Goal: Task Accomplishment & Management: Complete application form

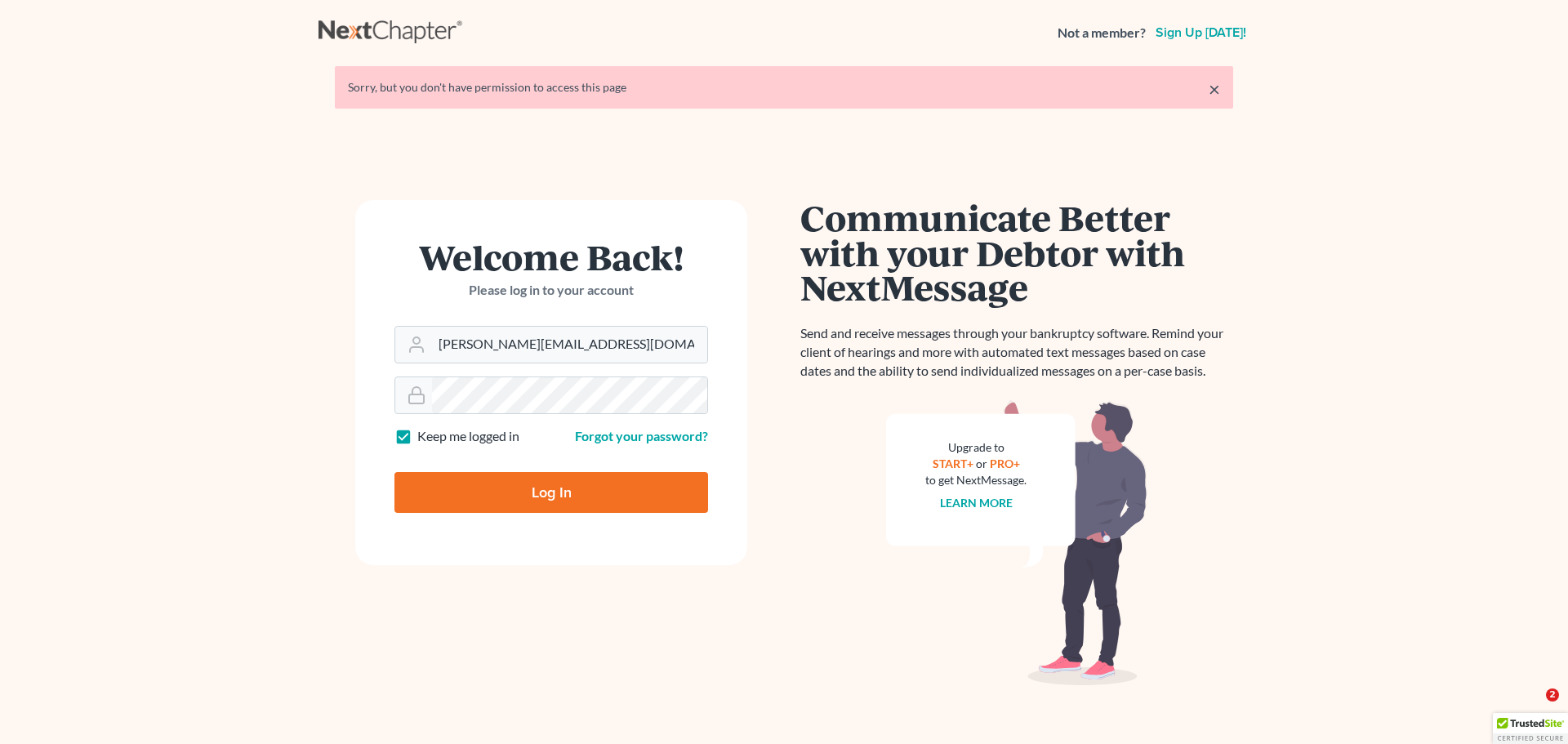
click at [551, 487] on input "Log In" at bounding box center [551, 493] width 314 height 41
type input "Thinking..."
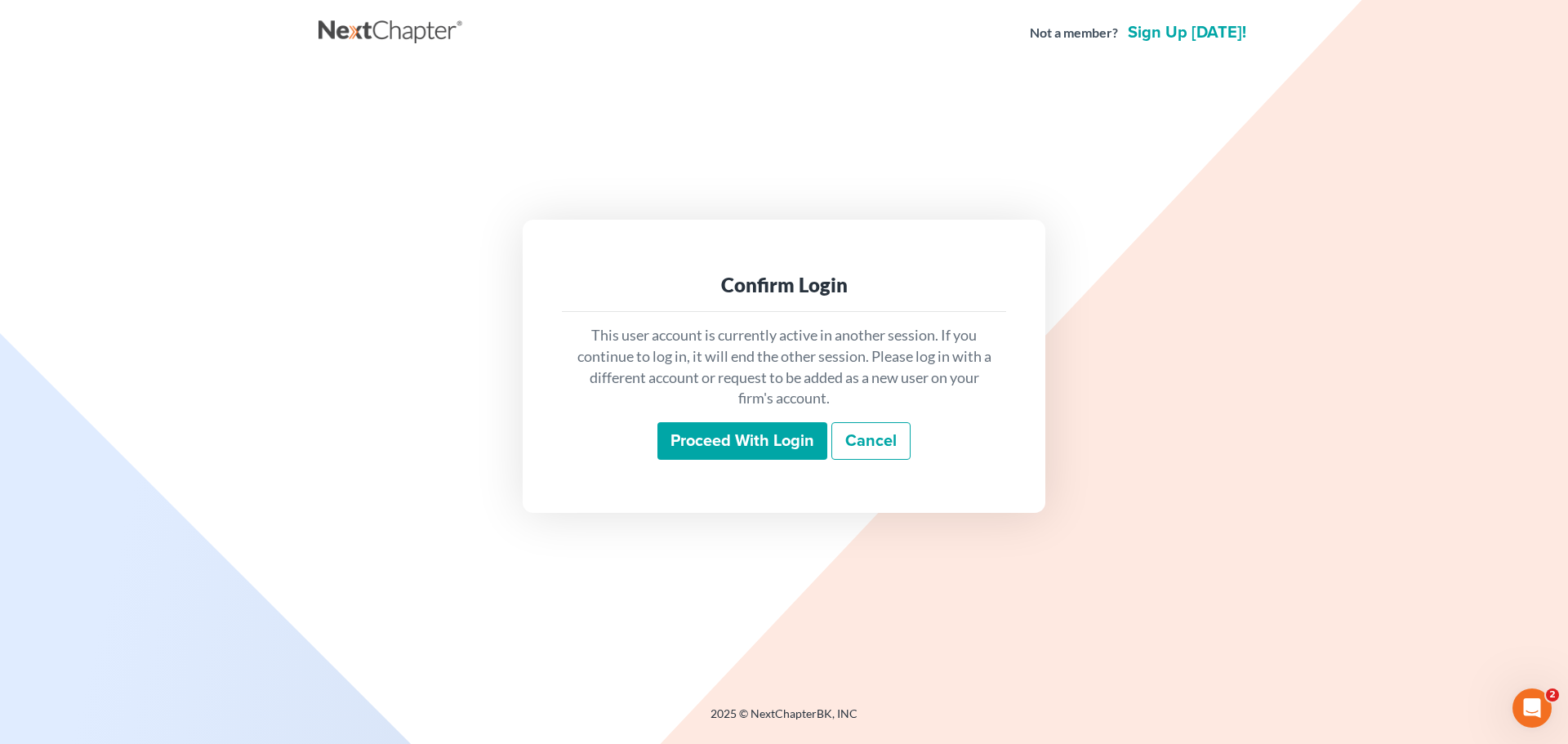
click at [769, 433] on input "Proceed with login" at bounding box center [743, 441] width 170 height 38
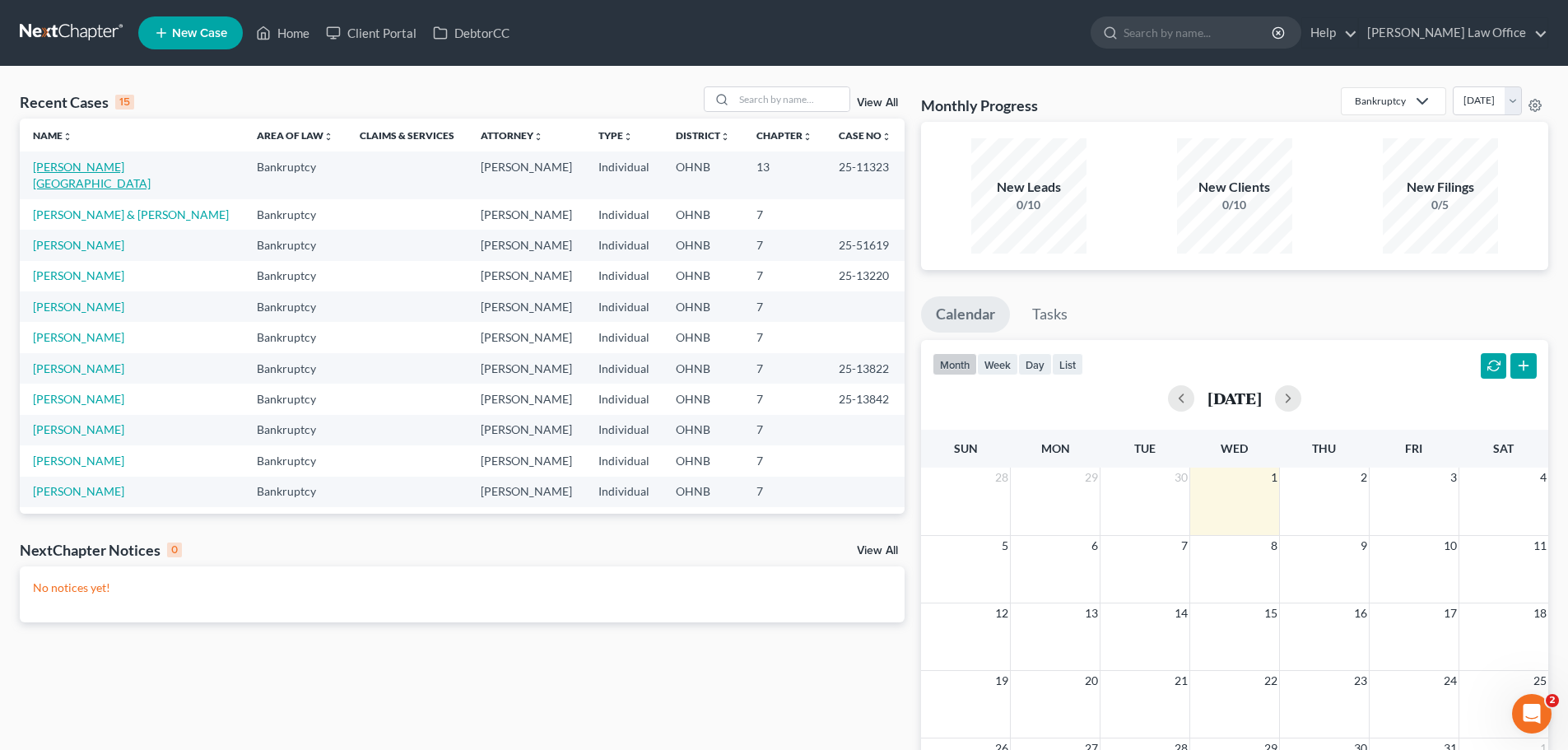
click at [110, 164] on link "[PERSON_NAME][GEOGRAPHIC_DATA]" at bounding box center [91, 175] width 117 height 31
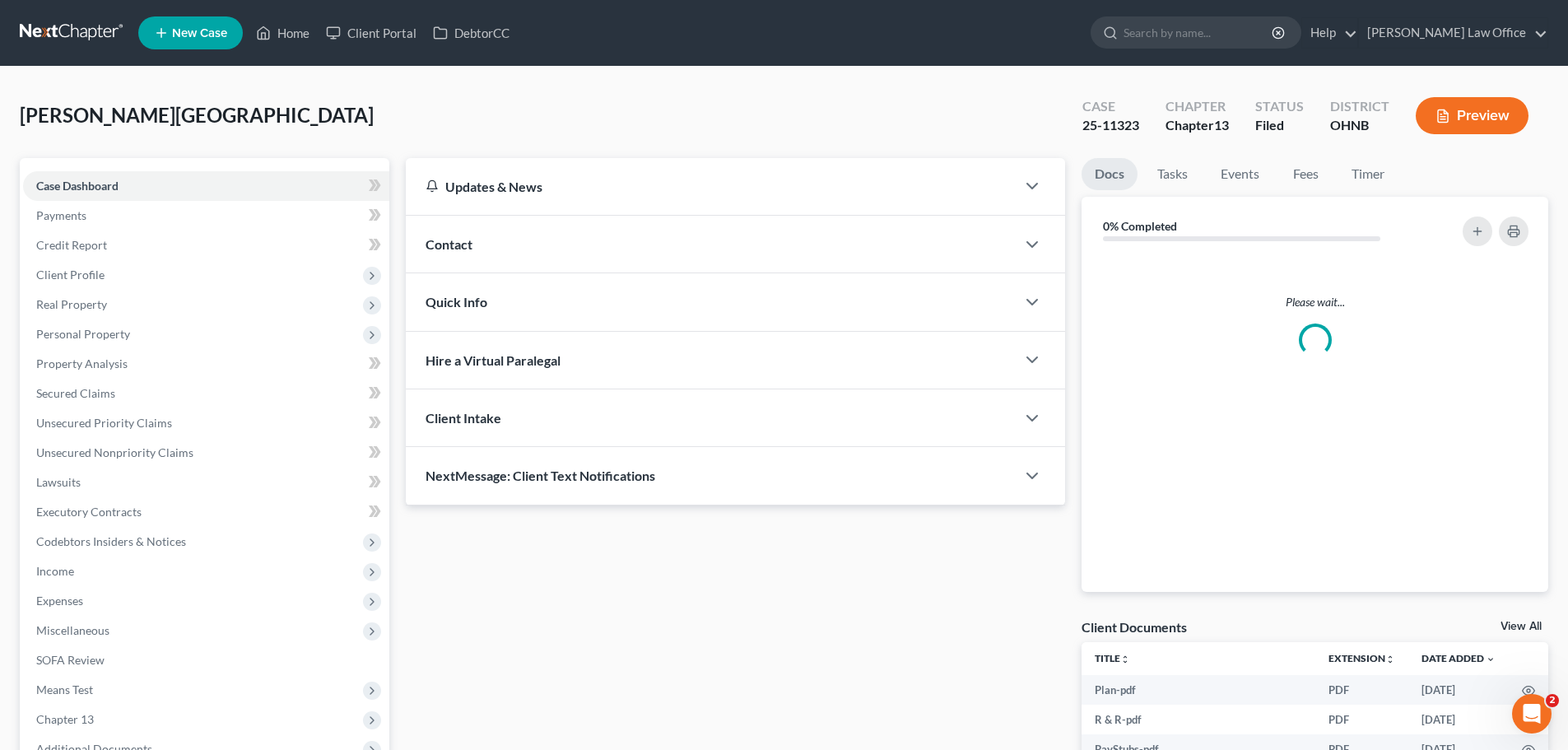
click at [117, 206] on link "Payments" at bounding box center [207, 215] width 367 height 30
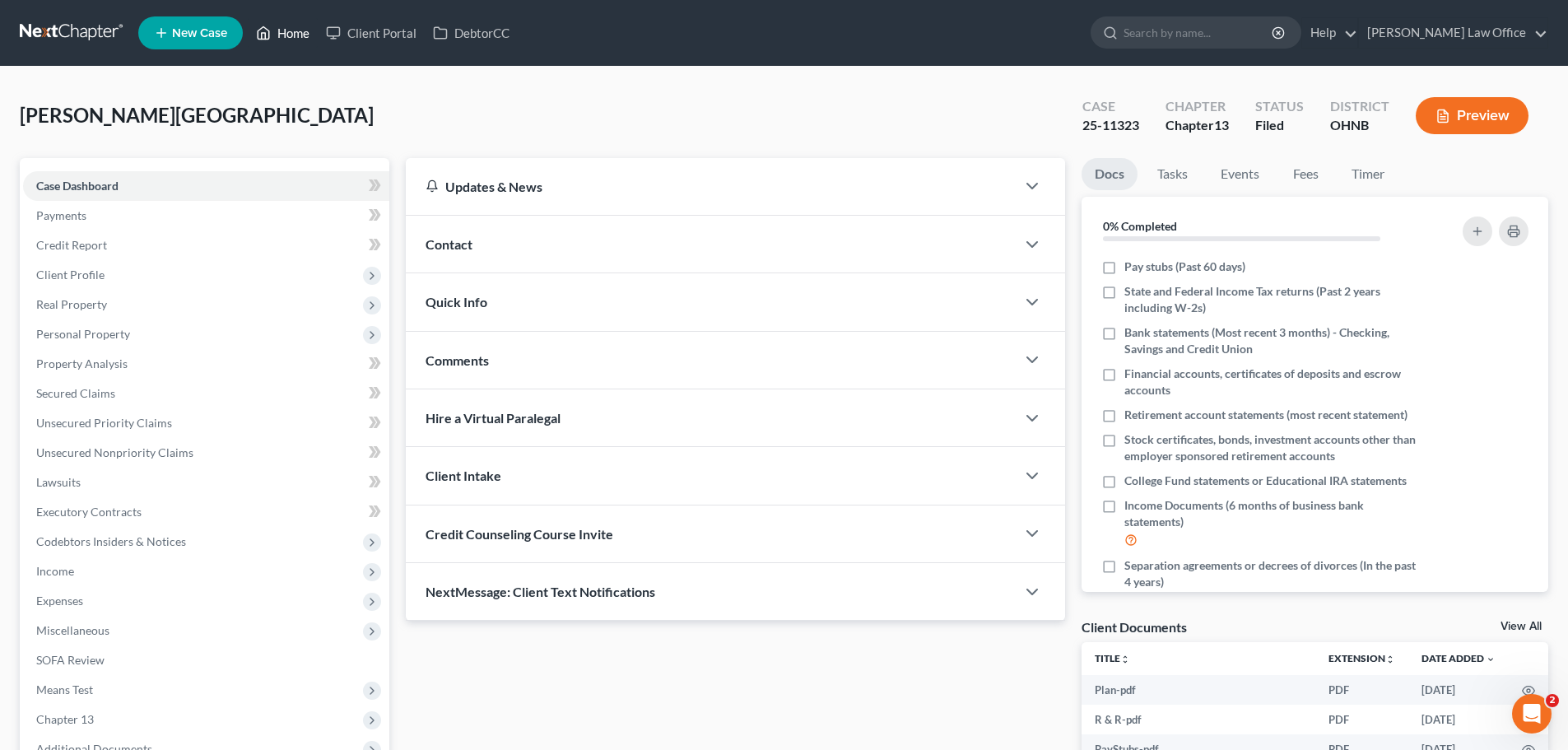
click at [280, 33] on link "Home" at bounding box center [282, 33] width 70 height 30
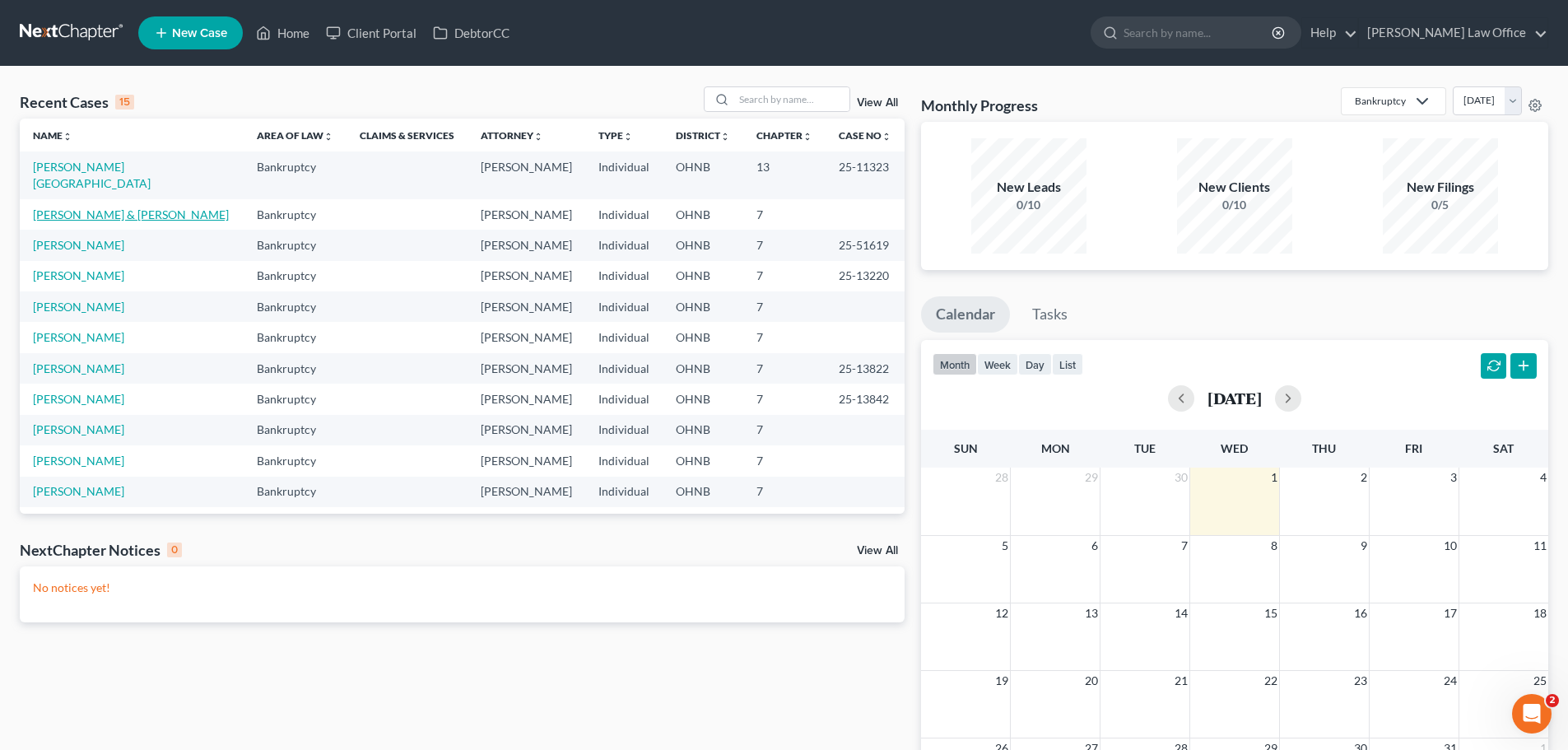
click at [111, 208] on link "Copley, Nathaniel & Marisa" at bounding box center [130, 214] width 196 height 14
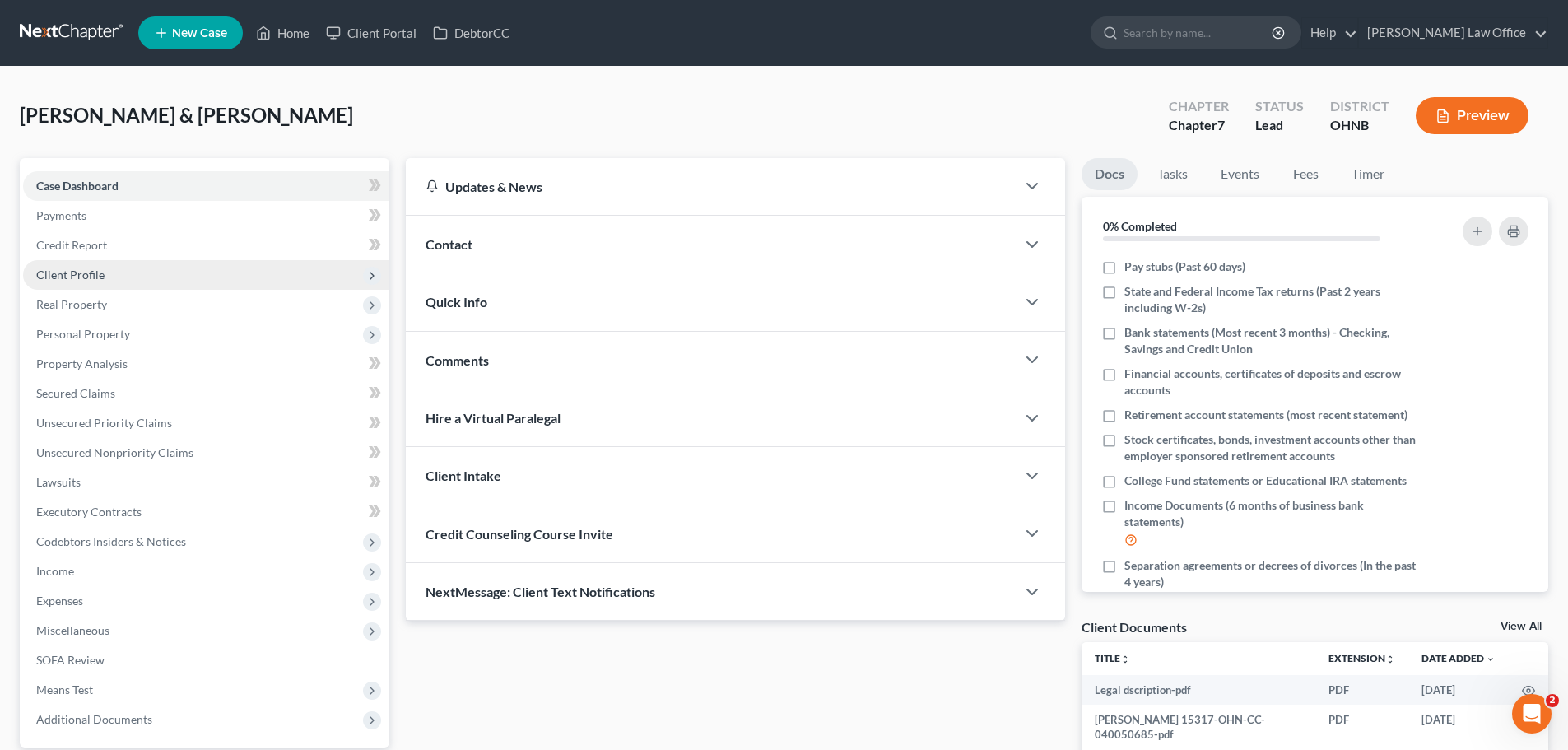
click at [117, 281] on span "Client Profile" at bounding box center [207, 275] width 367 height 30
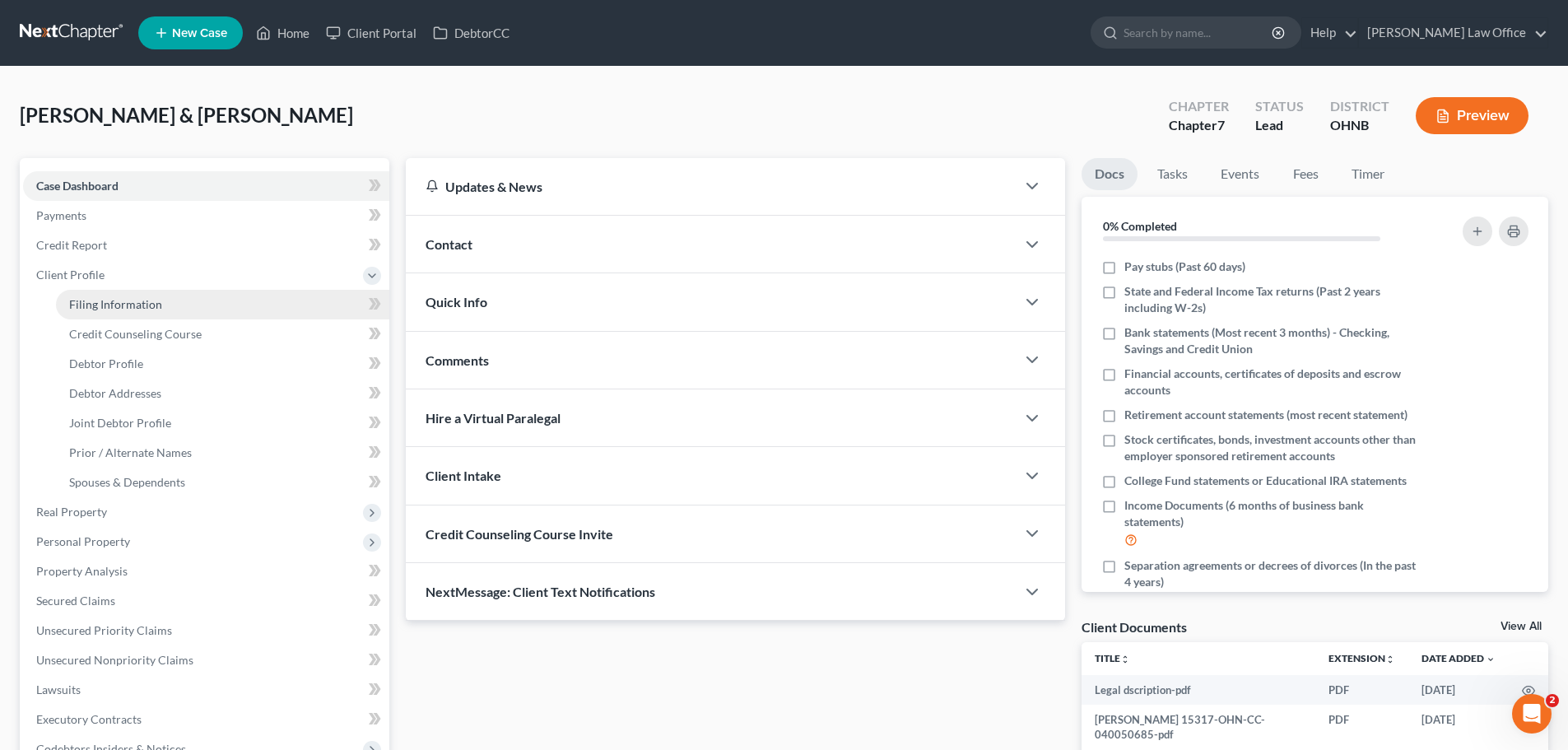
click at [145, 306] on span "Filing Information" at bounding box center [116, 304] width 93 height 14
select select "1"
select select "0"
select select "36"
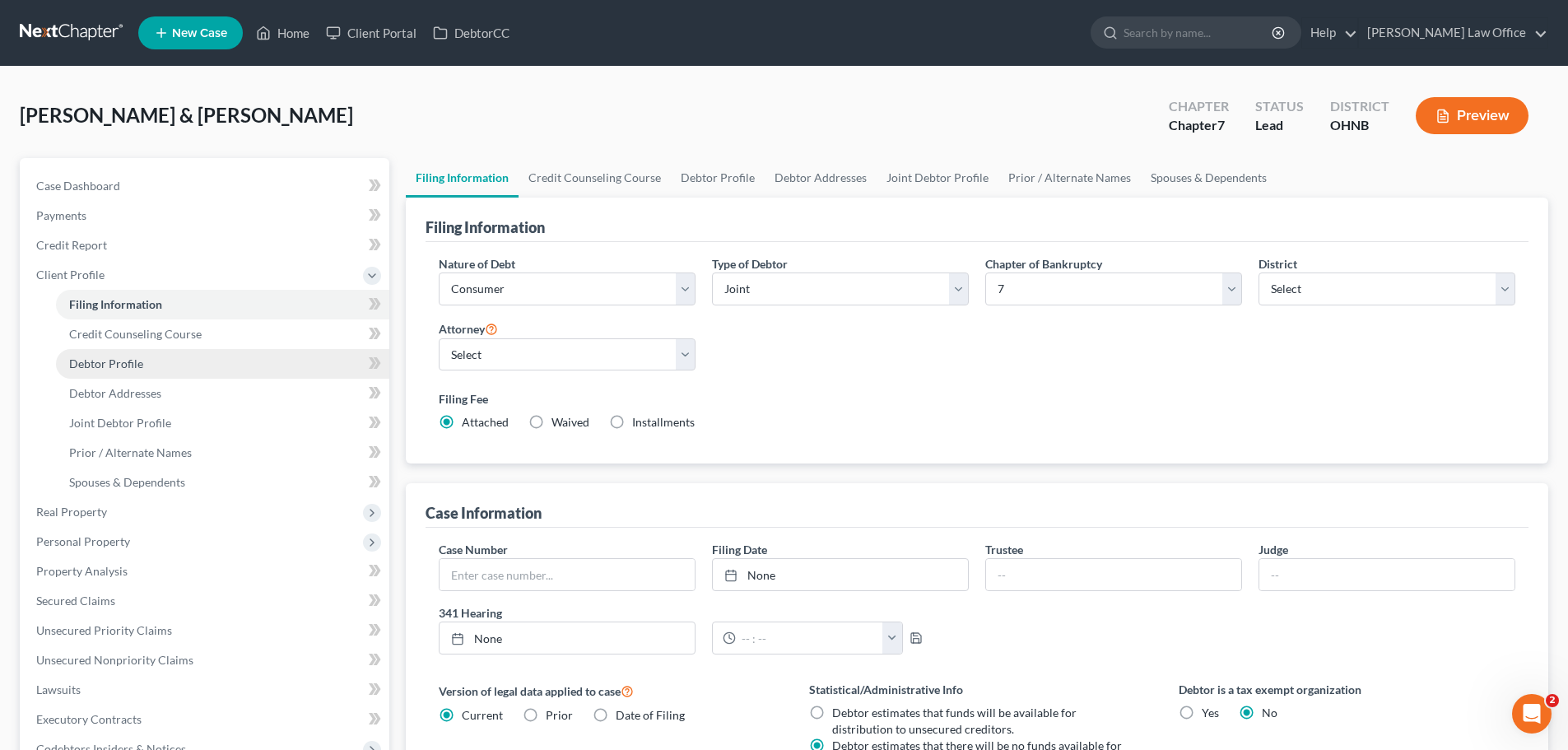
click at [163, 367] on link "Debtor Profile" at bounding box center [222, 363] width 333 height 30
select select "1"
select select "4"
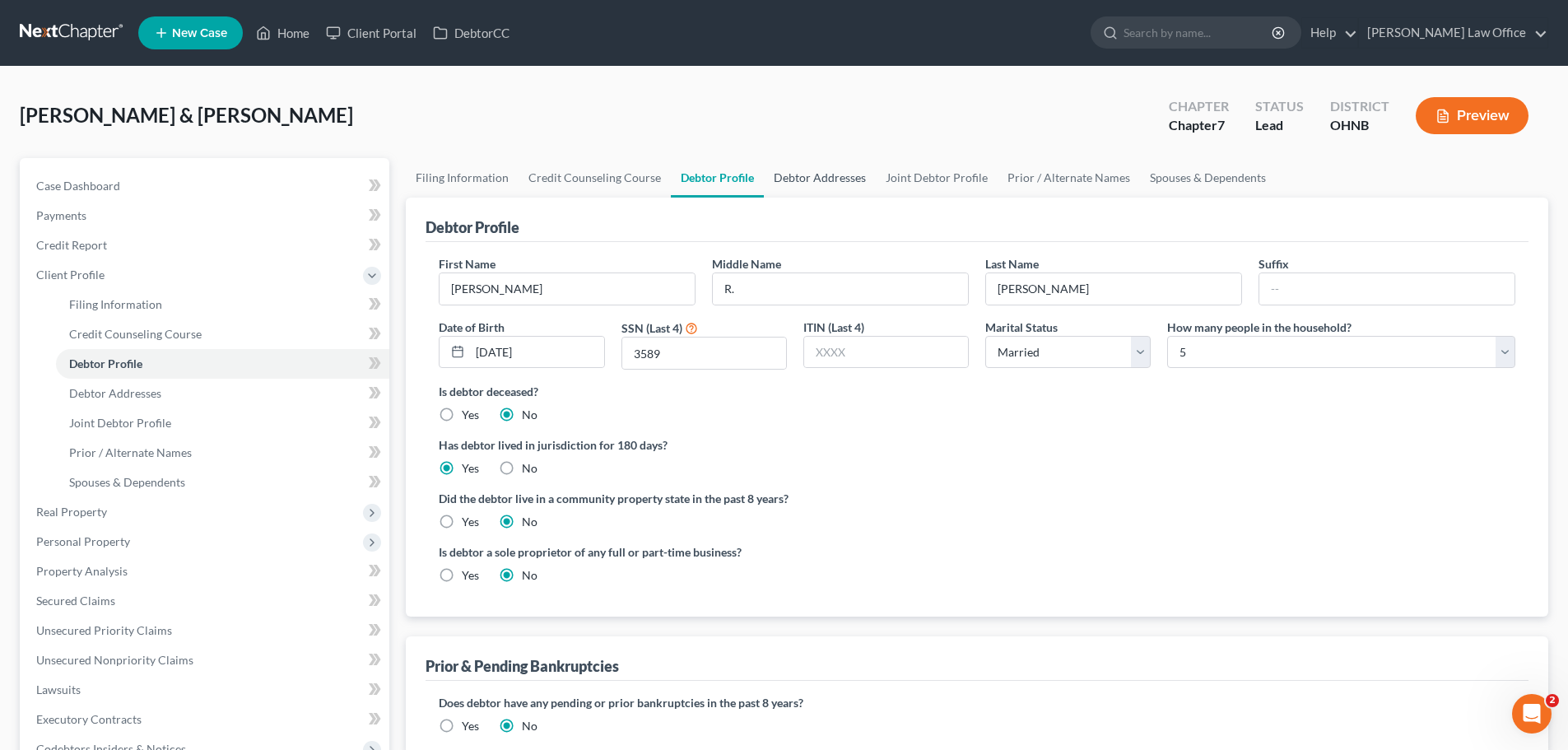
click at [813, 173] on link "Debtor Addresses" at bounding box center [820, 178] width 112 height 40
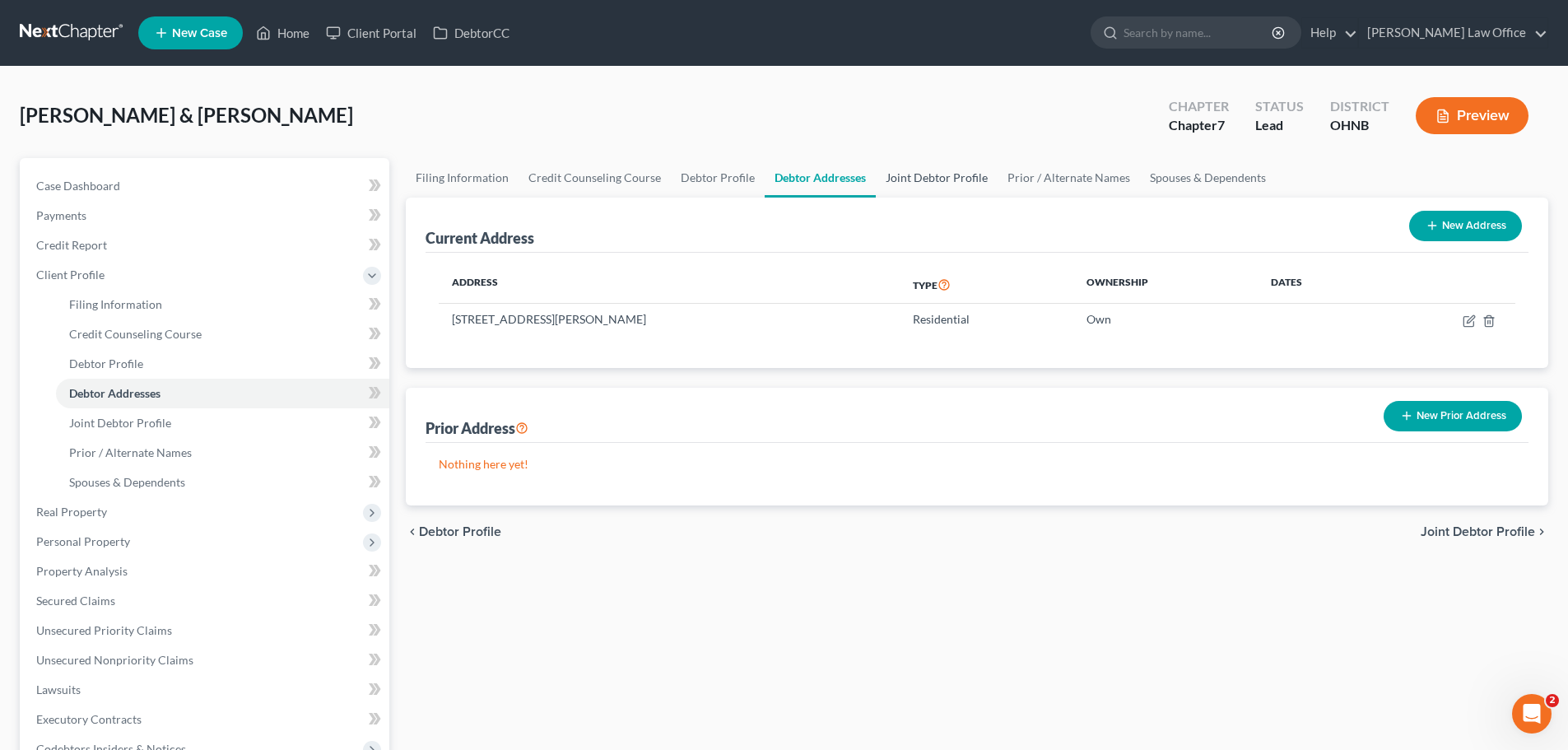
click at [919, 180] on link "Joint Debtor Profile" at bounding box center [937, 178] width 122 height 40
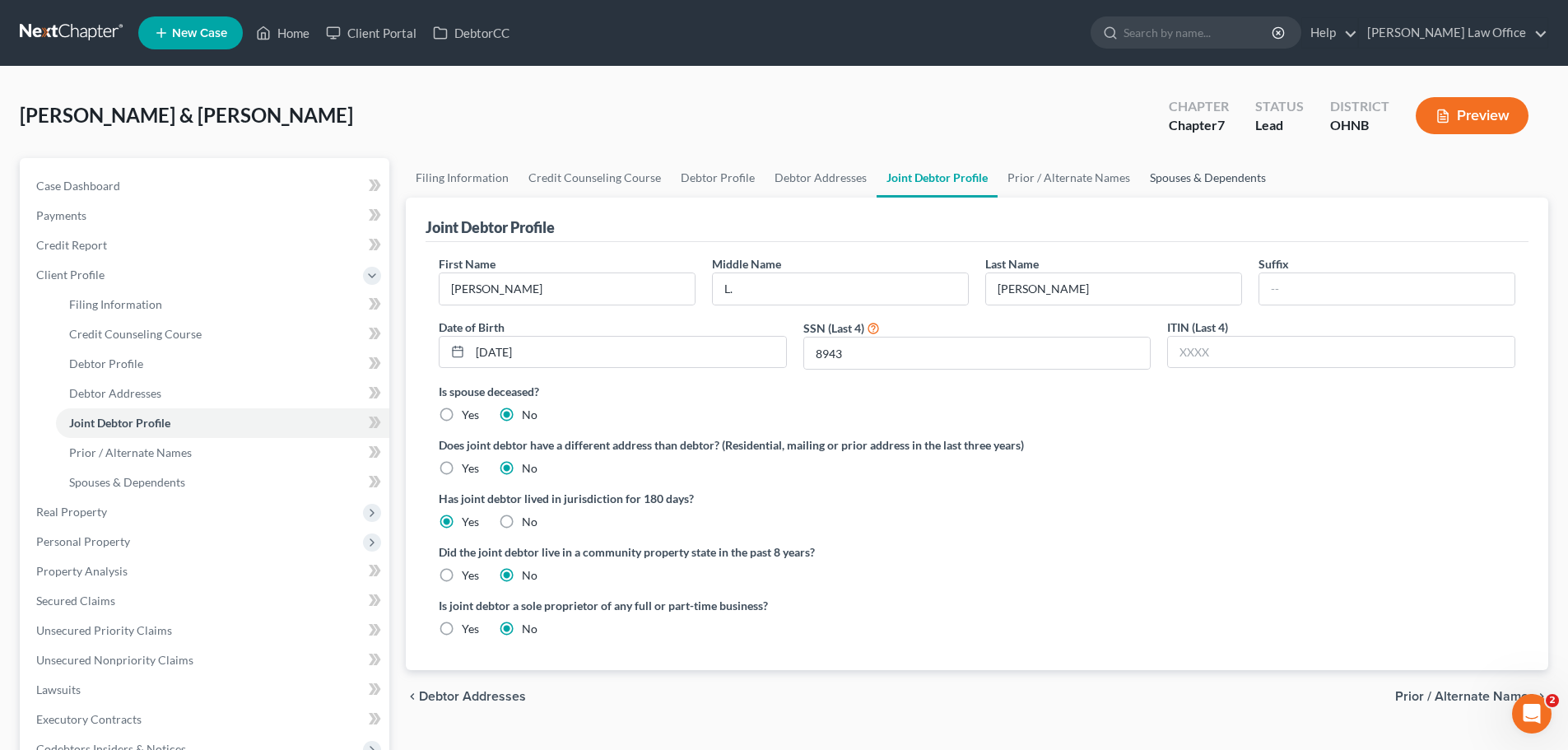
click at [1192, 176] on link "Spouses & Dependents" at bounding box center [1208, 178] width 135 height 40
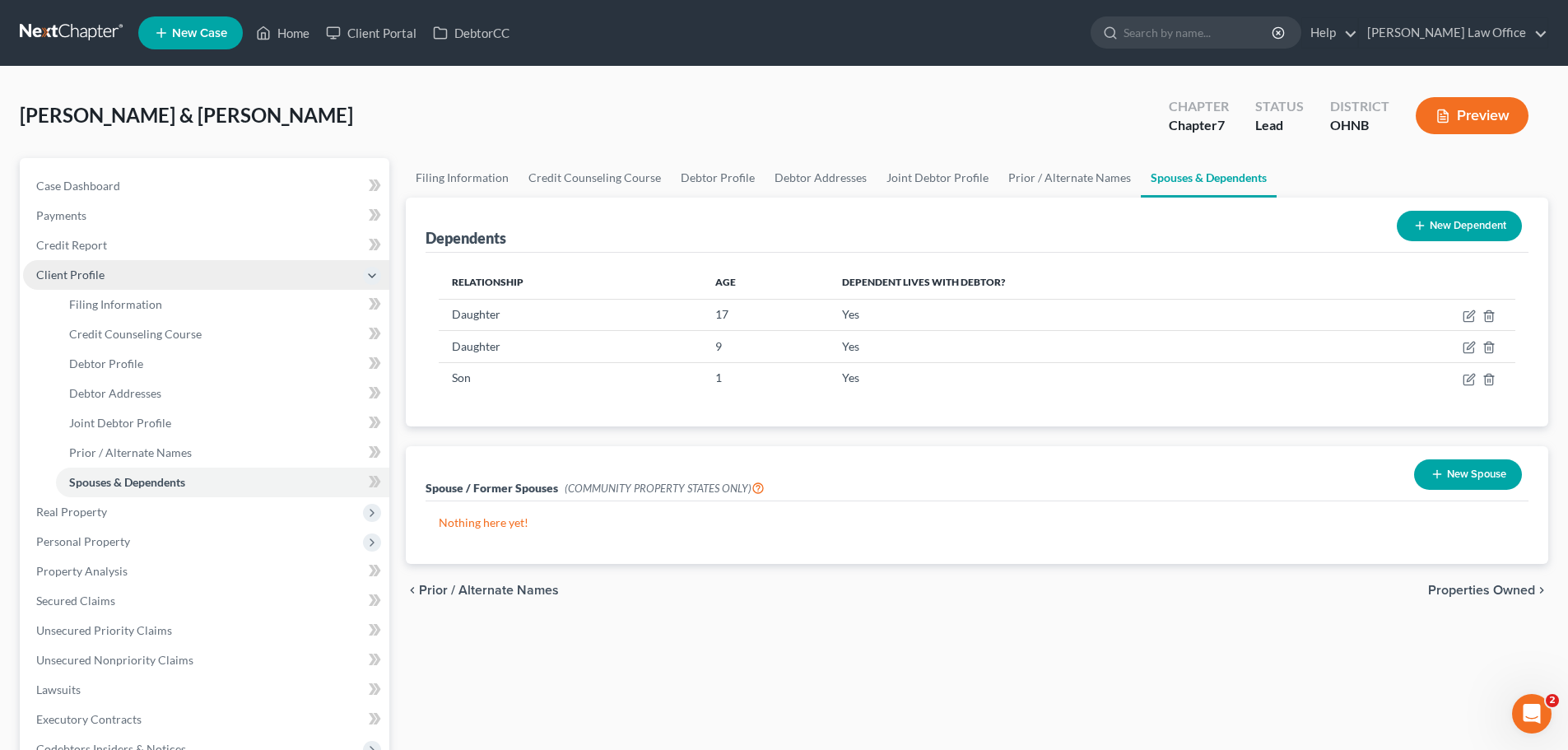
click at [119, 278] on span "Client Profile" at bounding box center [207, 275] width 367 height 30
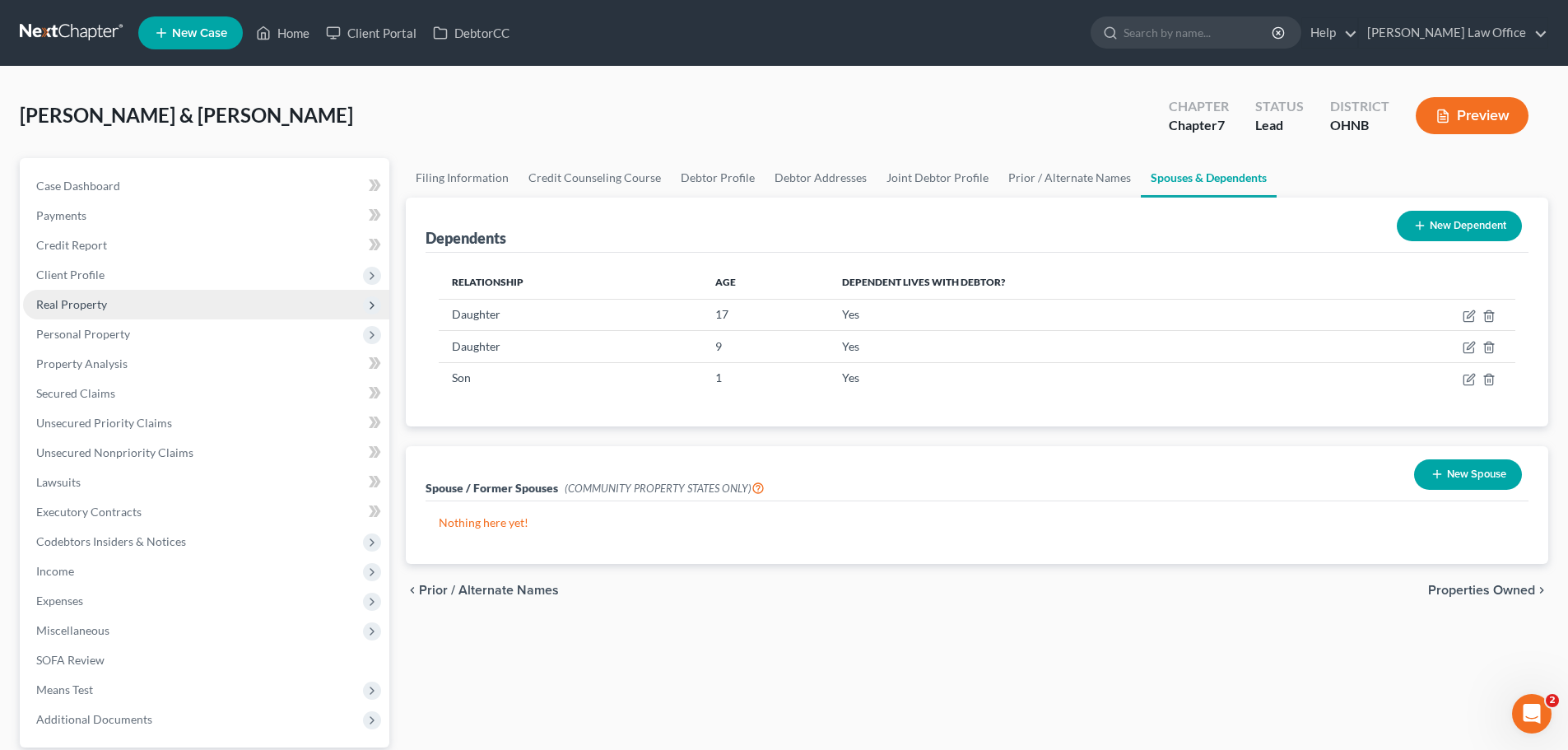
click at [136, 311] on span "Real Property" at bounding box center [207, 305] width 367 height 30
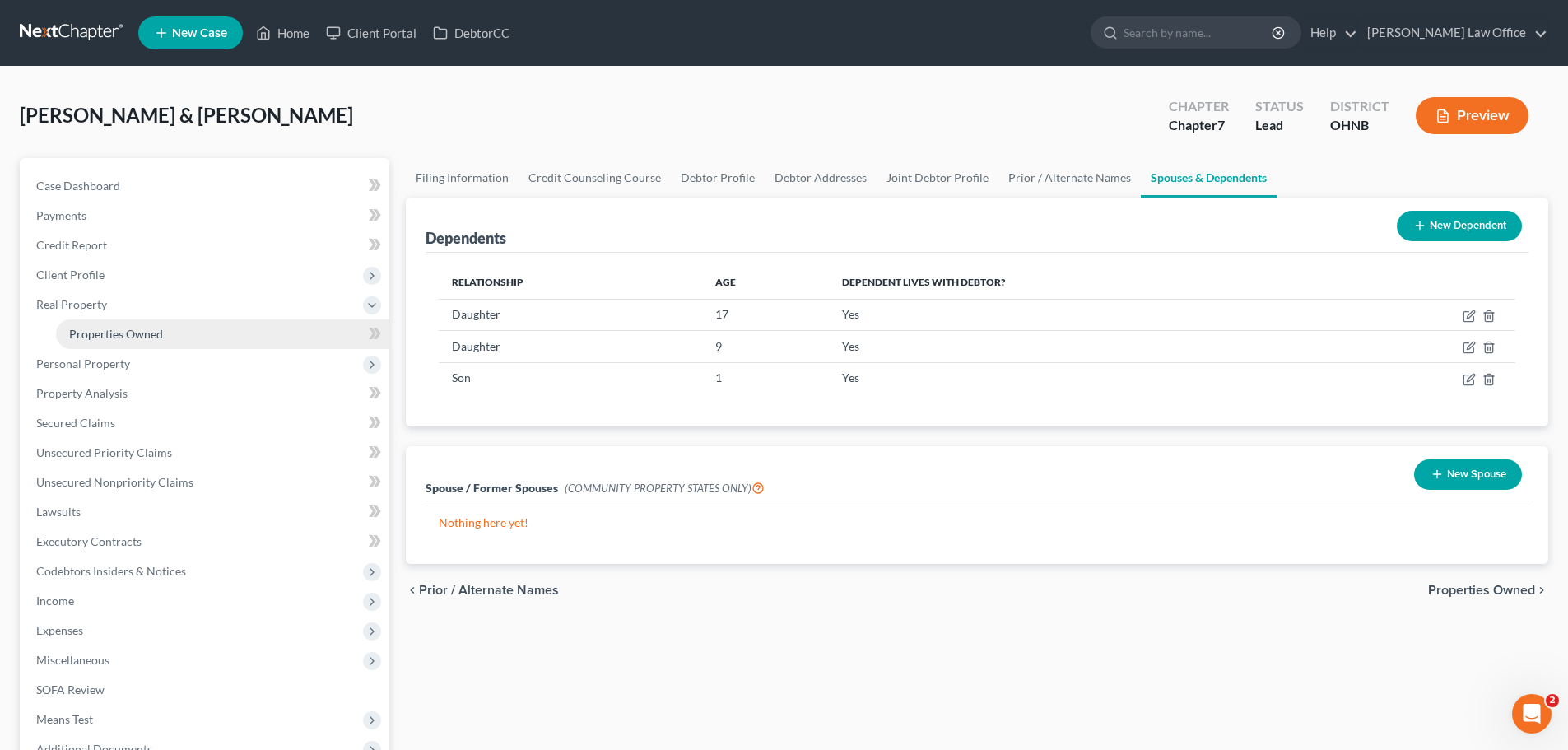
click at [150, 337] on span "Properties Owned" at bounding box center [117, 333] width 94 height 14
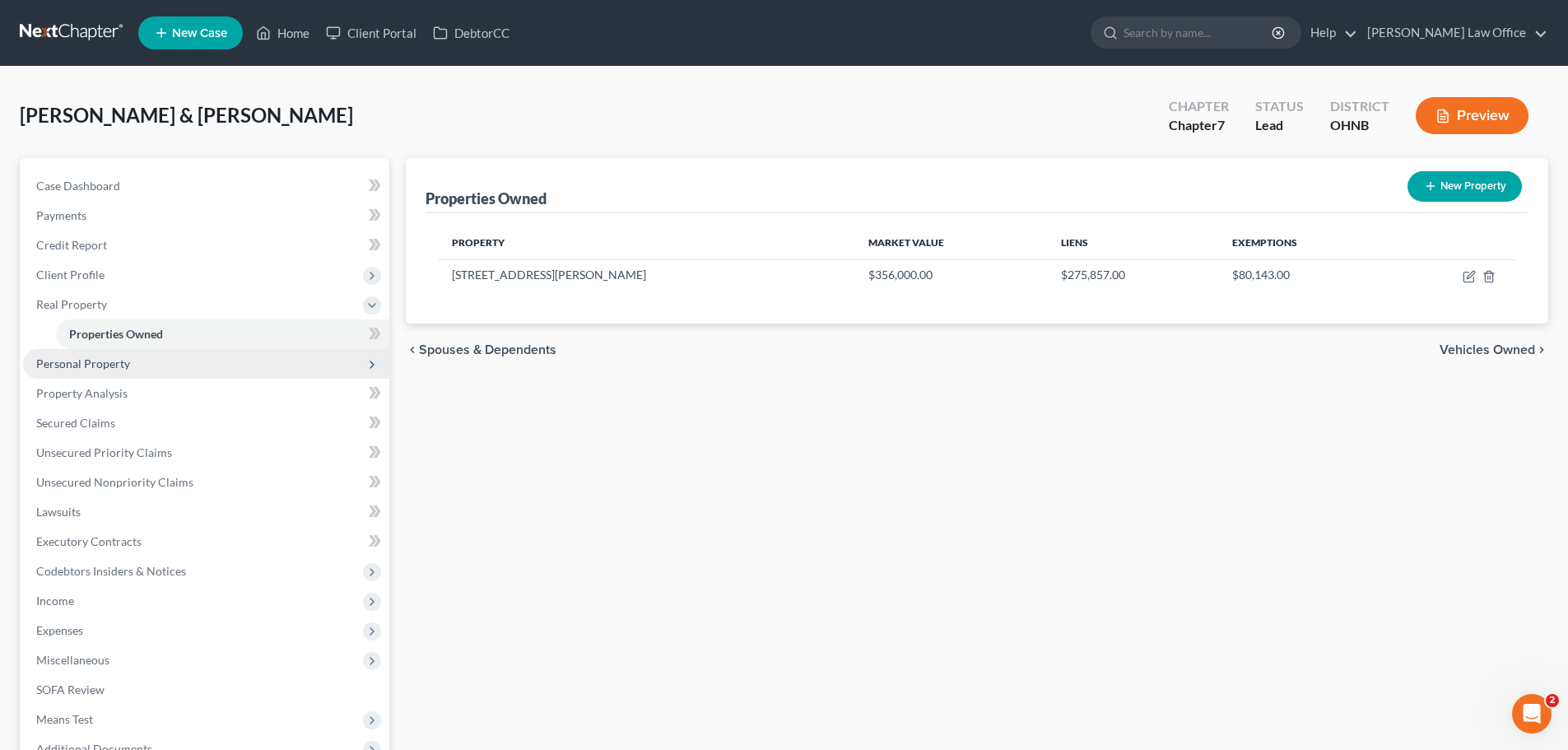
click at [99, 371] on span "Personal Property" at bounding box center [207, 363] width 367 height 30
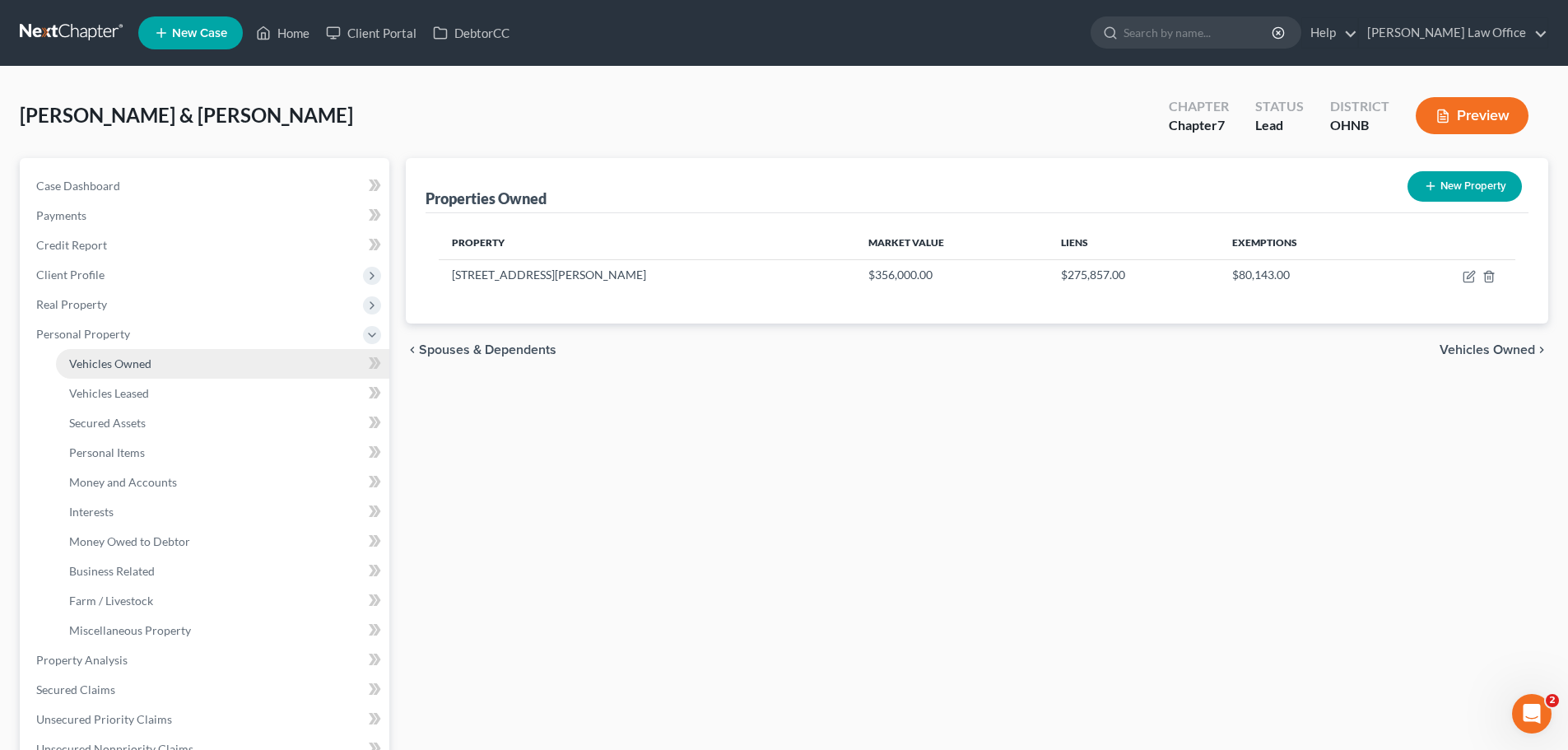
click at [130, 357] on span "Vehicles Owned" at bounding box center [110, 363] width 82 height 14
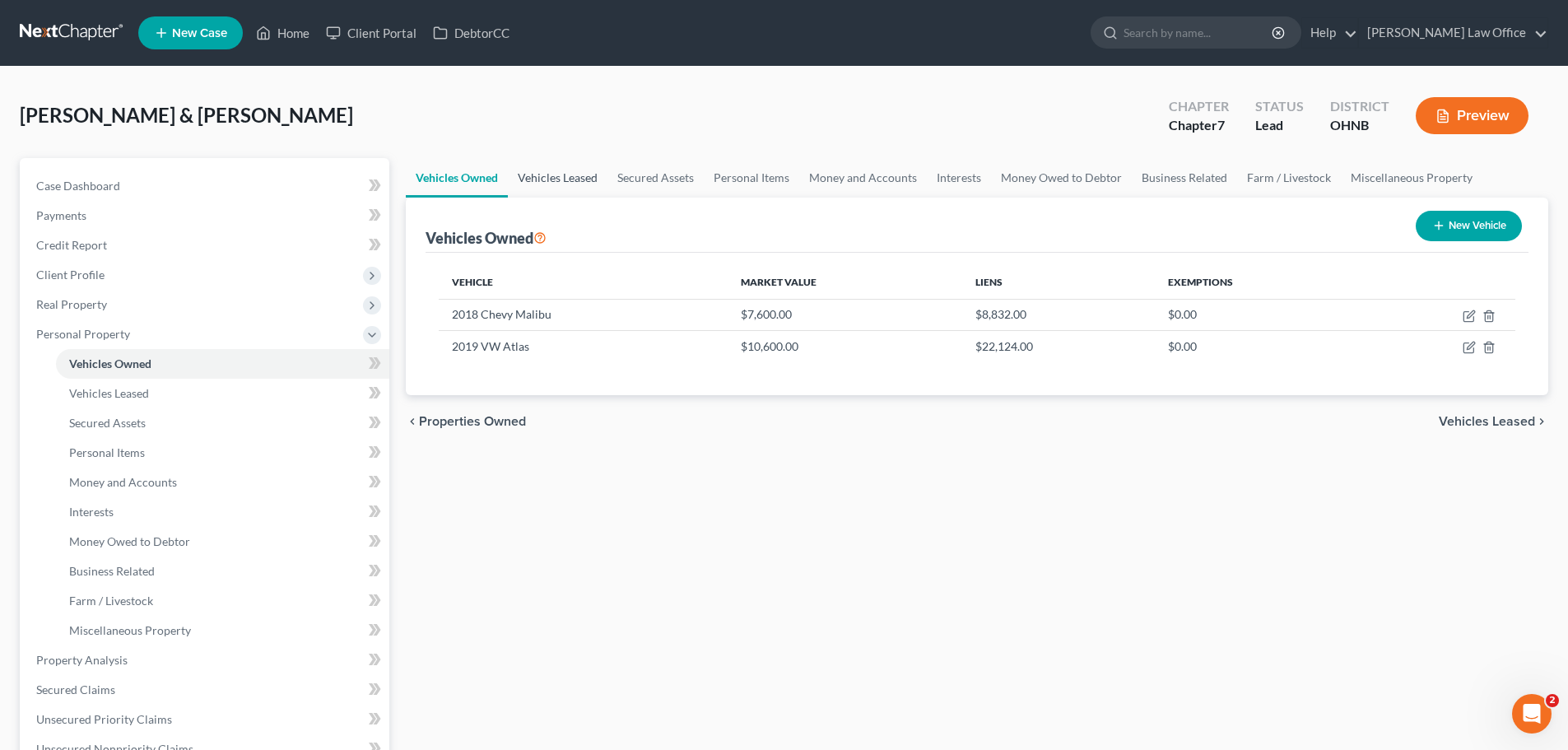
click at [570, 170] on link "Vehicles Leased" at bounding box center [557, 178] width 99 height 40
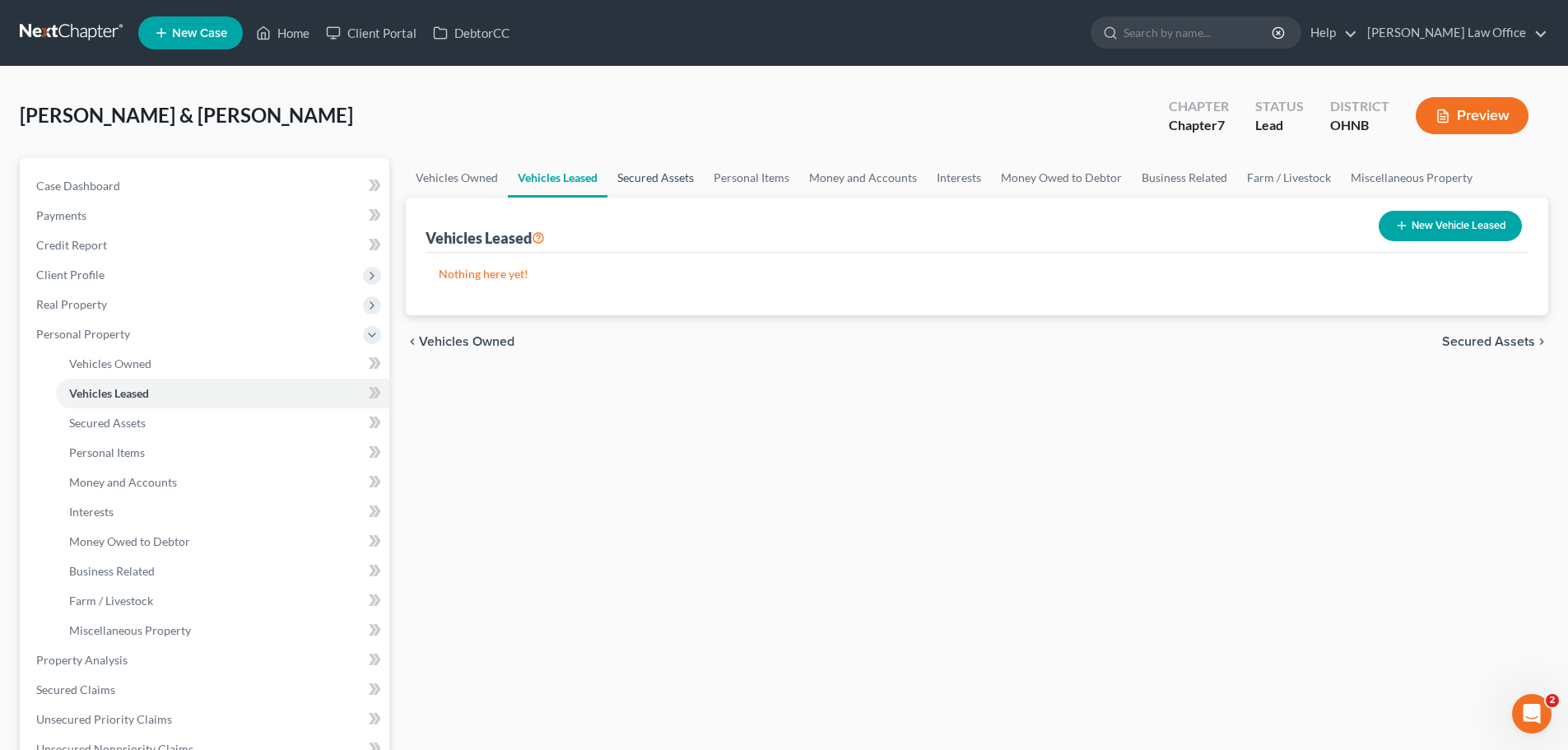
click at [667, 178] on link "Secured Assets" at bounding box center [656, 178] width 97 height 40
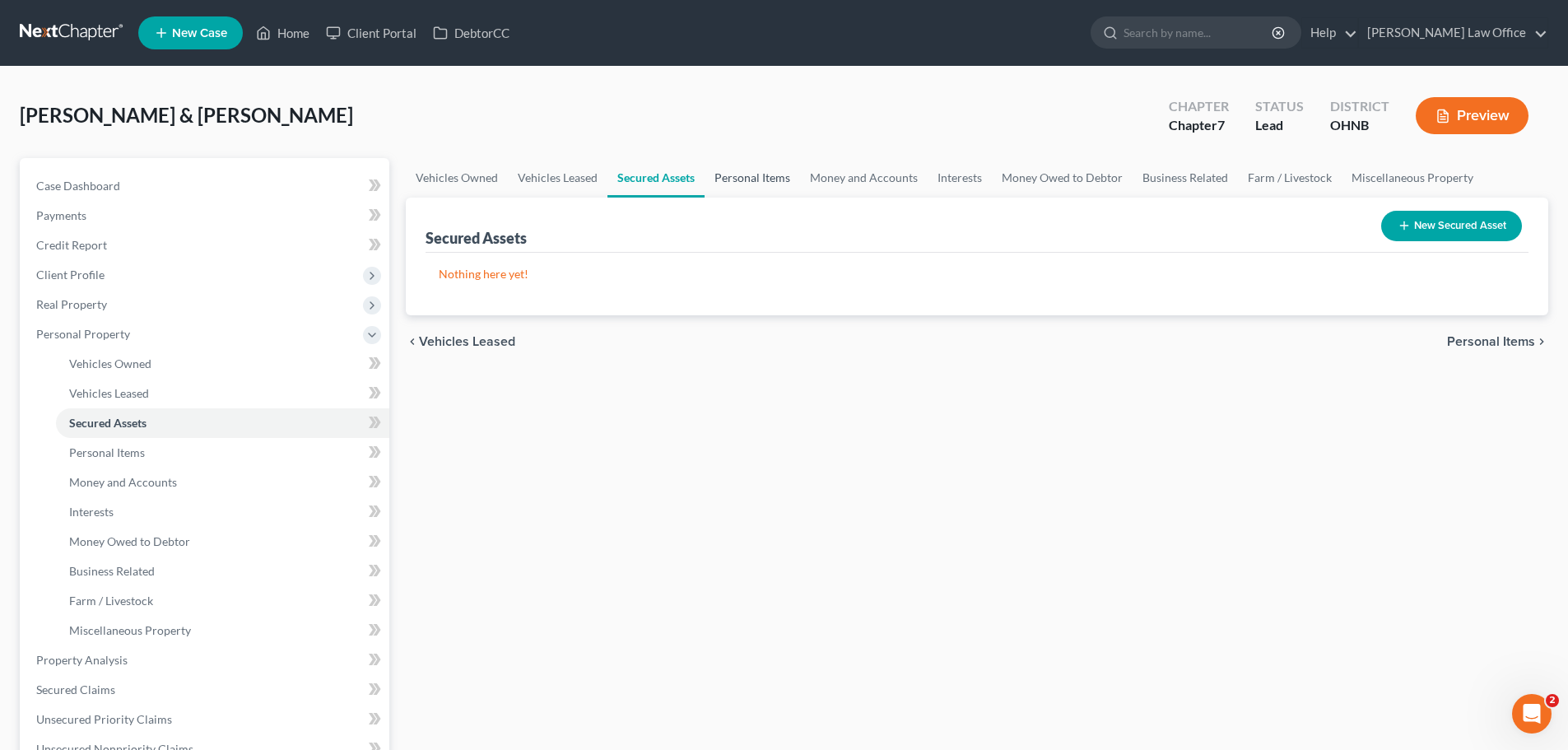
click at [770, 177] on link "Personal Items" at bounding box center [752, 178] width 96 height 40
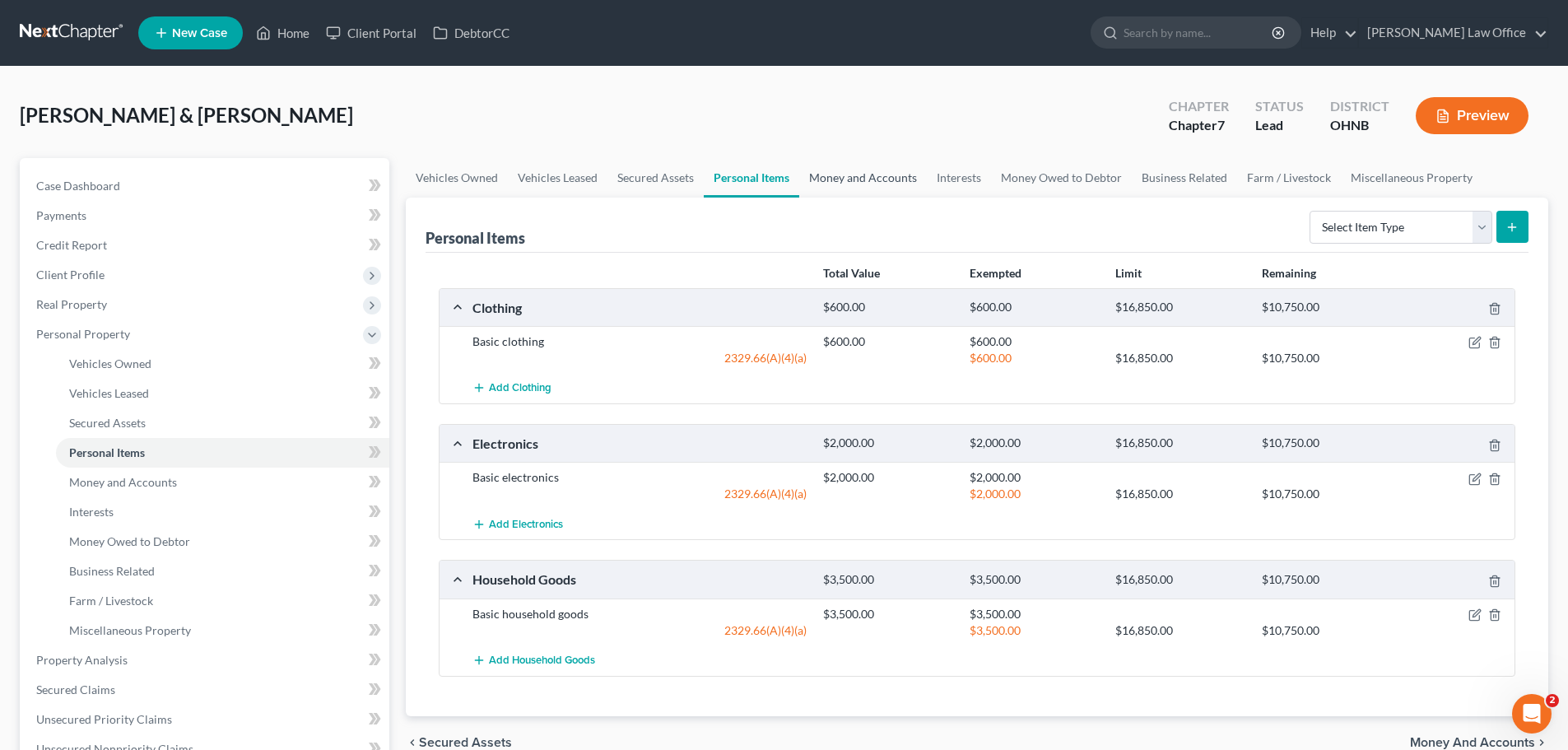
click at [890, 177] on link "Money and Accounts" at bounding box center [863, 178] width 127 height 40
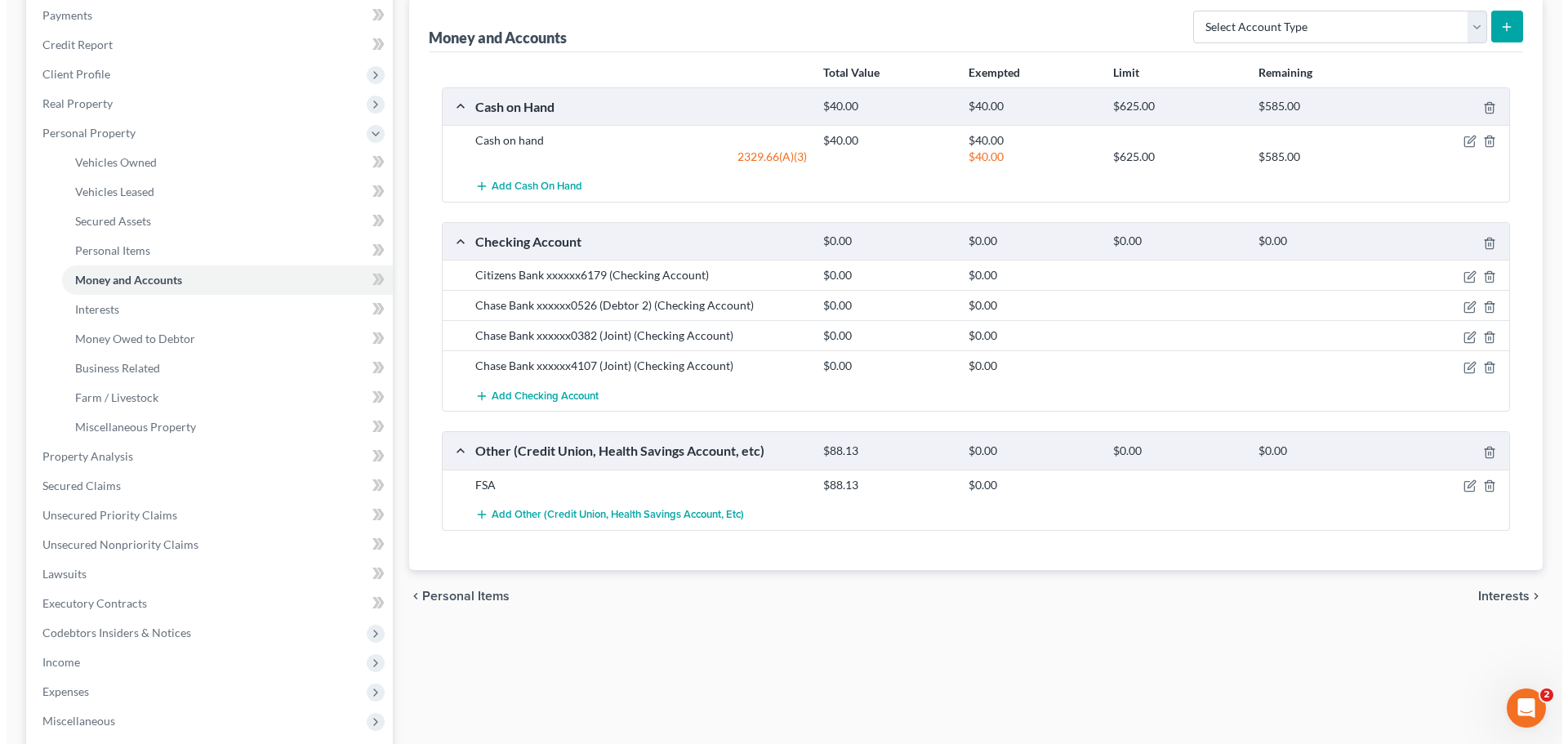
scroll to position [245, 0]
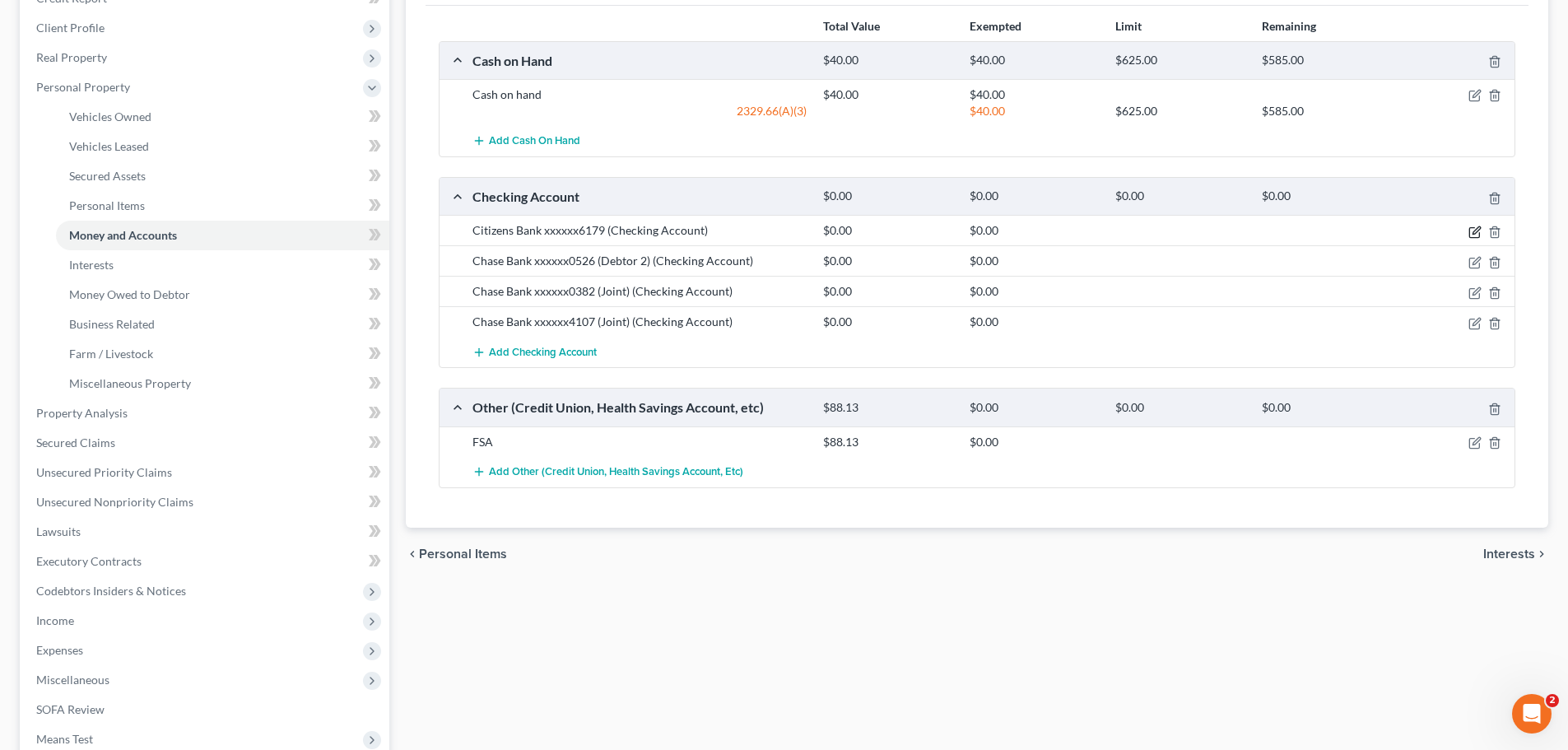
click at [1470, 230] on icon "button" at bounding box center [1475, 232] width 14 height 14
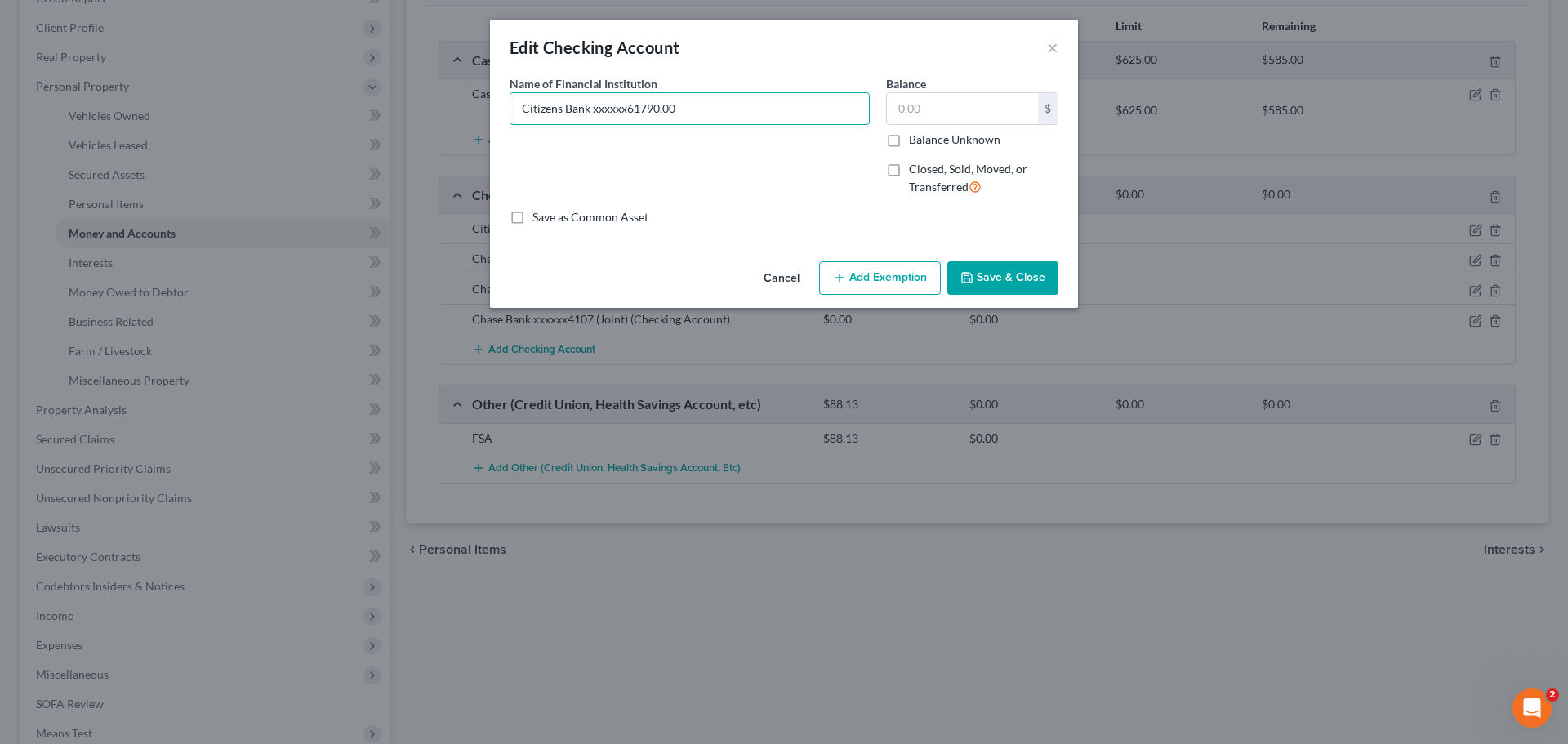
type input "Citizens Bank xxxxxx61790.00"
click at [783, 281] on button "Cancel" at bounding box center [781, 279] width 62 height 32
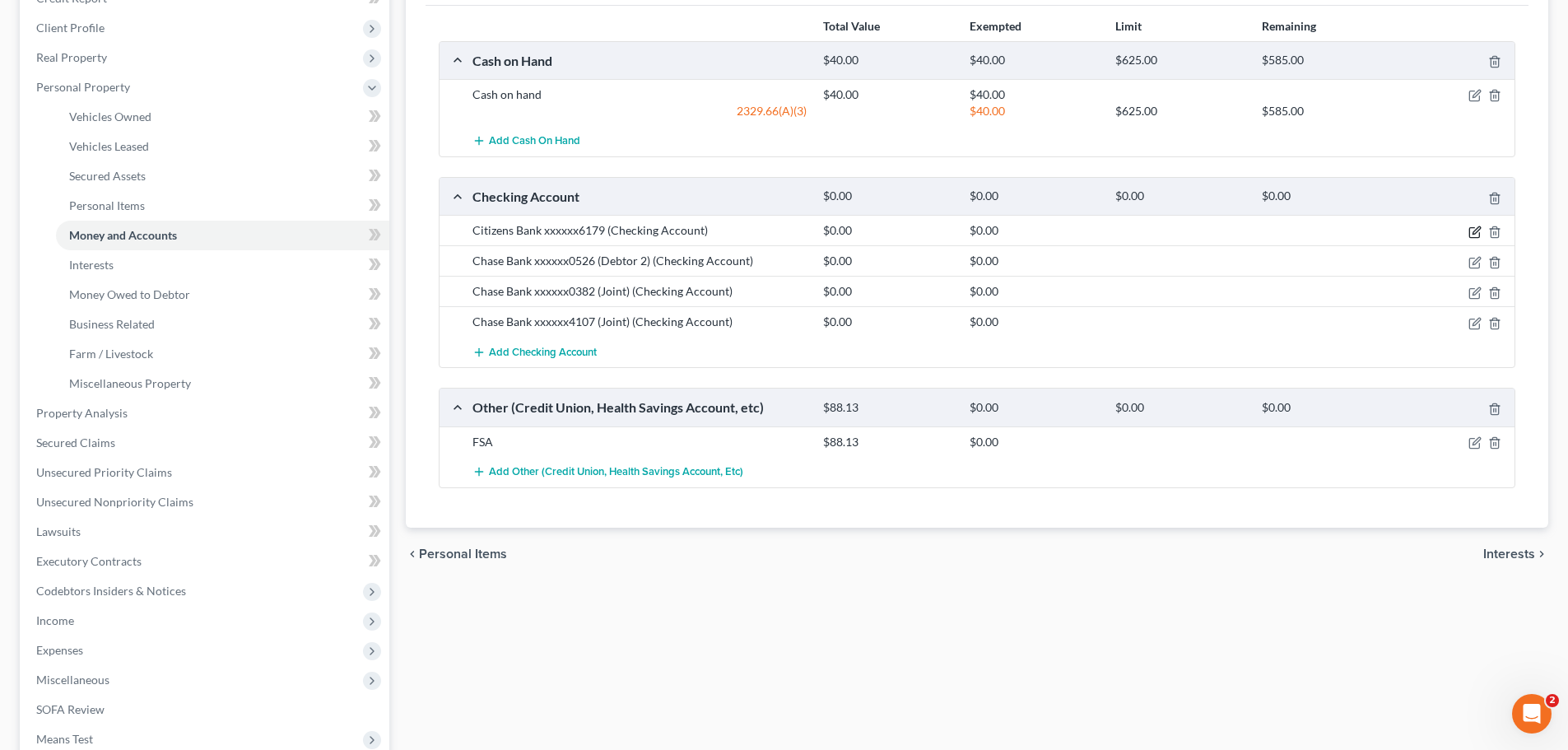
click at [1471, 233] on icon "button" at bounding box center [1475, 232] width 14 height 14
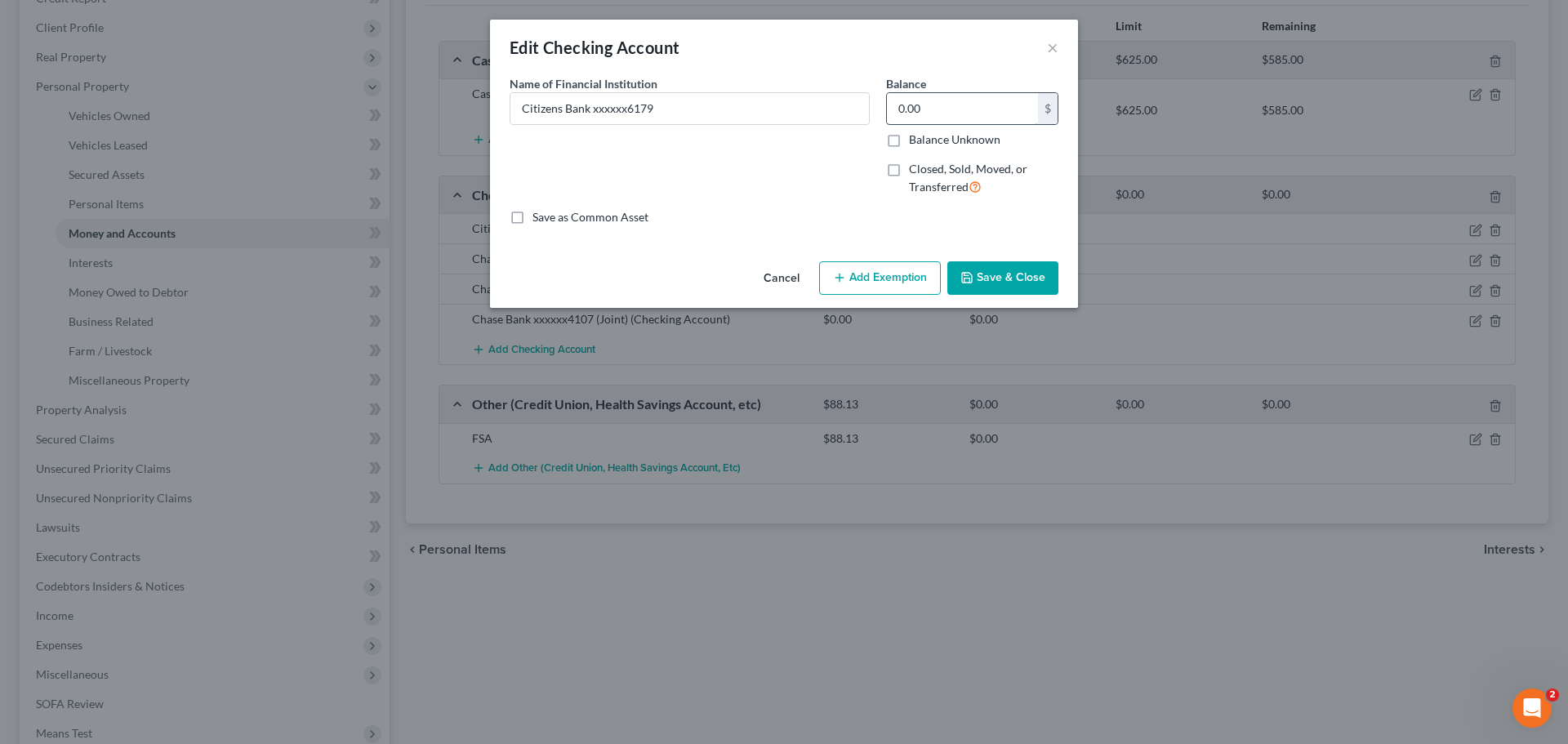
click at [944, 110] on input "0.00" at bounding box center [962, 108] width 151 height 31
type input "0.02"
click at [891, 273] on button "Add Exemption" at bounding box center [880, 279] width 122 height 34
select select "2"
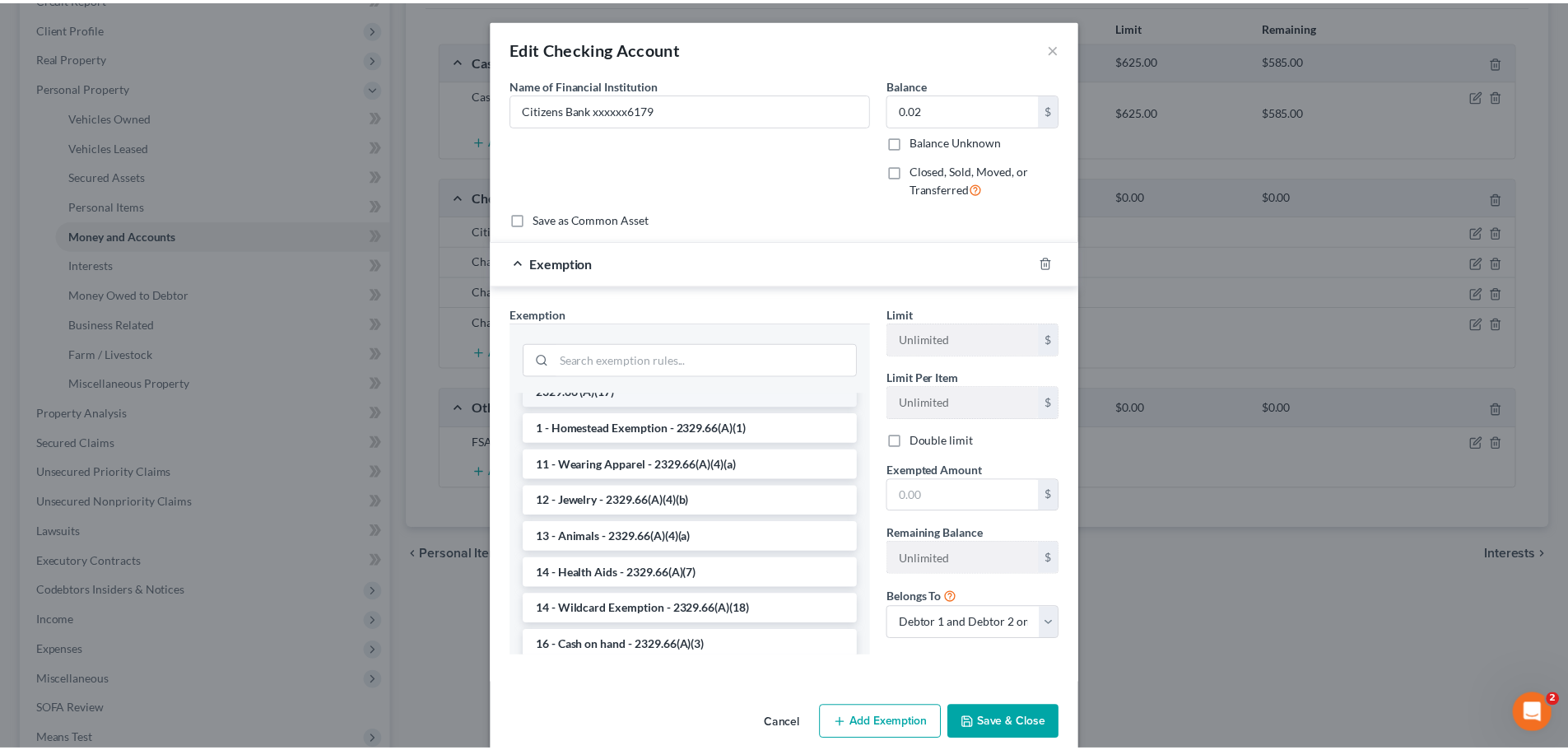
scroll to position [164, 0]
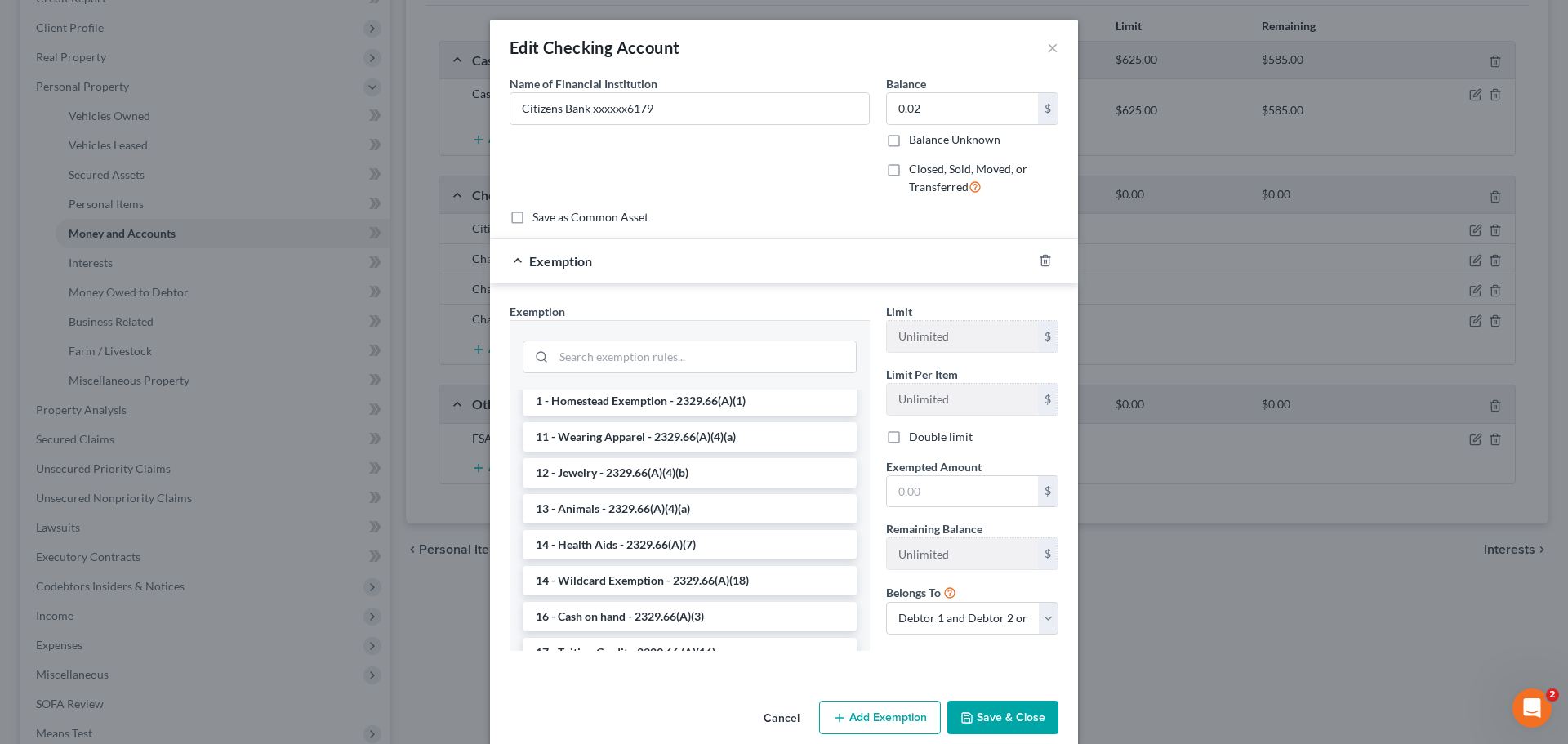
click at [641, 618] on li "16 - Cash on hand - 2329.66(A)(3)" at bounding box center [689, 617] width 334 height 30
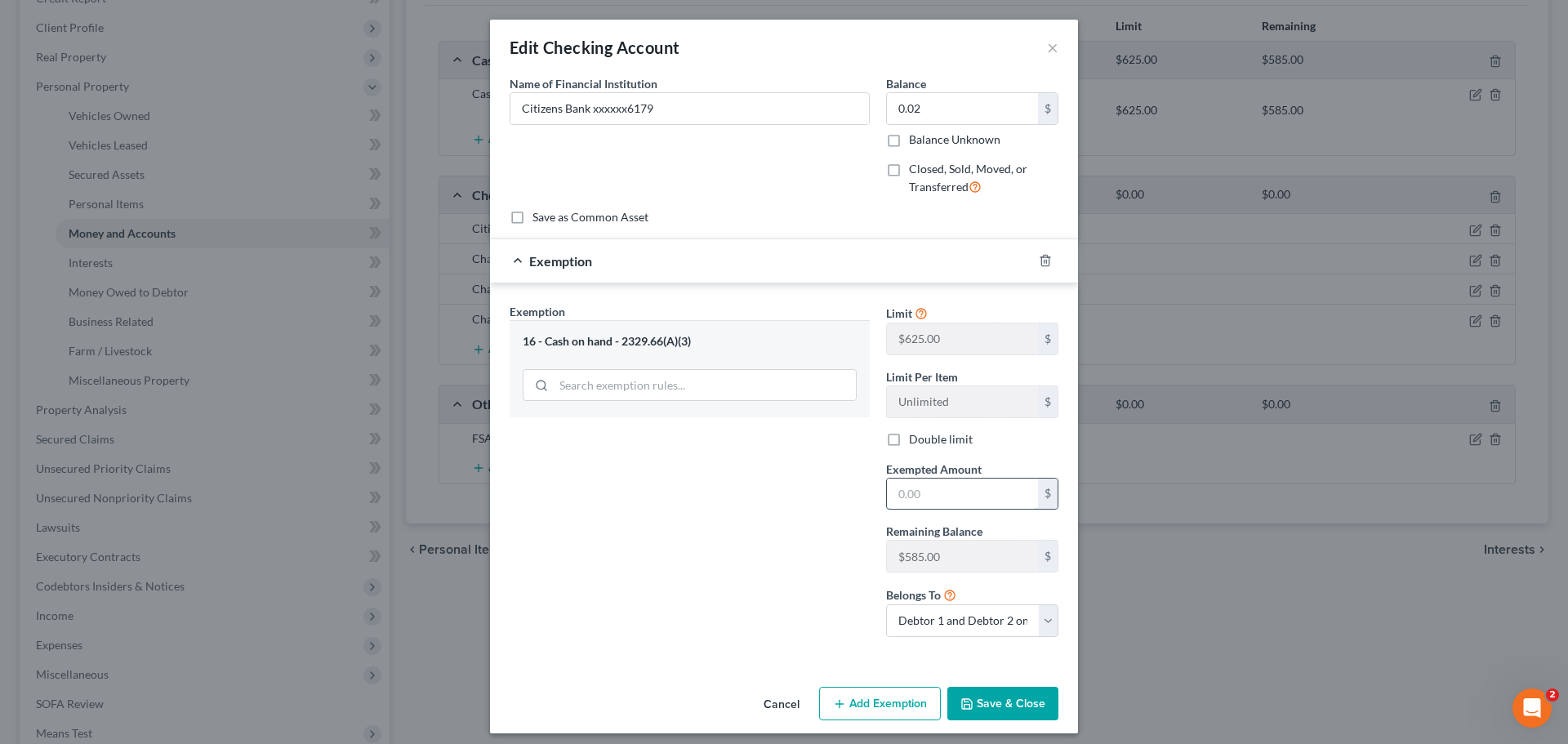
click at [935, 493] on input "text" at bounding box center [962, 494] width 151 height 31
type input "0.02"
click at [1003, 704] on button "Save & Close" at bounding box center [1003, 704] width 111 height 34
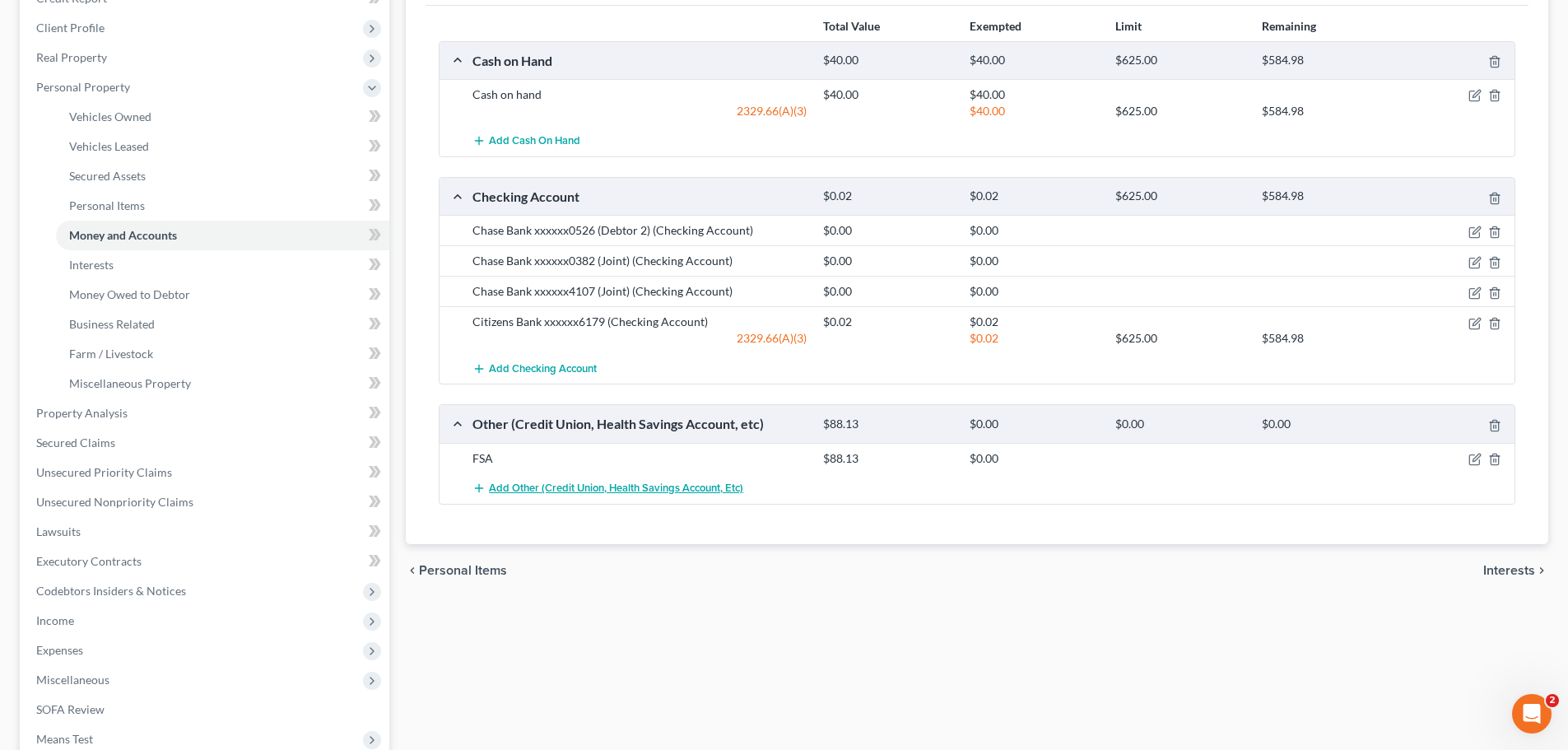
click at [587, 492] on span "Add Other (Credit Union, Health Savings Account, etc)" at bounding box center [616, 488] width 255 height 14
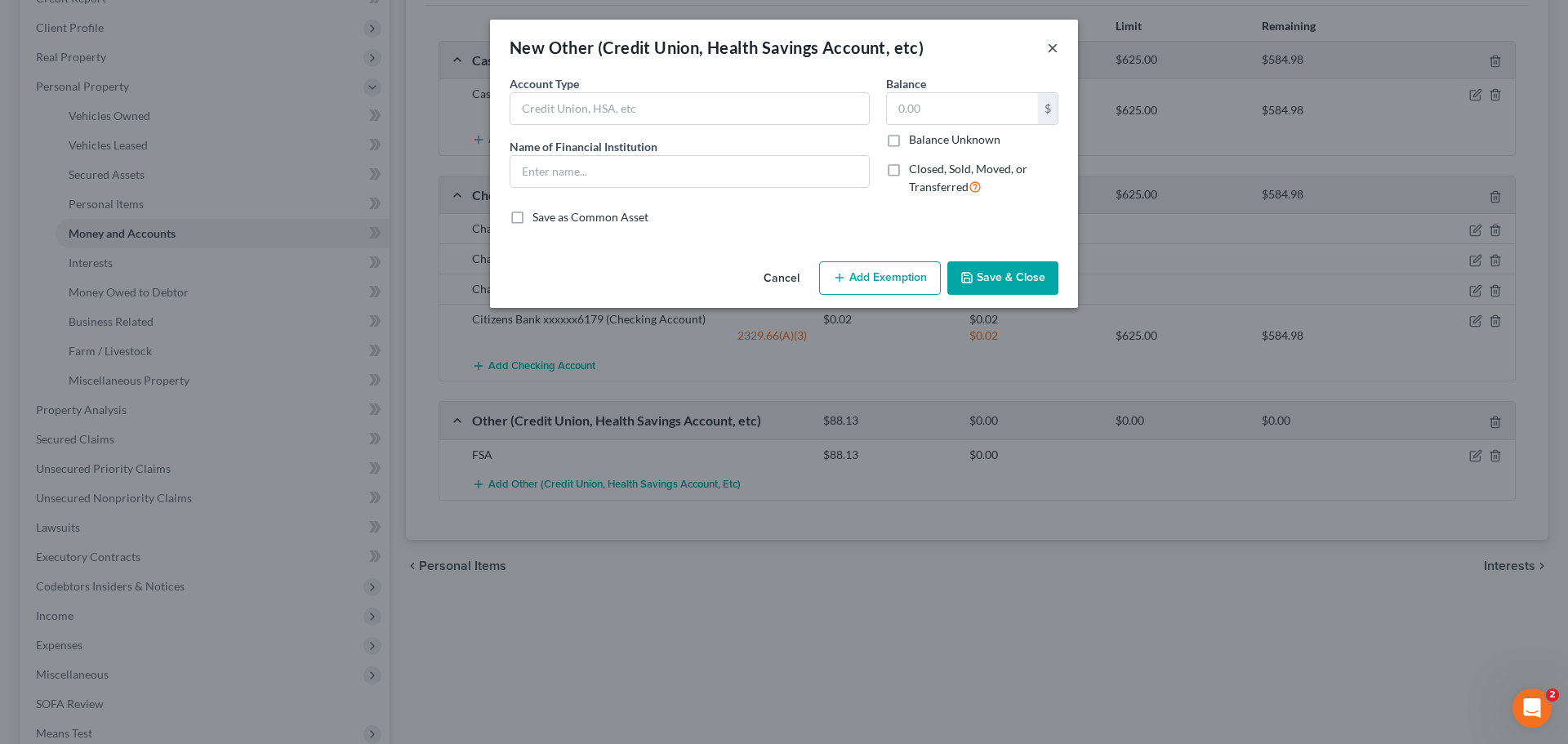
click at [1047, 46] on button "×" at bounding box center [1052, 48] width 12 height 20
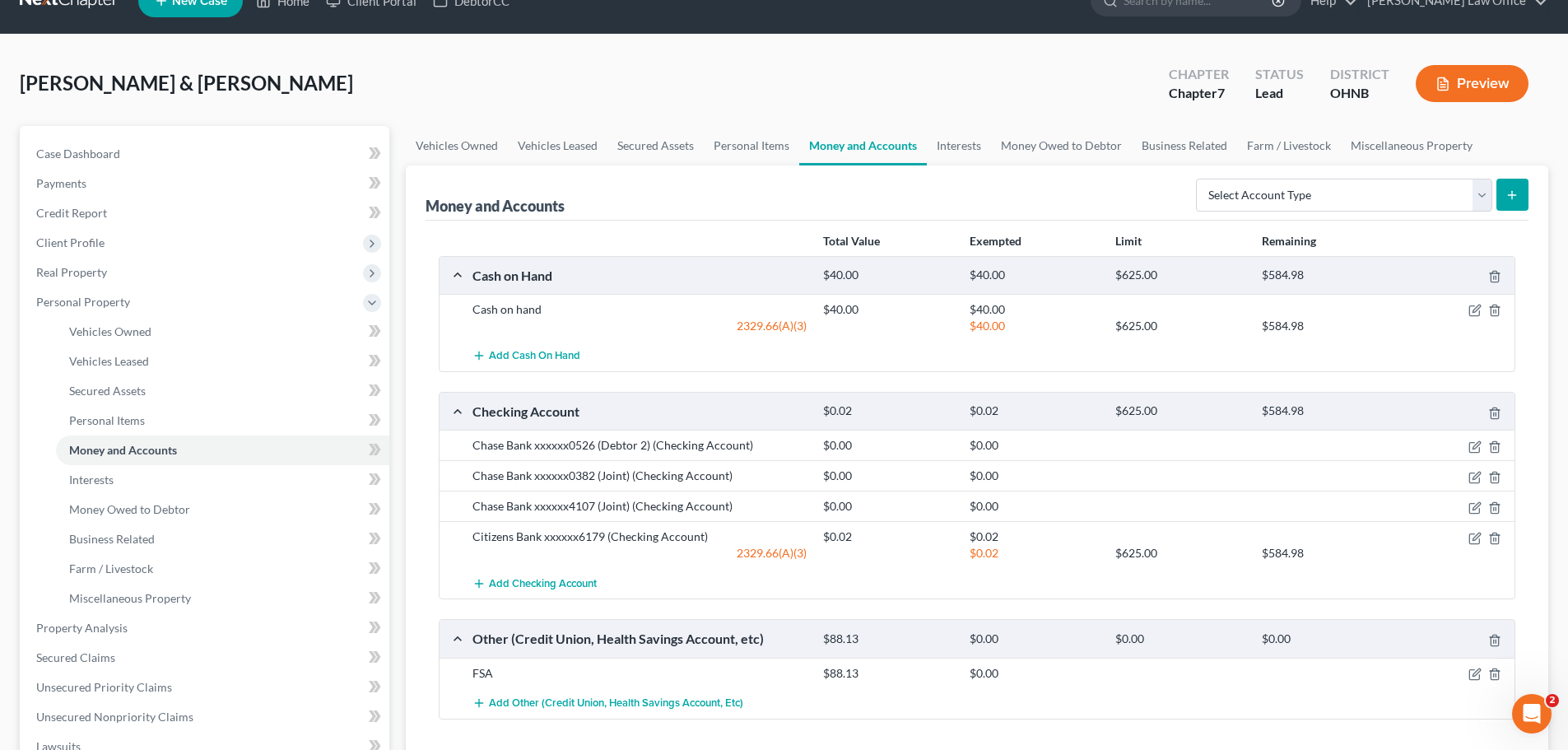
scroll to position [0, 0]
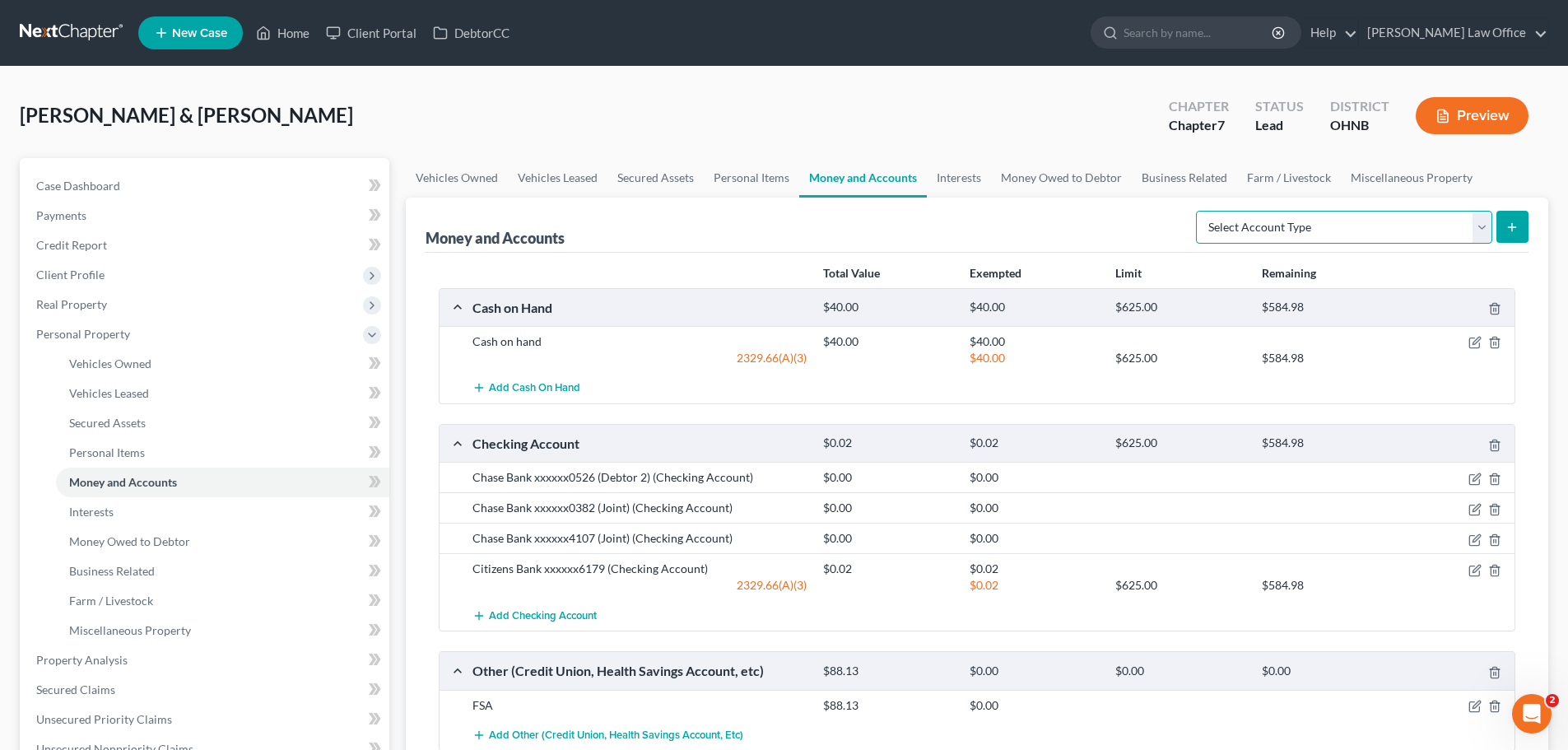
click at [1478, 221] on select "Select Account Type Brokerage Cash on Hand Certificates of Deposit Checking Acc…" at bounding box center [1344, 227] width 296 height 33
select select "savings"
click at [1199, 211] on select "Select Account Type Brokerage Cash on Hand Certificates of Deposit Checking Acc…" at bounding box center [1344, 227] width 296 height 33
click at [1515, 229] on icon "submit" at bounding box center [1512, 227] width 14 height 14
click at [1514, 232] on icon "submit" at bounding box center [1512, 227] width 14 height 14
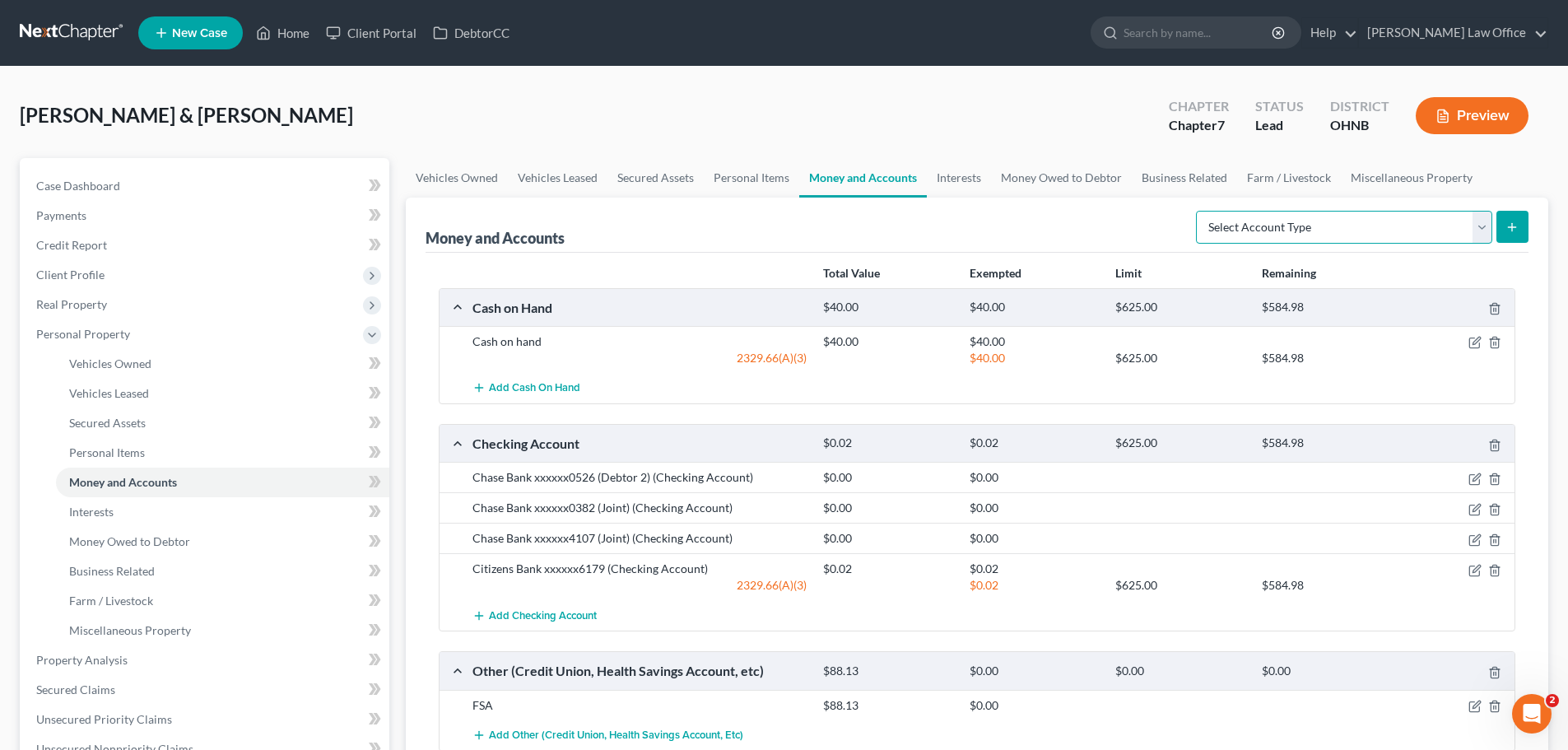
click at [1323, 225] on select "Select Account Type Brokerage Cash on Hand Certificates of Deposit Checking Acc…" at bounding box center [1344, 227] width 296 height 33
select select "savings"
click at [1199, 211] on select "Select Account Type Brokerage Cash on Hand Certificates of Deposit Checking Acc…" at bounding box center [1344, 227] width 296 height 33
click at [1510, 228] on icon "submit" at bounding box center [1512, 227] width 14 height 14
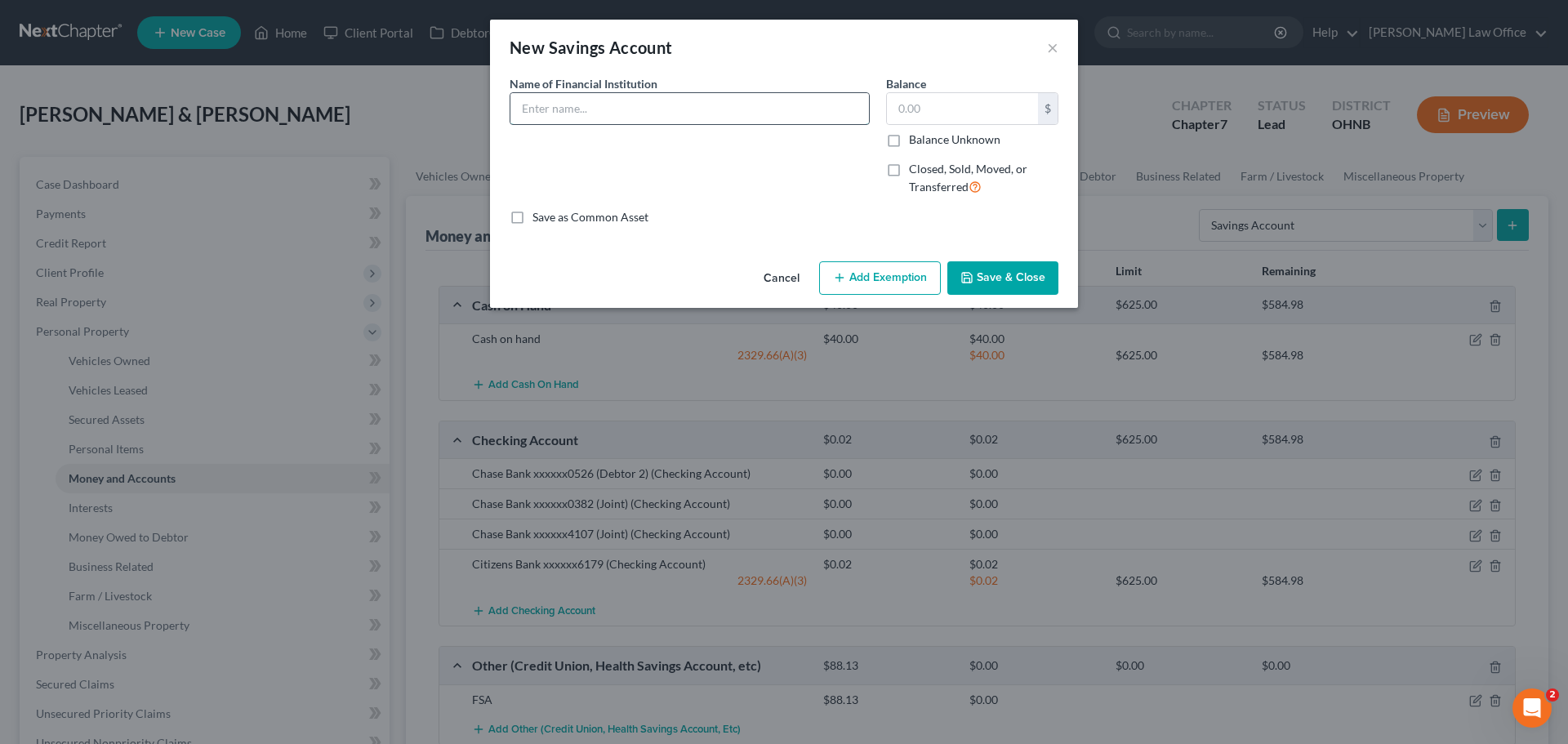
click at [678, 108] on input "text" at bounding box center [690, 108] width 358 height 31
type input "Citizens Bank xxxxxx5128"
type input "0.02"
click at [894, 265] on button "Add Exemption" at bounding box center [880, 279] width 122 height 34
select select "2"
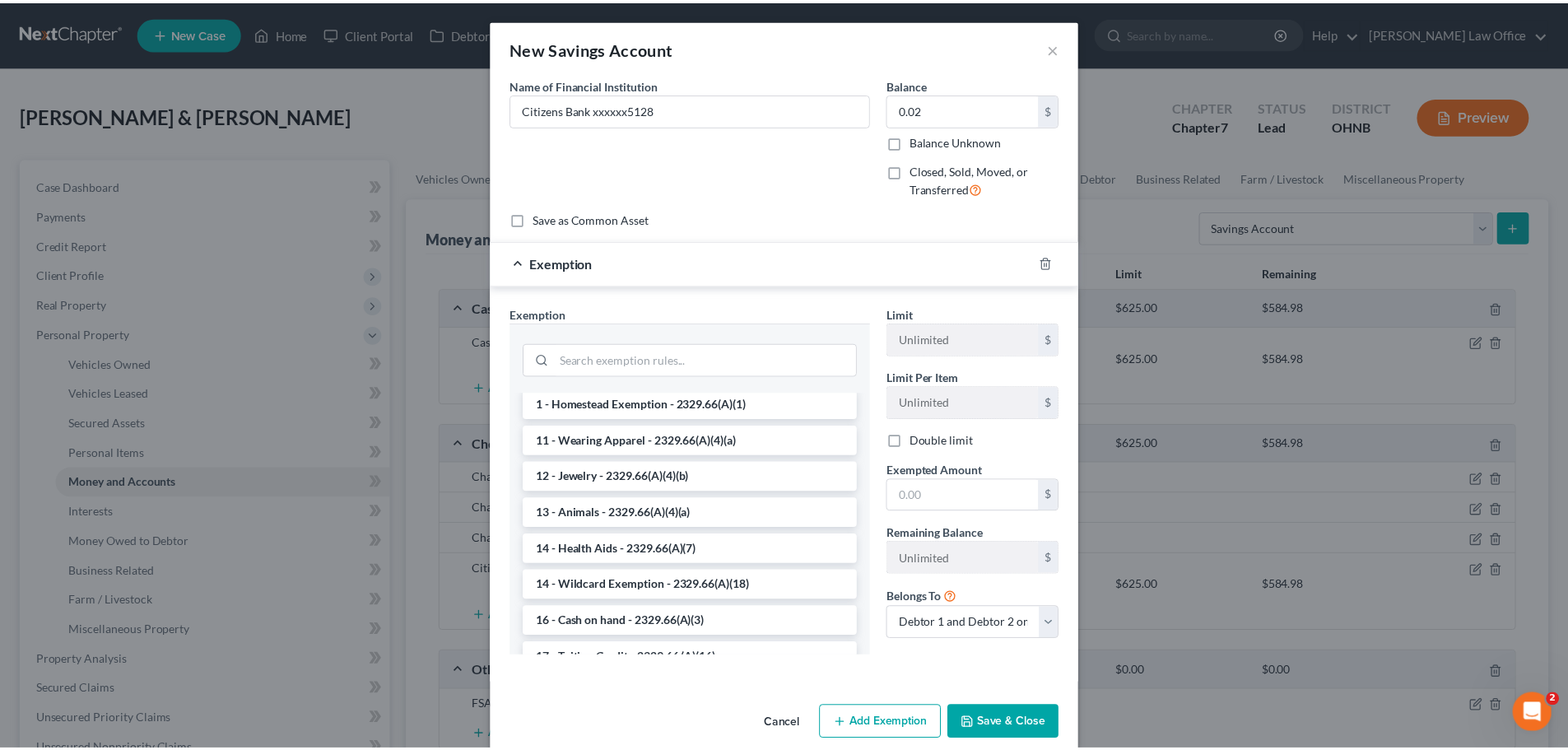
scroll to position [247, 0]
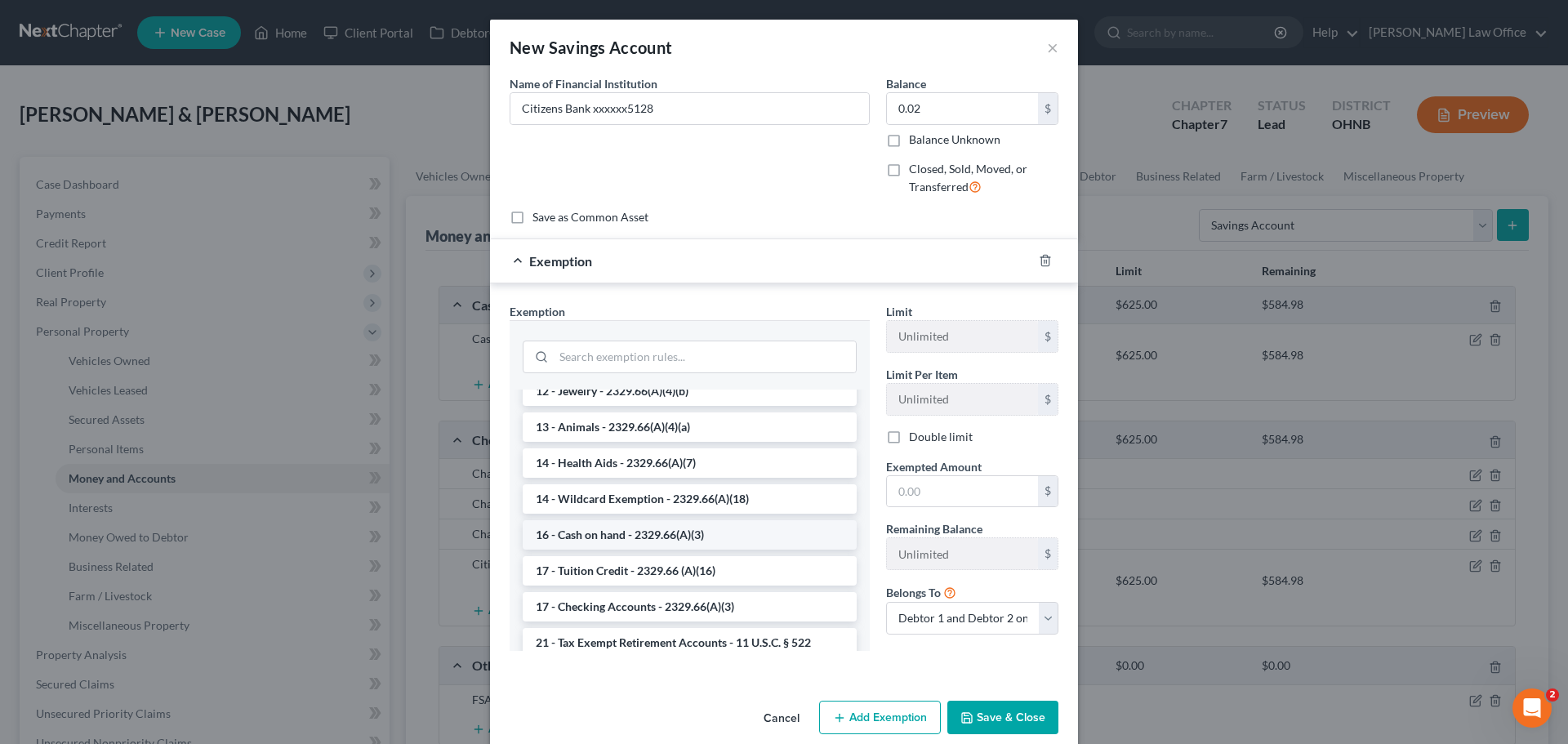
click at [671, 540] on li "16 - Cash on hand - 2329.66(A)(3)" at bounding box center [689, 535] width 334 height 30
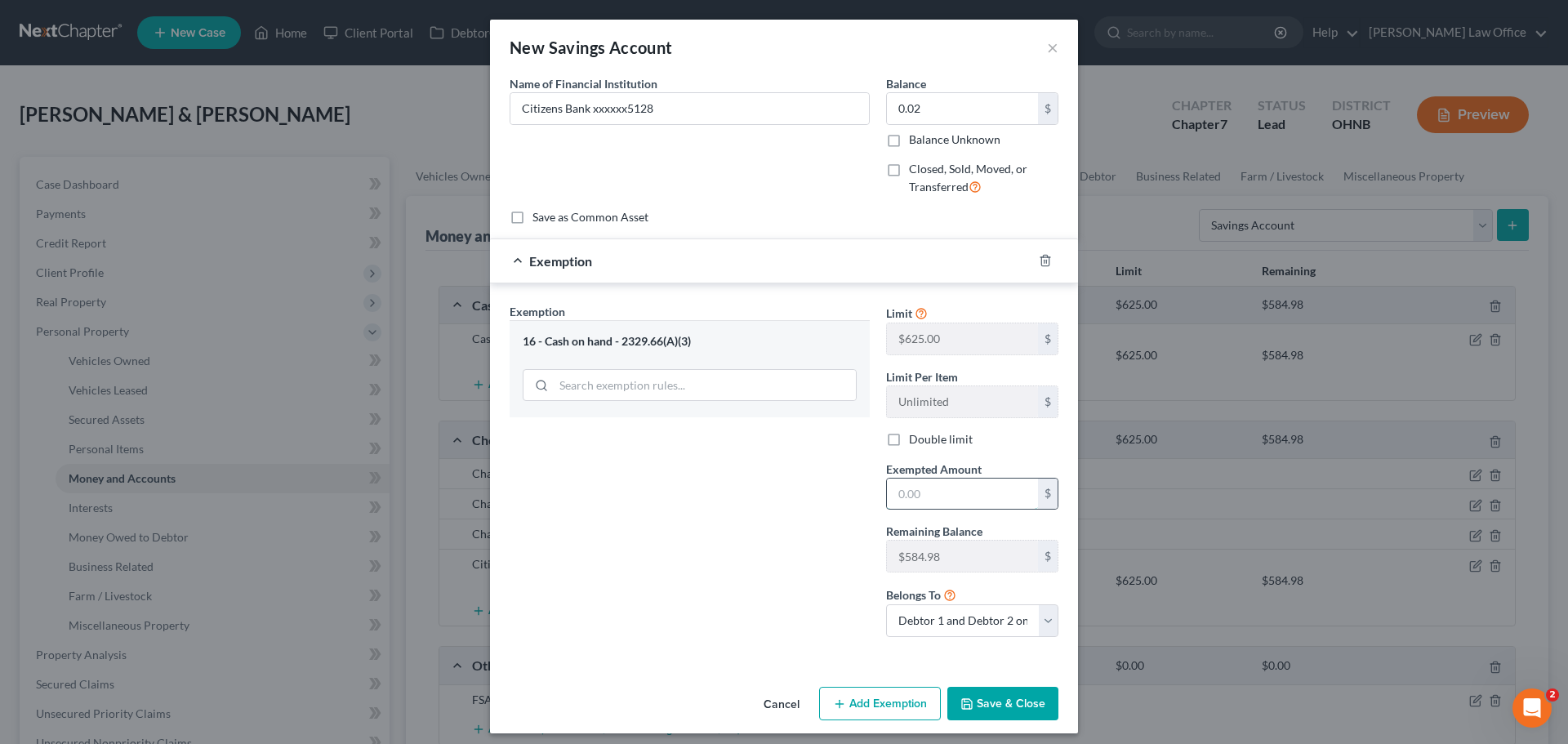
click at [936, 489] on input "text" at bounding box center [962, 494] width 151 height 31
type input "3"
type input "0.02"
click at [990, 705] on button "Save & Close" at bounding box center [1003, 704] width 111 height 34
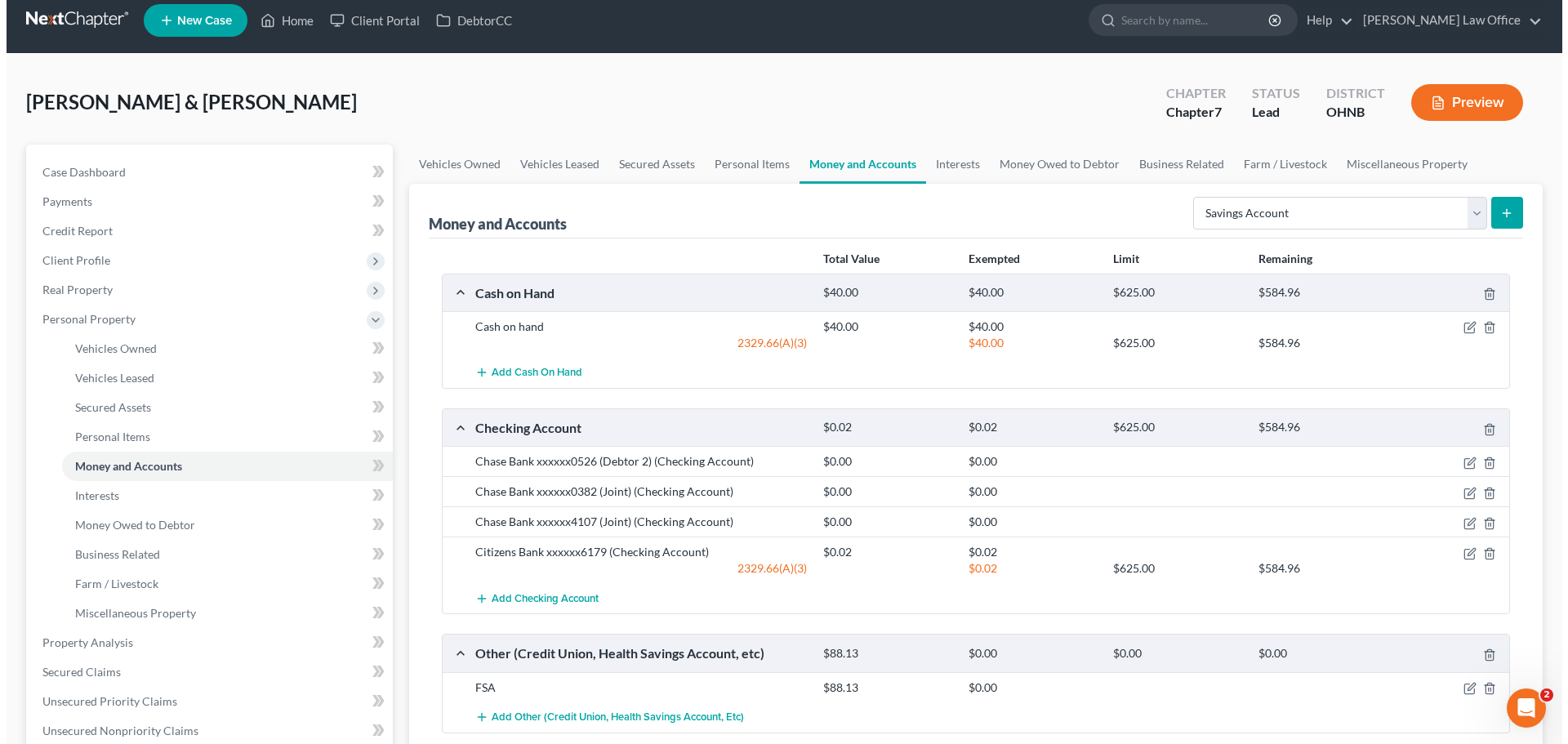
scroll to position [0, 0]
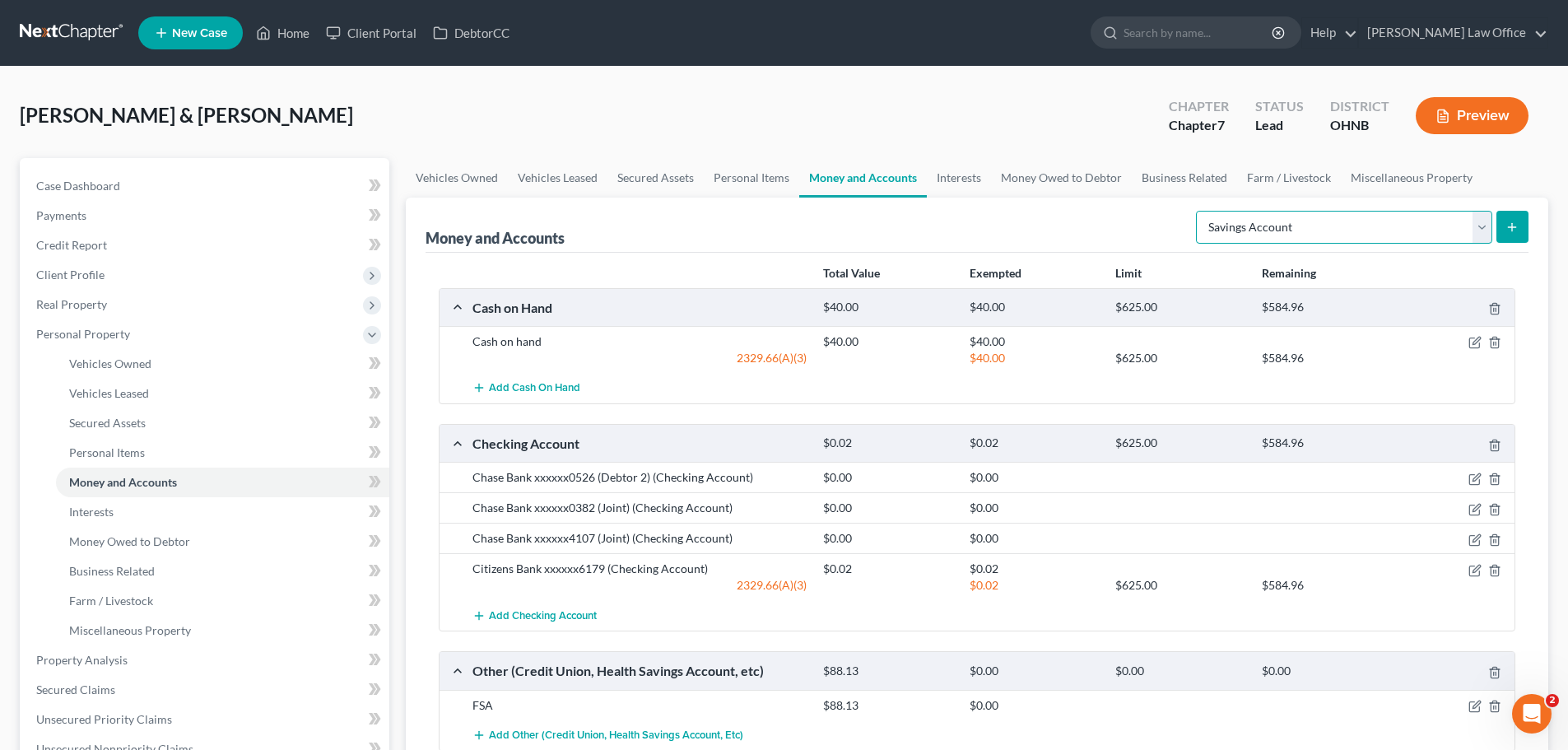
click at [1329, 230] on select "Select Account Type Brokerage Cash on Hand Certificates of Deposit Checking Acc…" at bounding box center [1344, 227] width 296 height 33
select select "checking"
click at [1199, 211] on select "Select Account Type Brokerage Cash on Hand Certificates of Deposit Checking Acc…" at bounding box center [1344, 227] width 296 height 33
click at [1507, 233] on icon "submit" at bounding box center [1512, 227] width 14 height 14
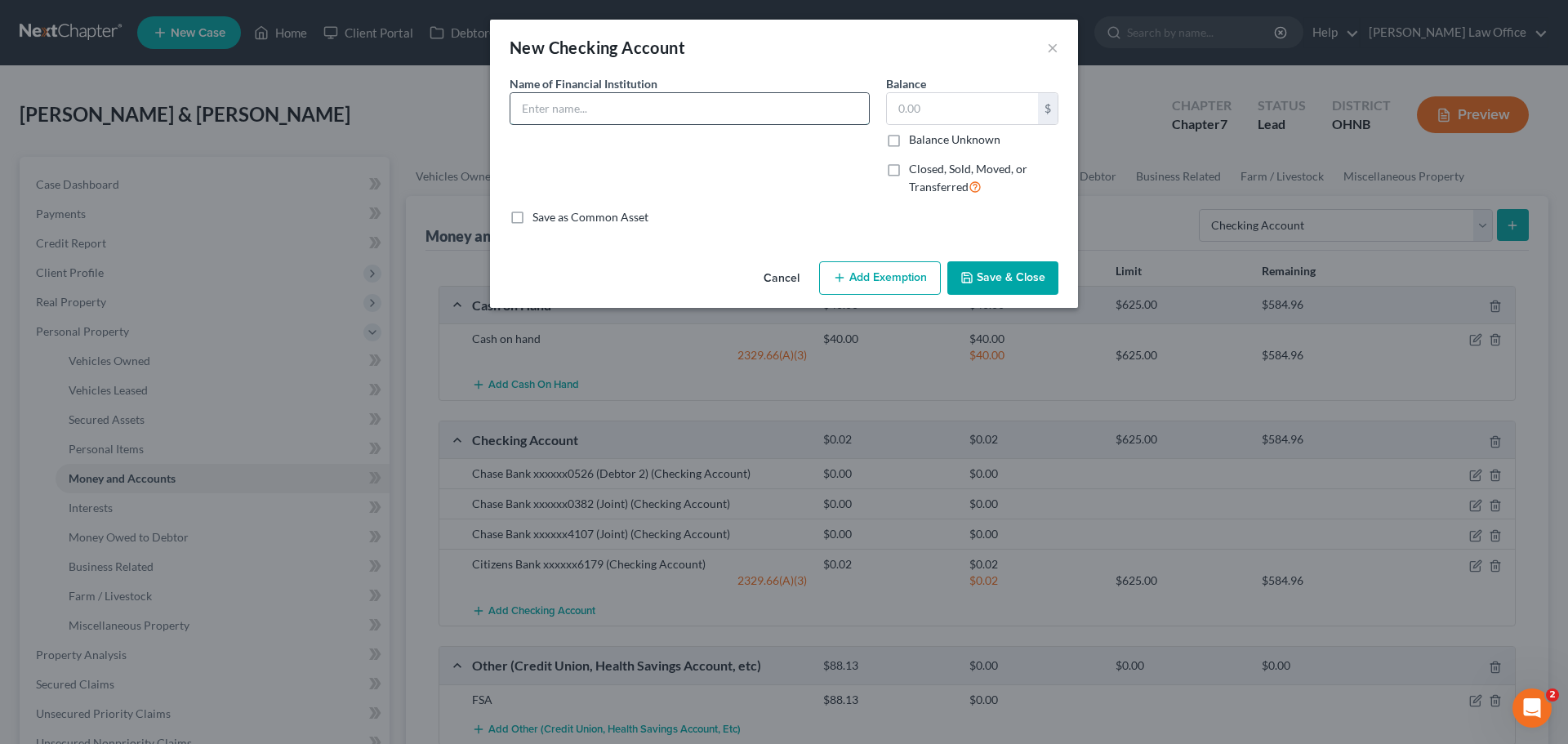
click at [705, 107] on input "text" at bounding box center [690, 108] width 358 height 31
type input "Chase Bank XXXXXX9302"
type input "3.01"
click at [881, 281] on button "Add Exemption" at bounding box center [880, 279] width 122 height 34
select select "2"
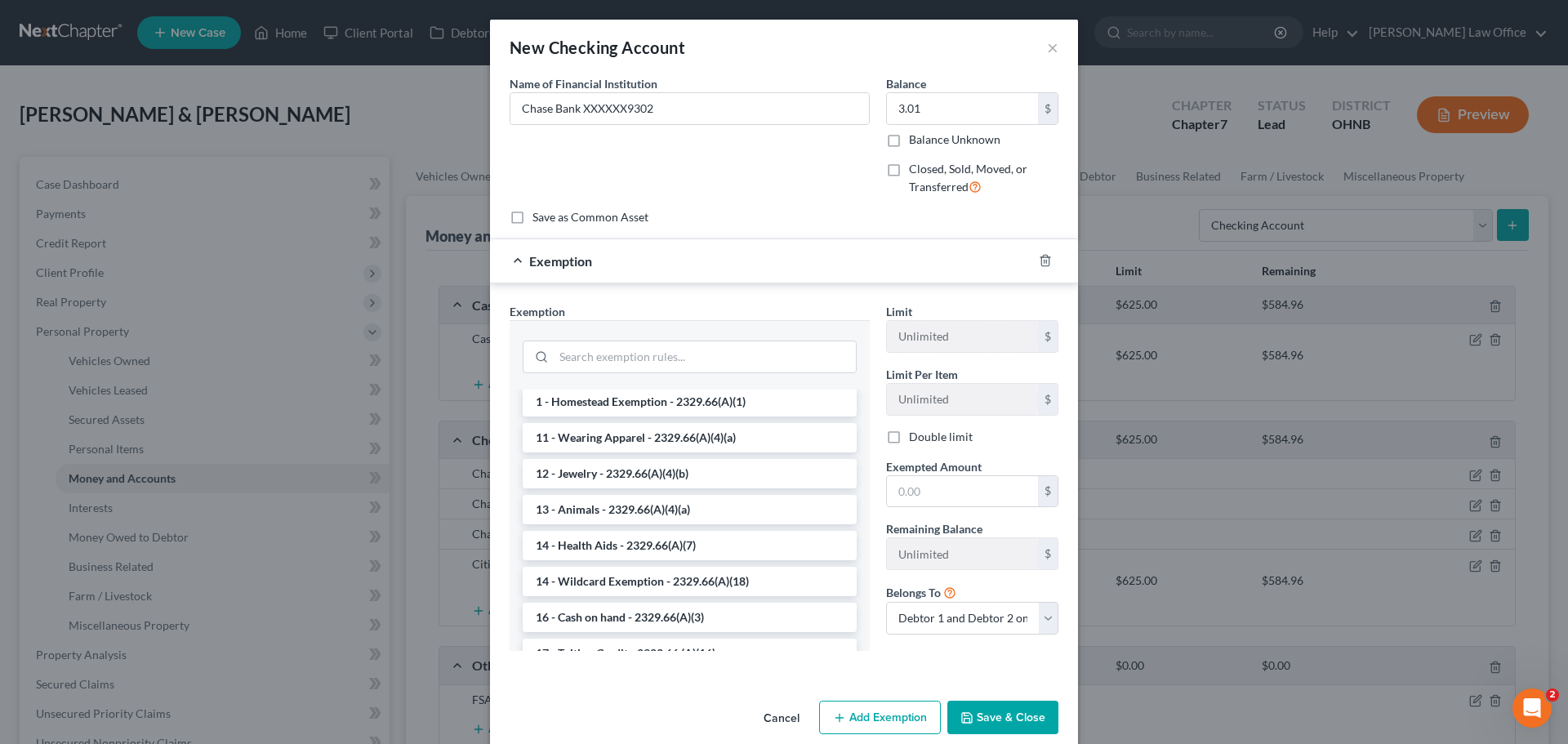
scroll to position [163, 0]
click at [663, 608] on li "16 - Cash on hand - 2329.66(A)(3)" at bounding box center [689, 617] width 334 height 30
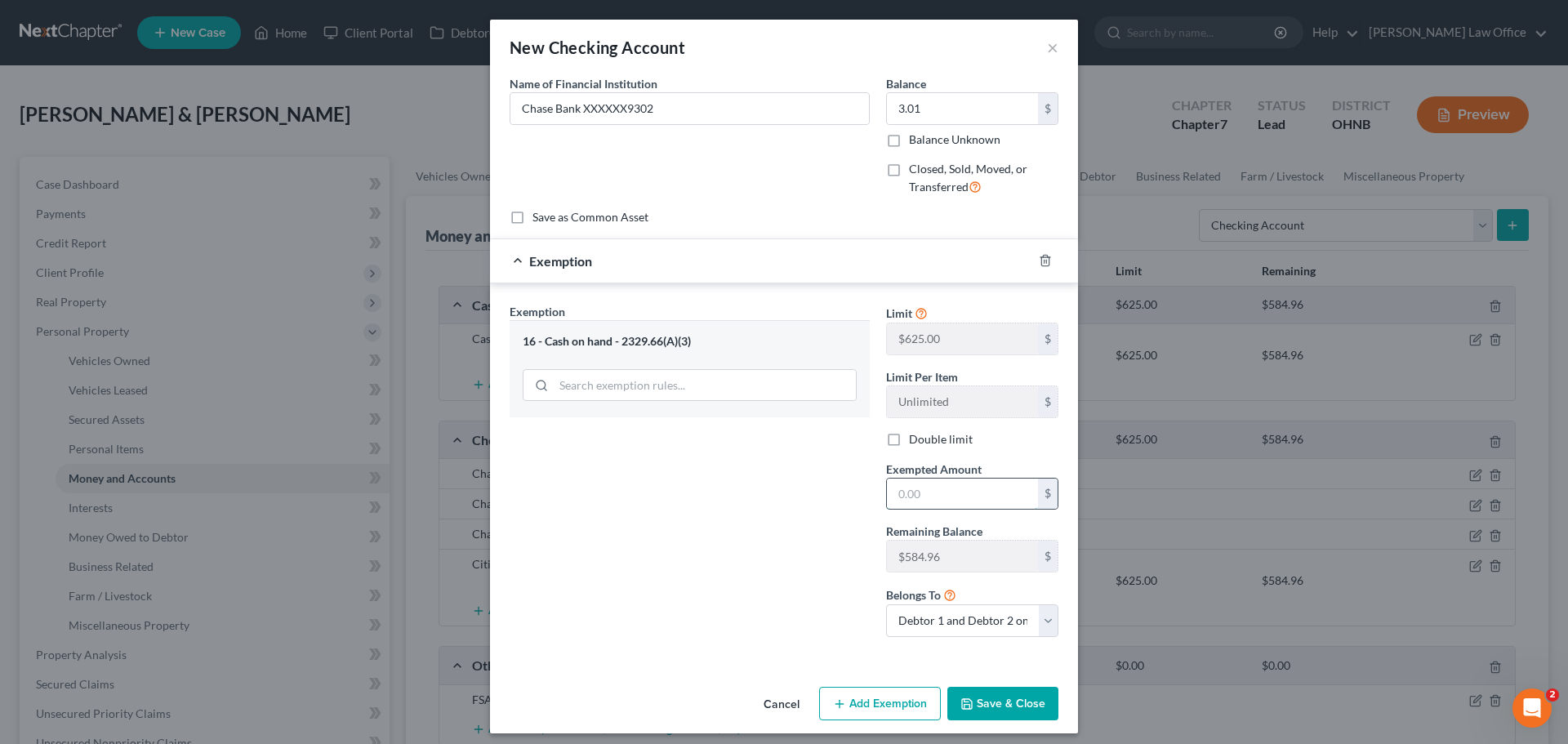
click at [928, 503] on input "text" at bounding box center [962, 494] width 151 height 31
type input "3.01"
click at [978, 700] on button "Save & Close" at bounding box center [1003, 704] width 111 height 34
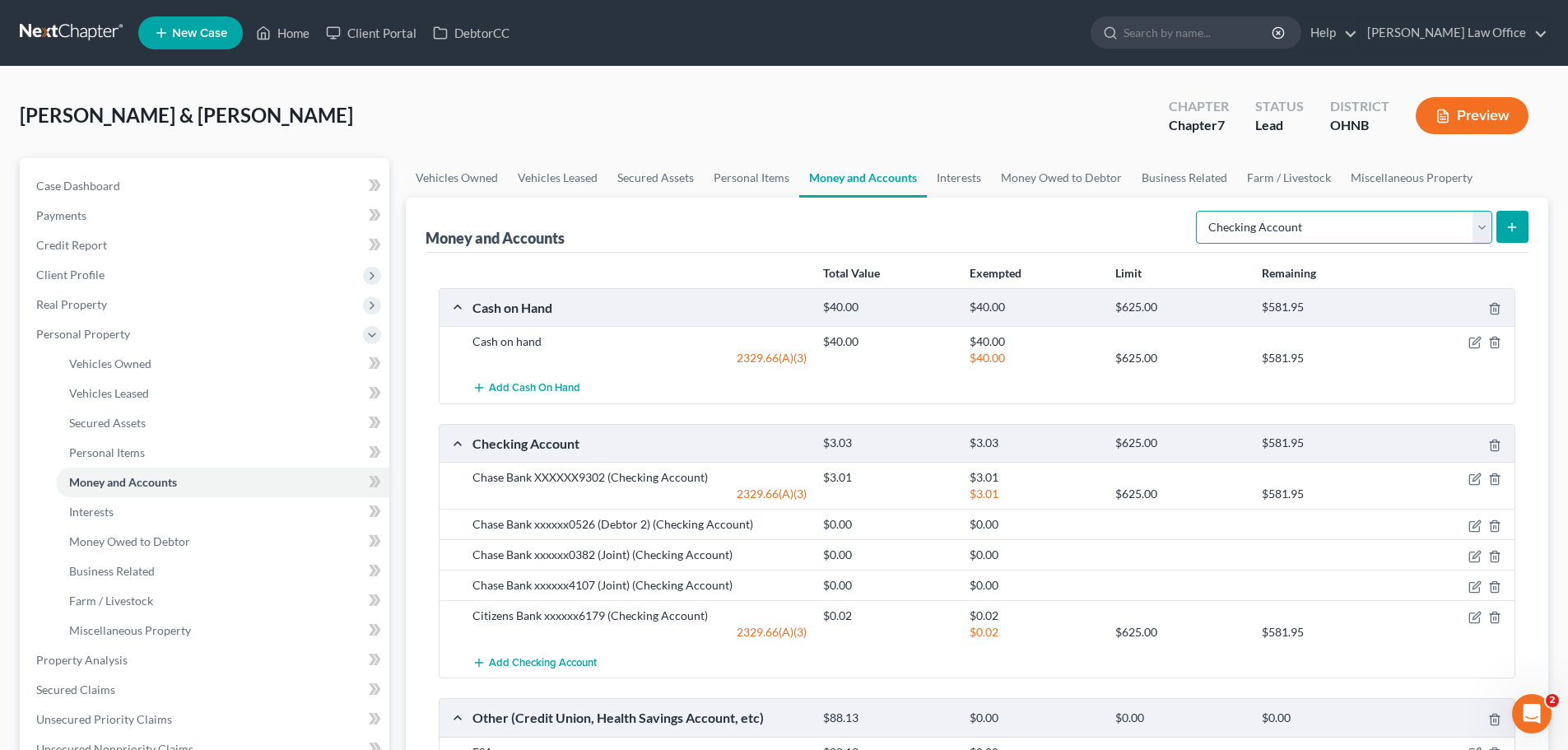
click at [1315, 234] on select "Select Account Type Brokerage Cash on Hand Certificates of Deposit Checking Acc…" at bounding box center [1344, 227] width 296 height 33
select select "savings"
click at [1199, 211] on select "Select Account Type Brokerage Cash on Hand Certificates of Deposit Checking Acc…" at bounding box center [1344, 227] width 296 height 33
click at [1500, 227] on button "submit" at bounding box center [1513, 227] width 33 height 33
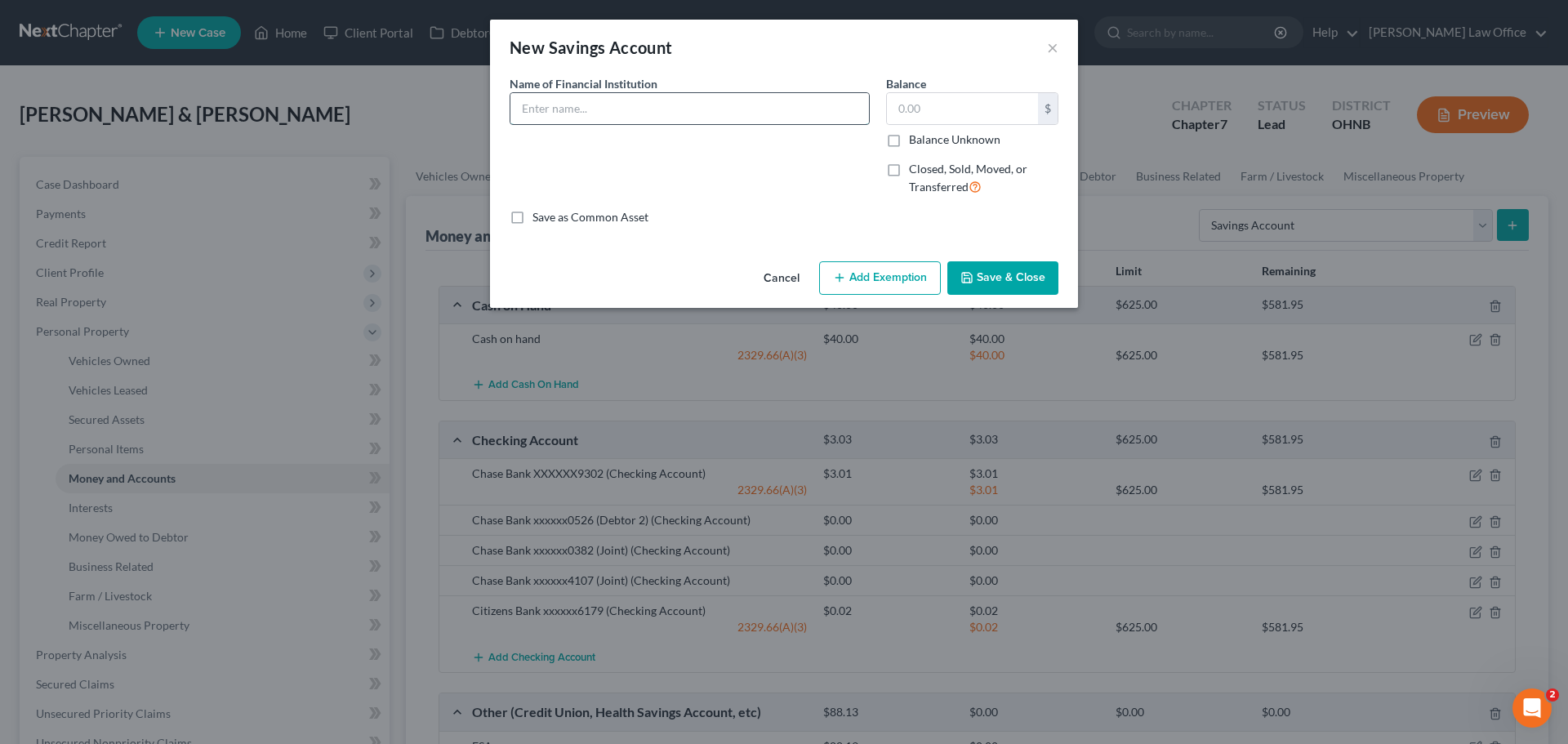
click at [631, 110] on input "text" at bounding box center [690, 108] width 358 height 31
type input "Chase Bank XXXXXX3257"
type input "4.74"
click at [893, 273] on button "Add Exemption" at bounding box center [880, 279] width 122 height 34
select select "2"
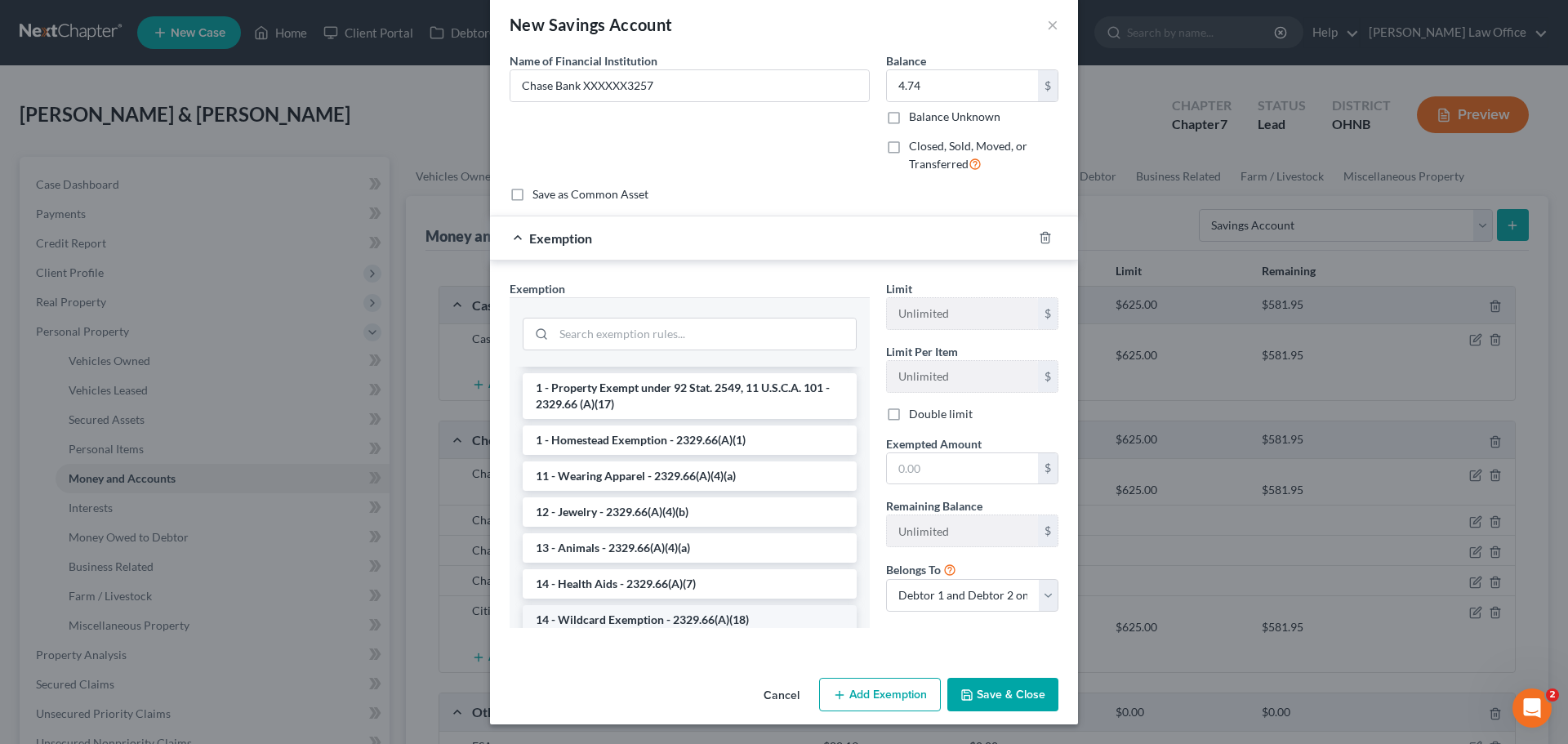
scroll to position [245, 0]
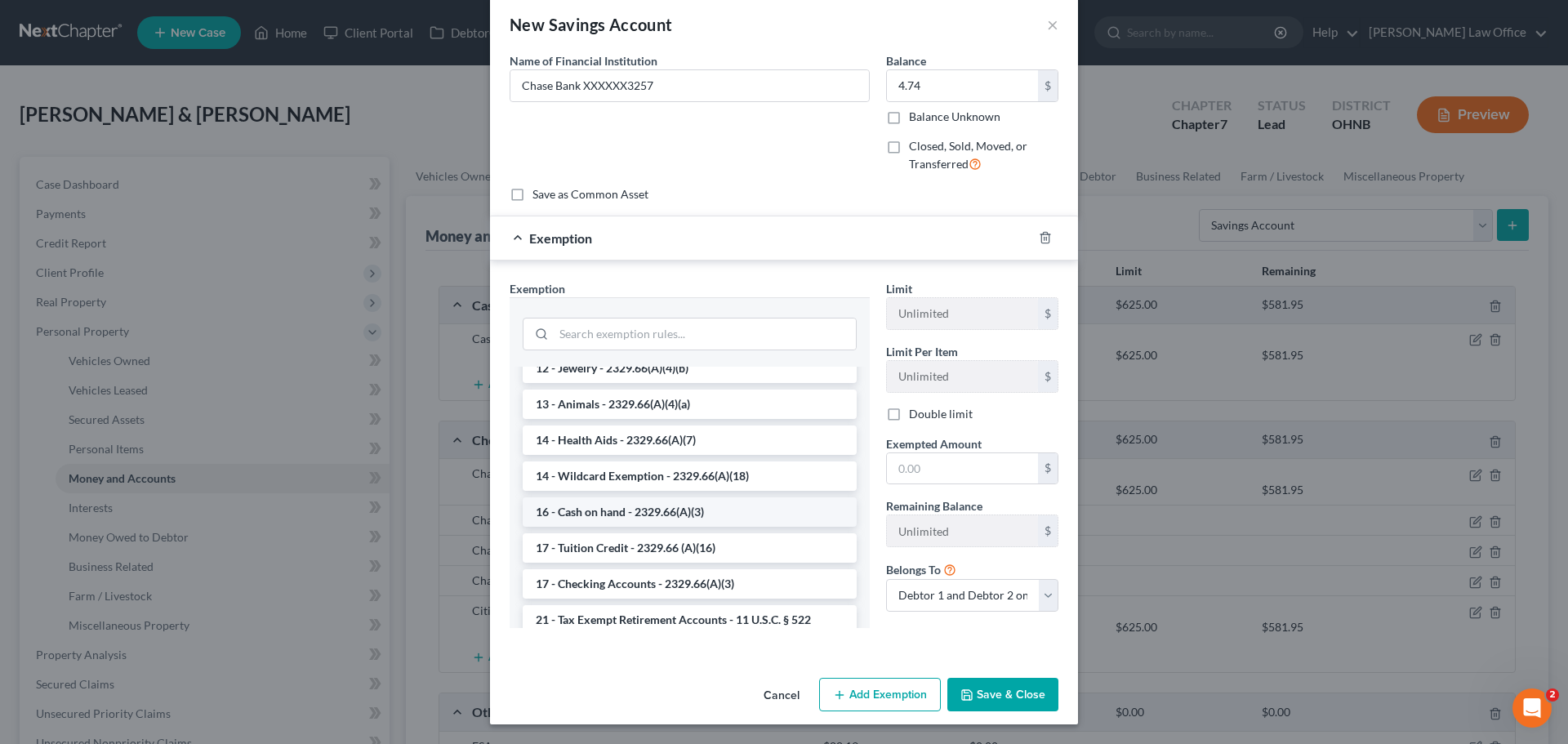
click at [643, 515] on li "16 - Cash on hand - 2329.66(A)(3)" at bounding box center [689, 512] width 334 height 30
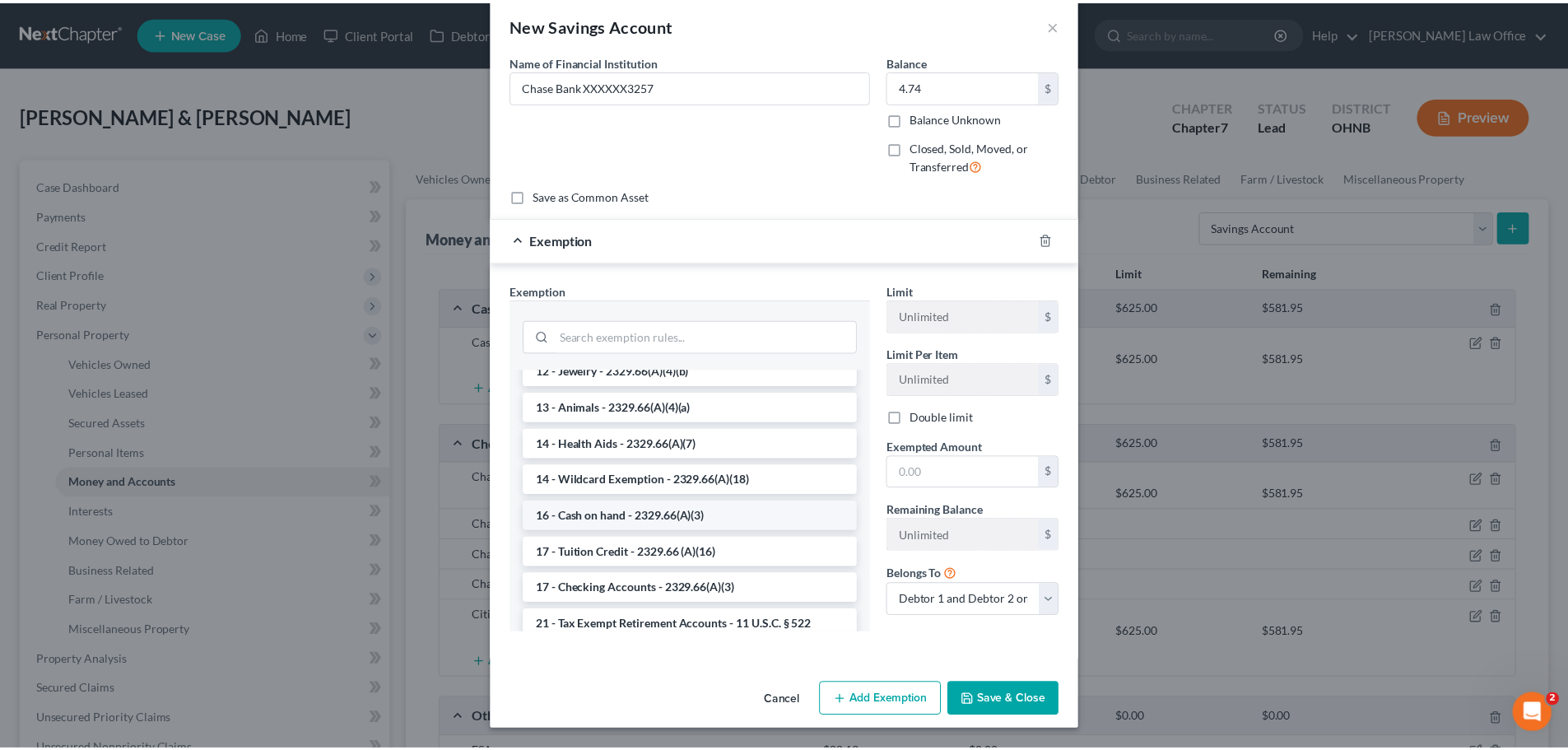
scroll to position [9, 0]
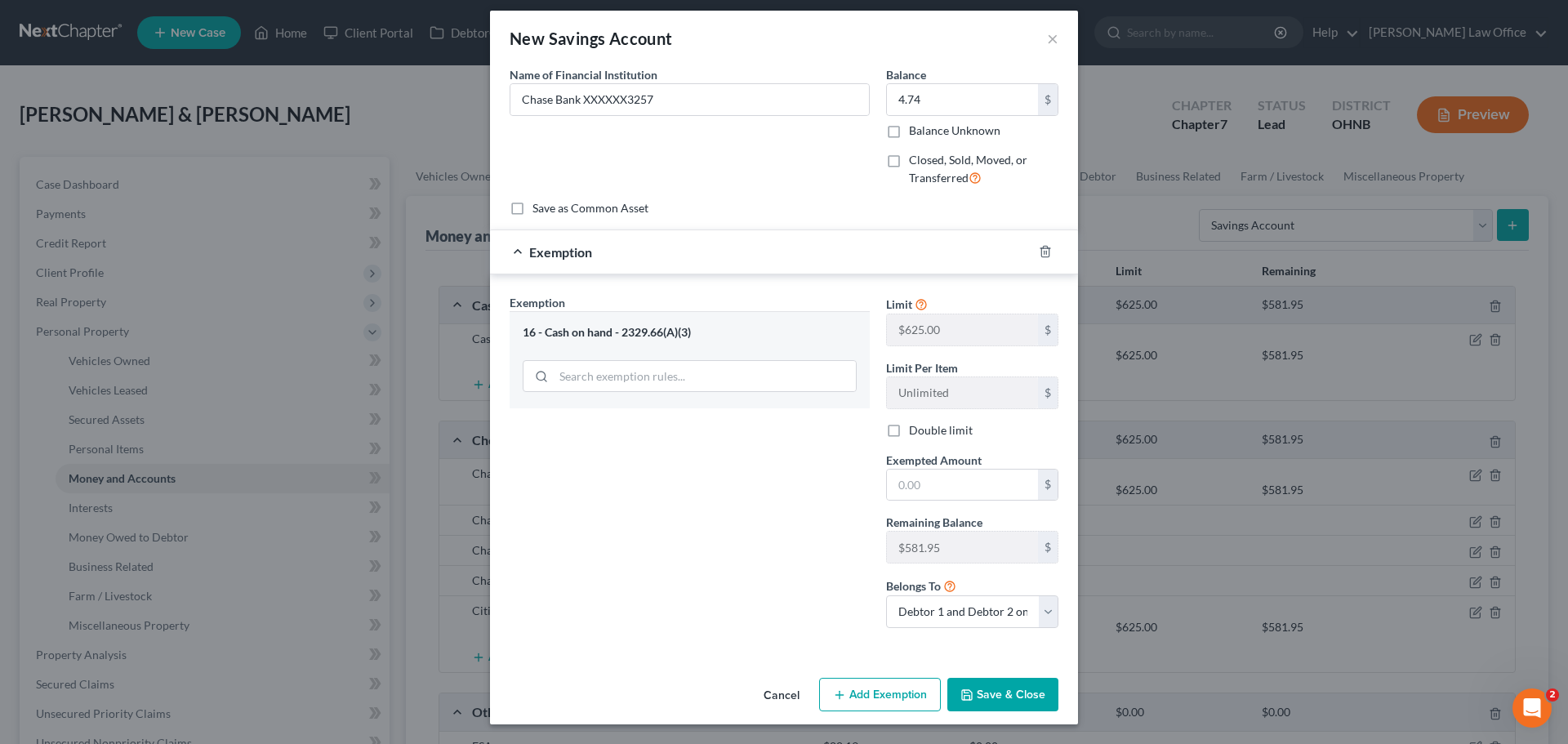
click at [992, 688] on button "Save & Close" at bounding box center [1003, 695] width 111 height 34
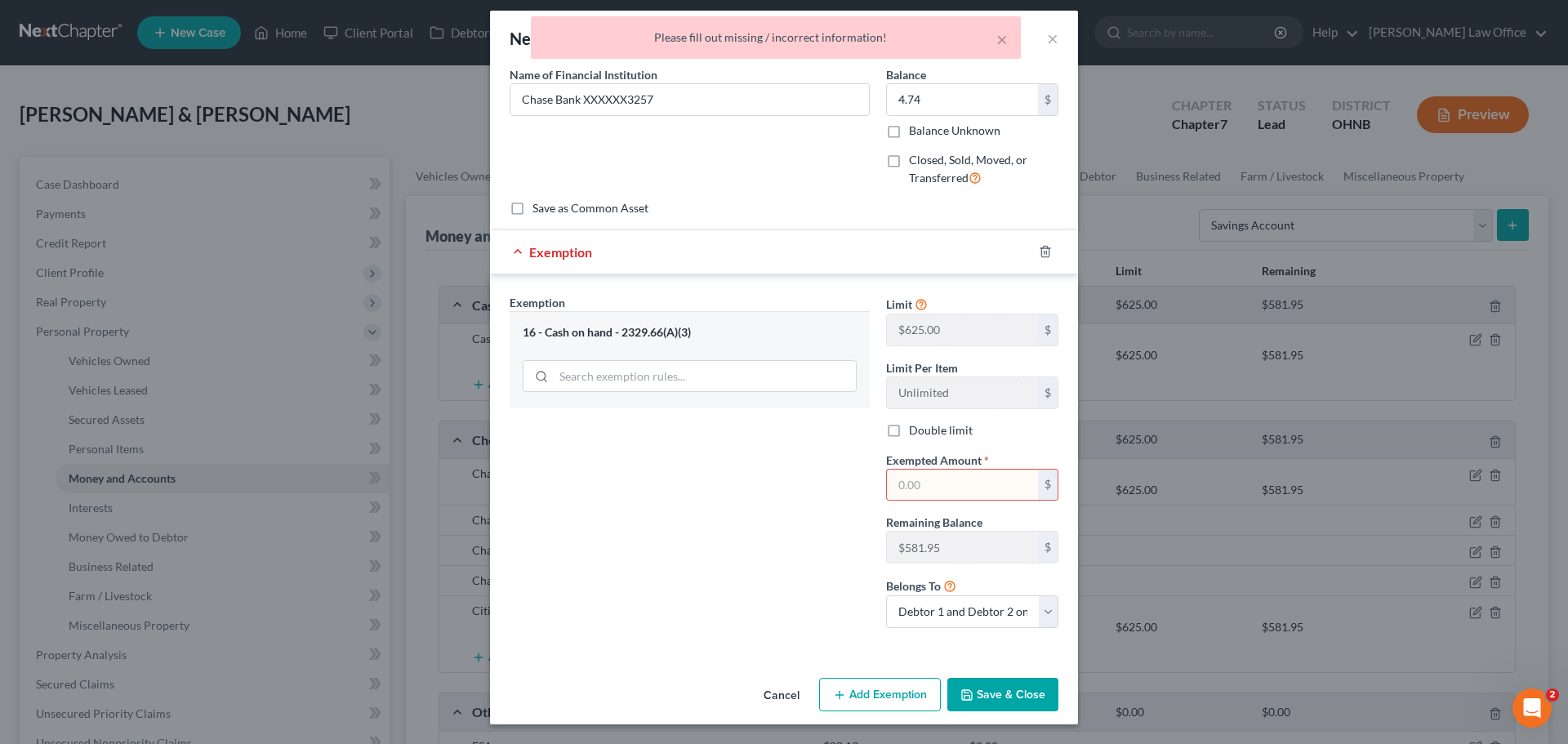
click at [930, 481] on input "text" at bounding box center [962, 485] width 151 height 31
type input "4.74"
click at [982, 688] on button "Save & Close" at bounding box center [1003, 695] width 111 height 34
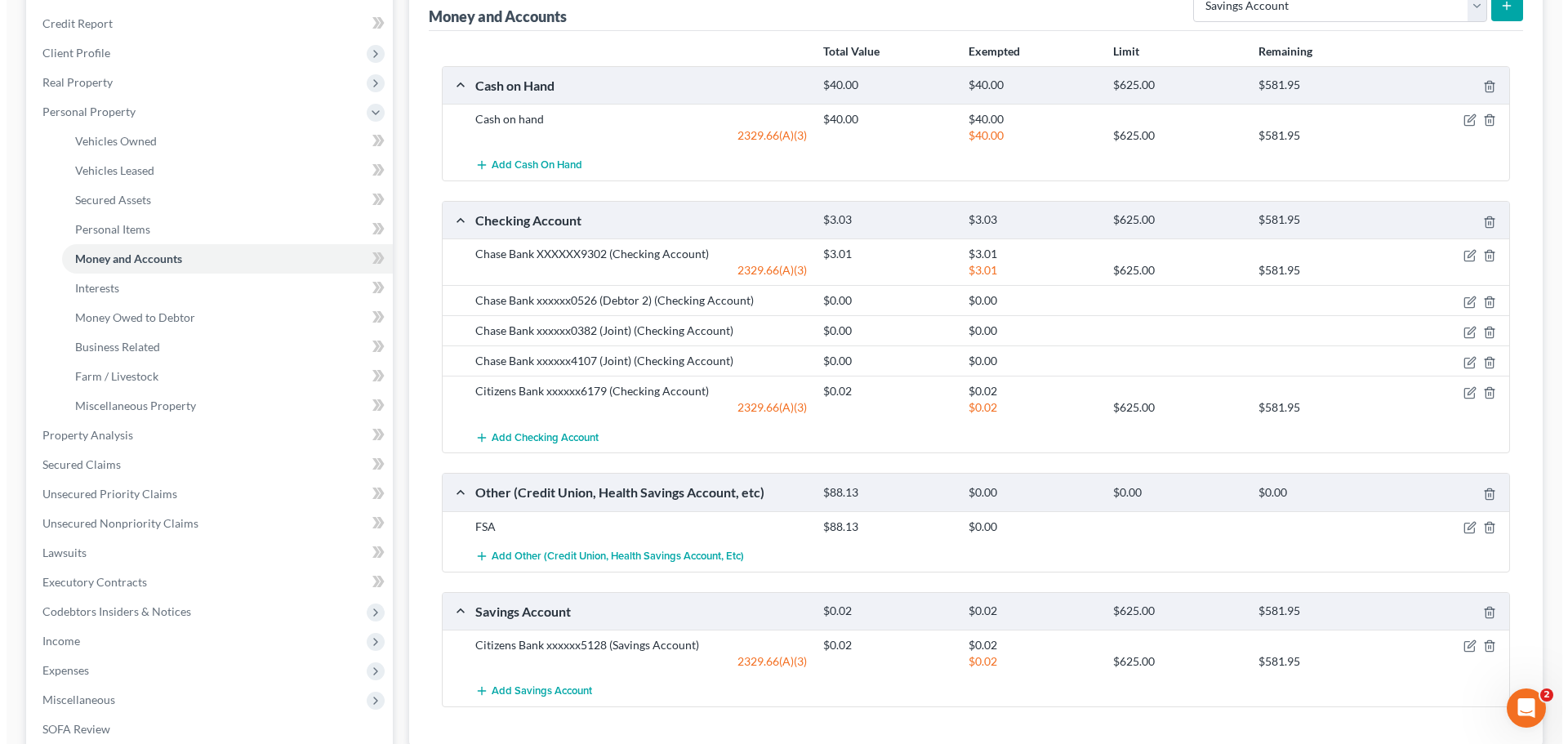
scroll to position [245, 0]
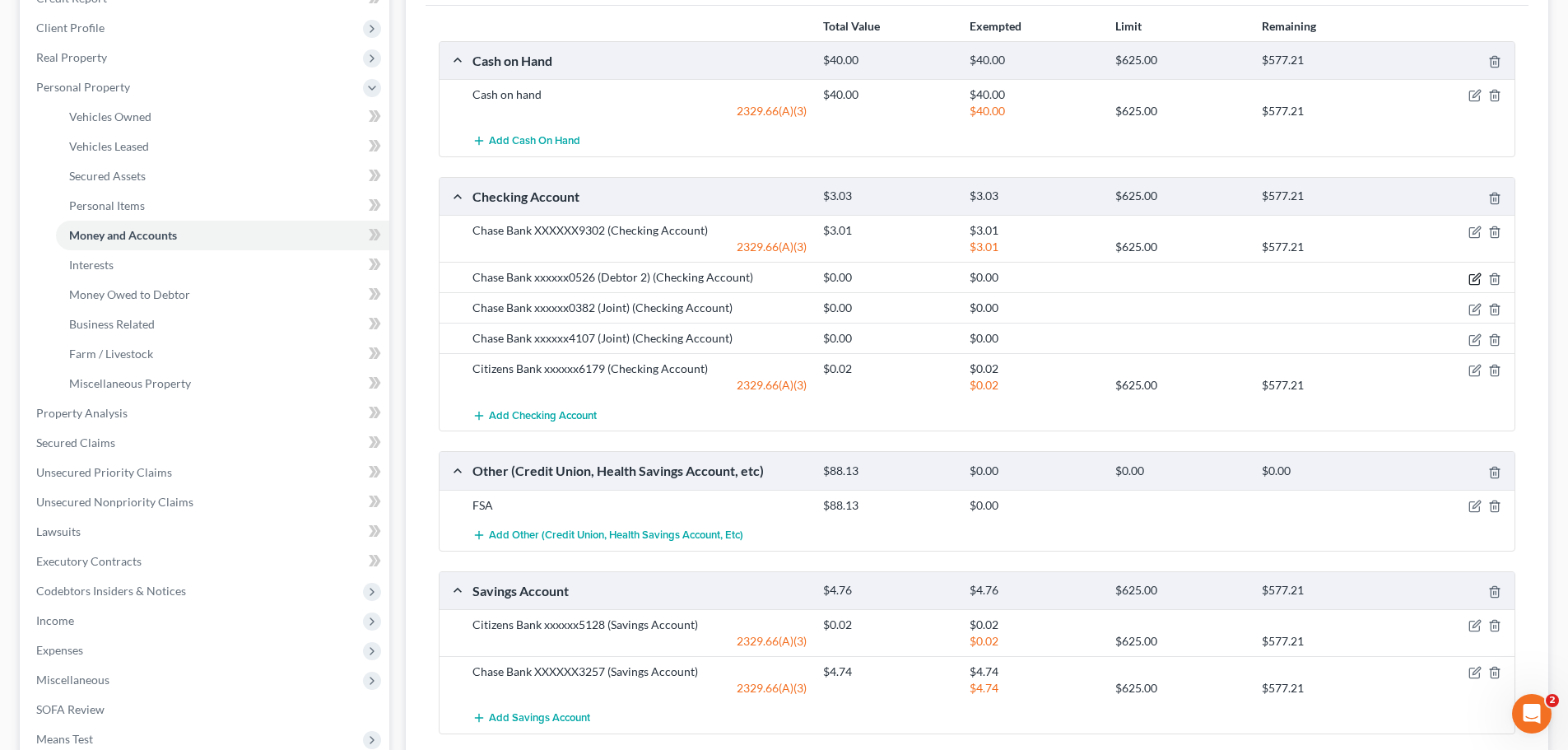
click at [1479, 279] on icon "button" at bounding box center [1474, 278] width 10 height 10
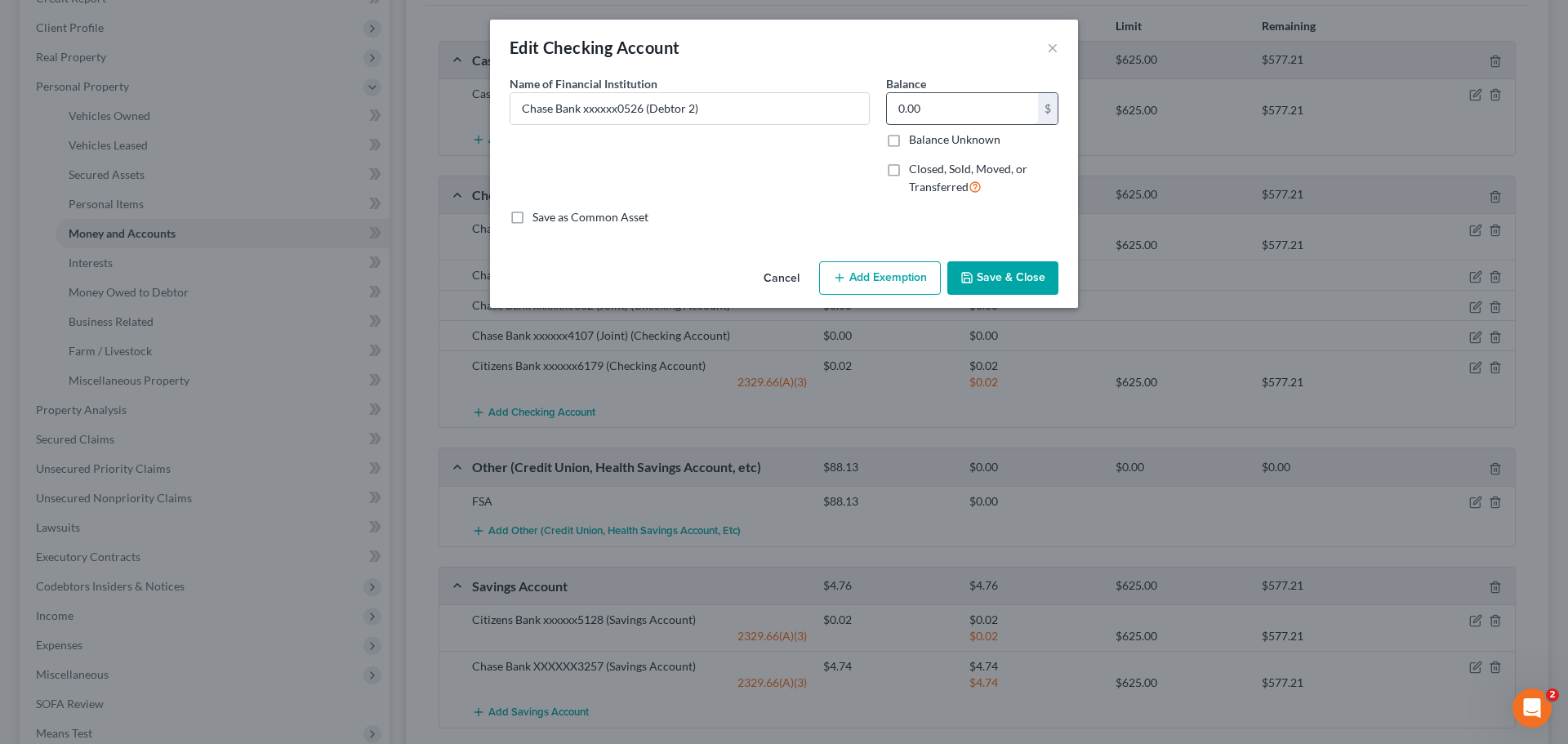
click at [969, 113] on input "0.00" at bounding box center [962, 108] width 151 height 31
type input "33.72"
click at [894, 280] on button "Add Exemption" at bounding box center [880, 279] width 122 height 34
select select "2"
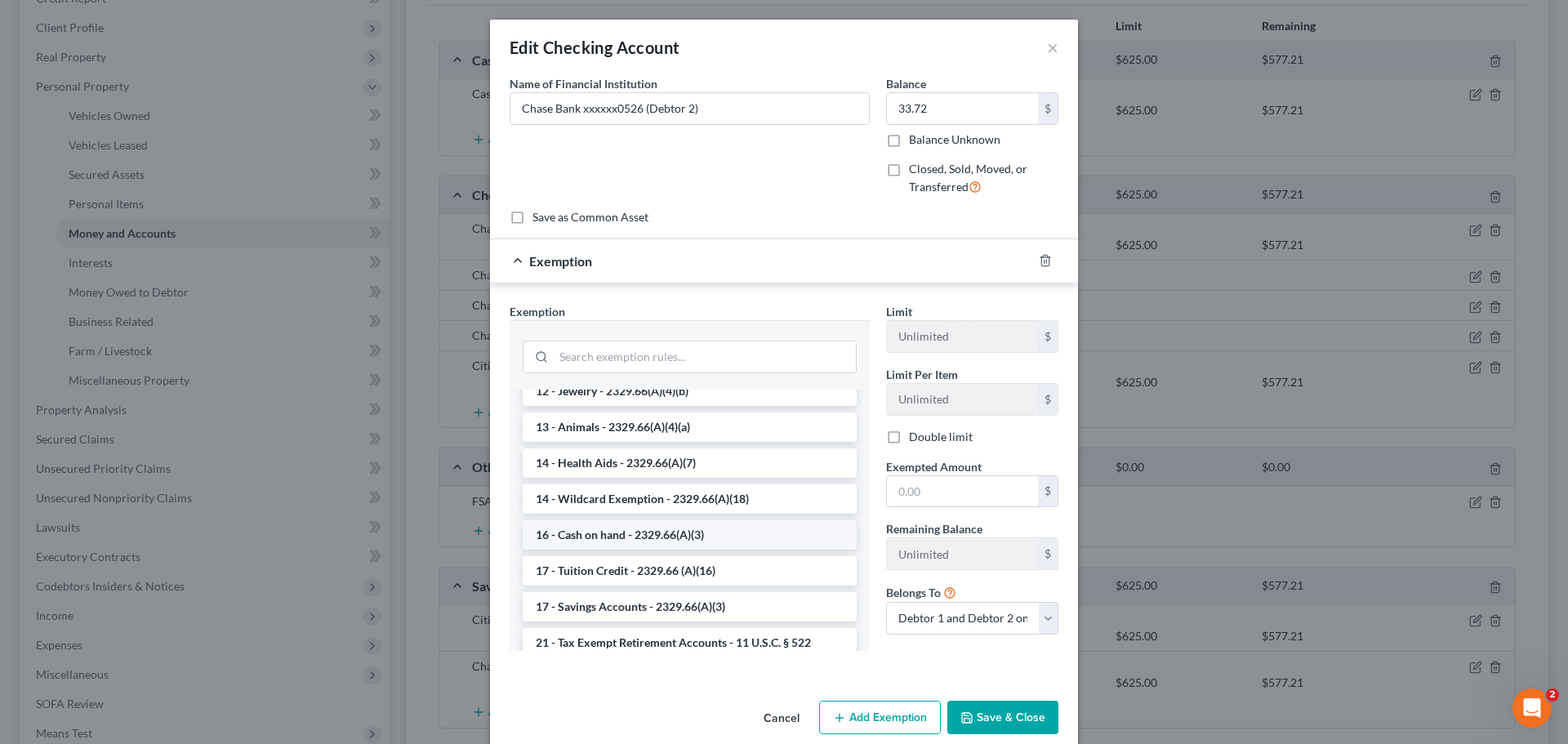
click at [615, 540] on li "16 - Cash on hand - 2329.66(A)(3)" at bounding box center [689, 535] width 334 height 30
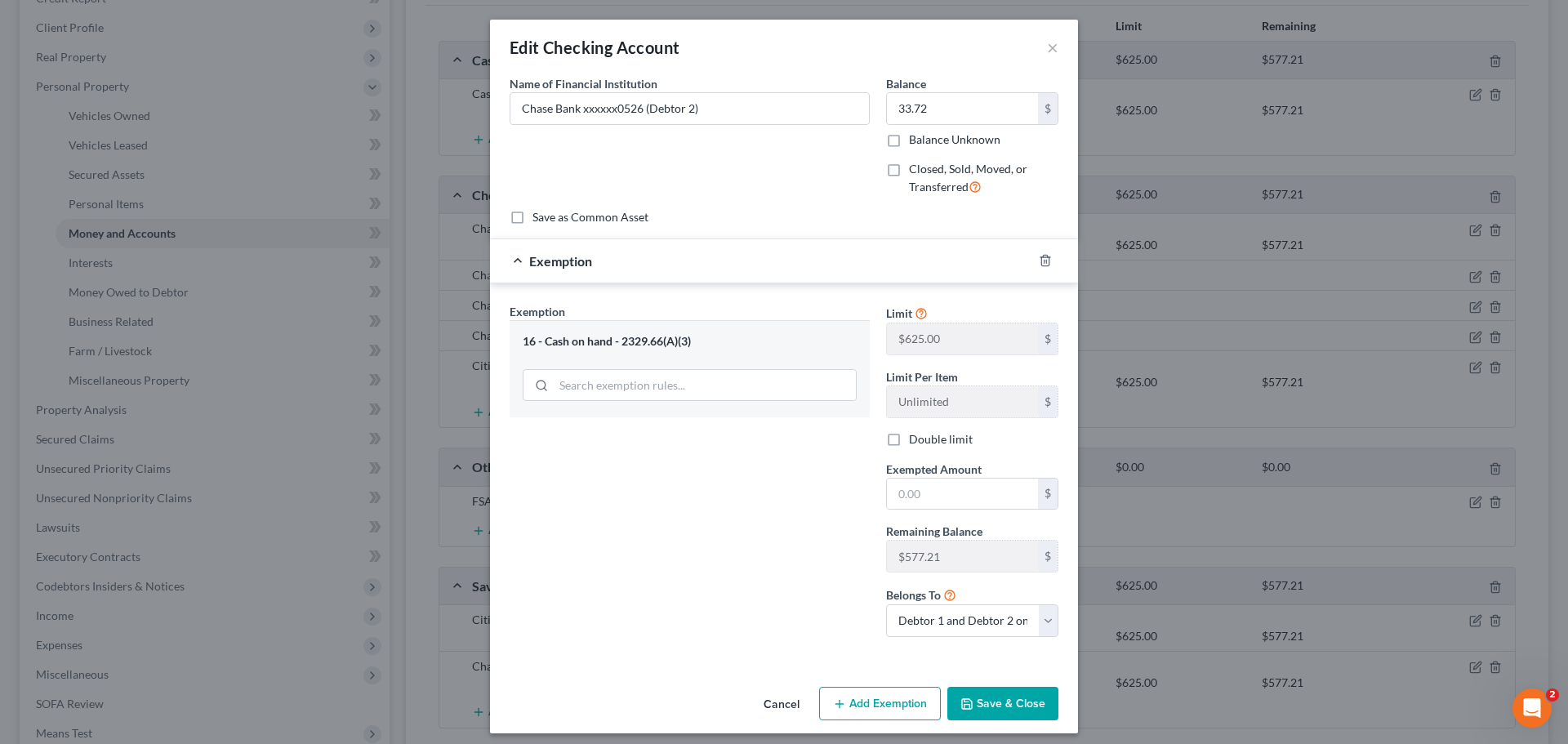
click at [997, 705] on button "Save & Close" at bounding box center [1003, 704] width 111 height 34
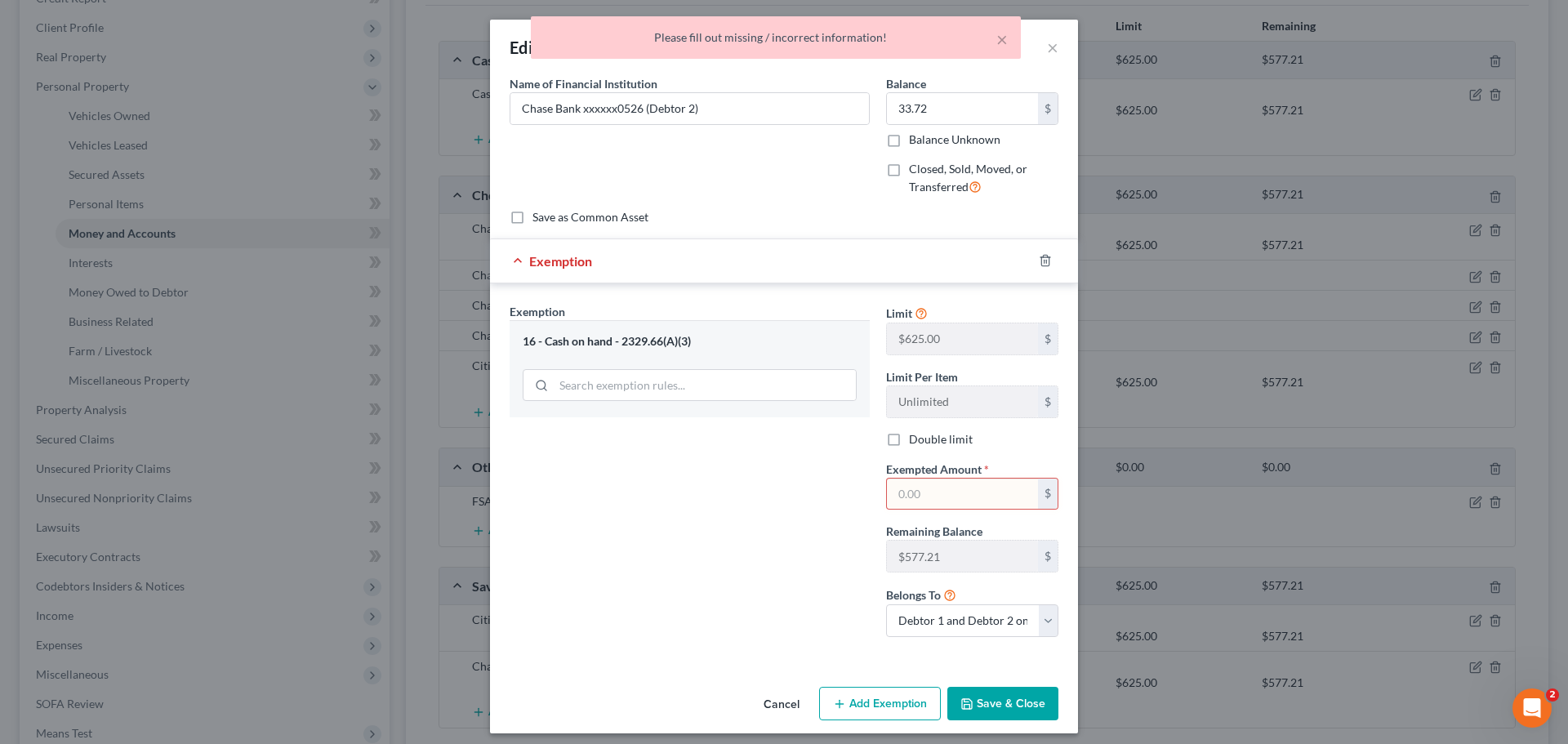
click at [935, 501] on input "text" at bounding box center [962, 494] width 151 height 31
type input "33.72"
click at [981, 705] on button "Save & Close" at bounding box center [1003, 704] width 111 height 34
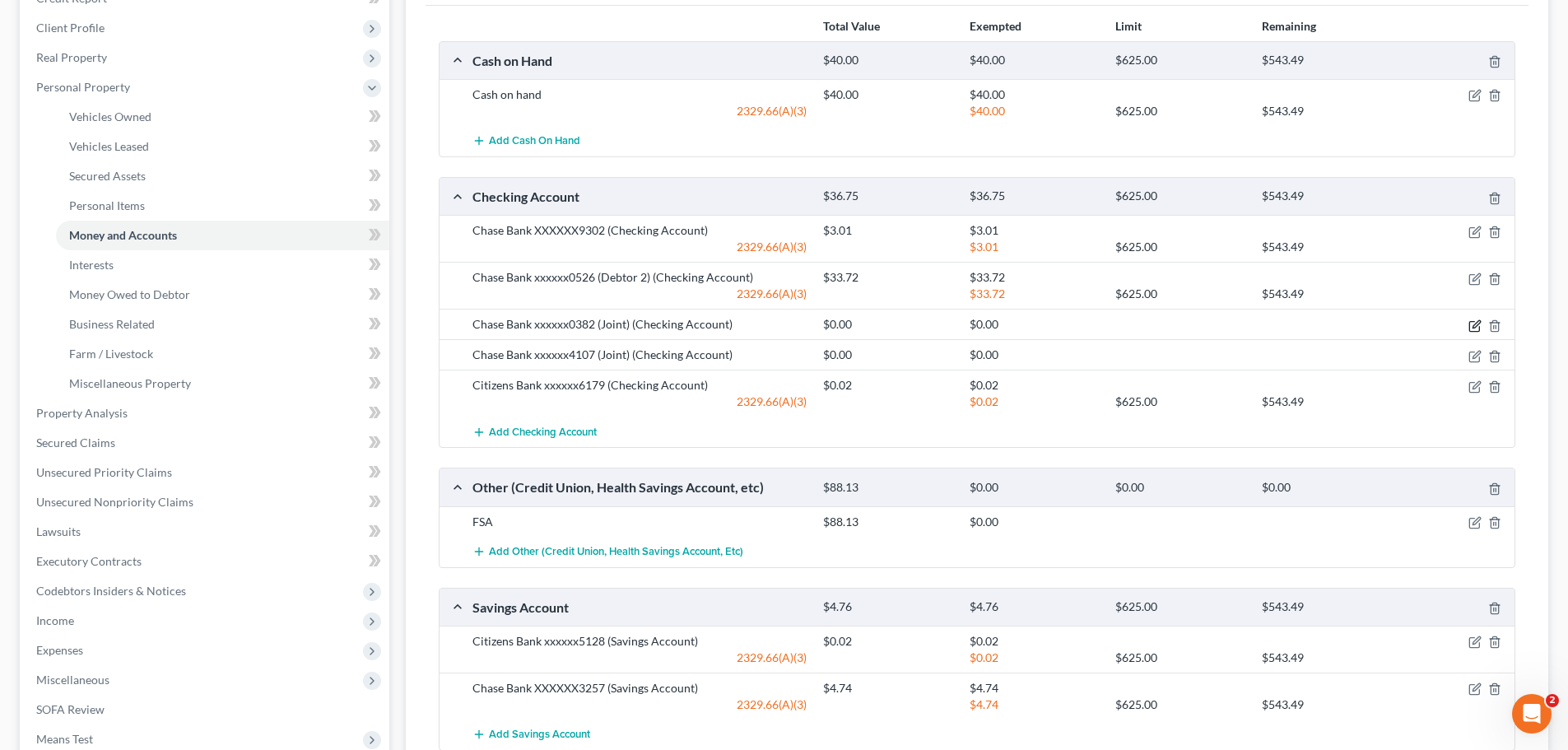
click at [1478, 328] on icon "button" at bounding box center [1475, 326] width 14 height 14
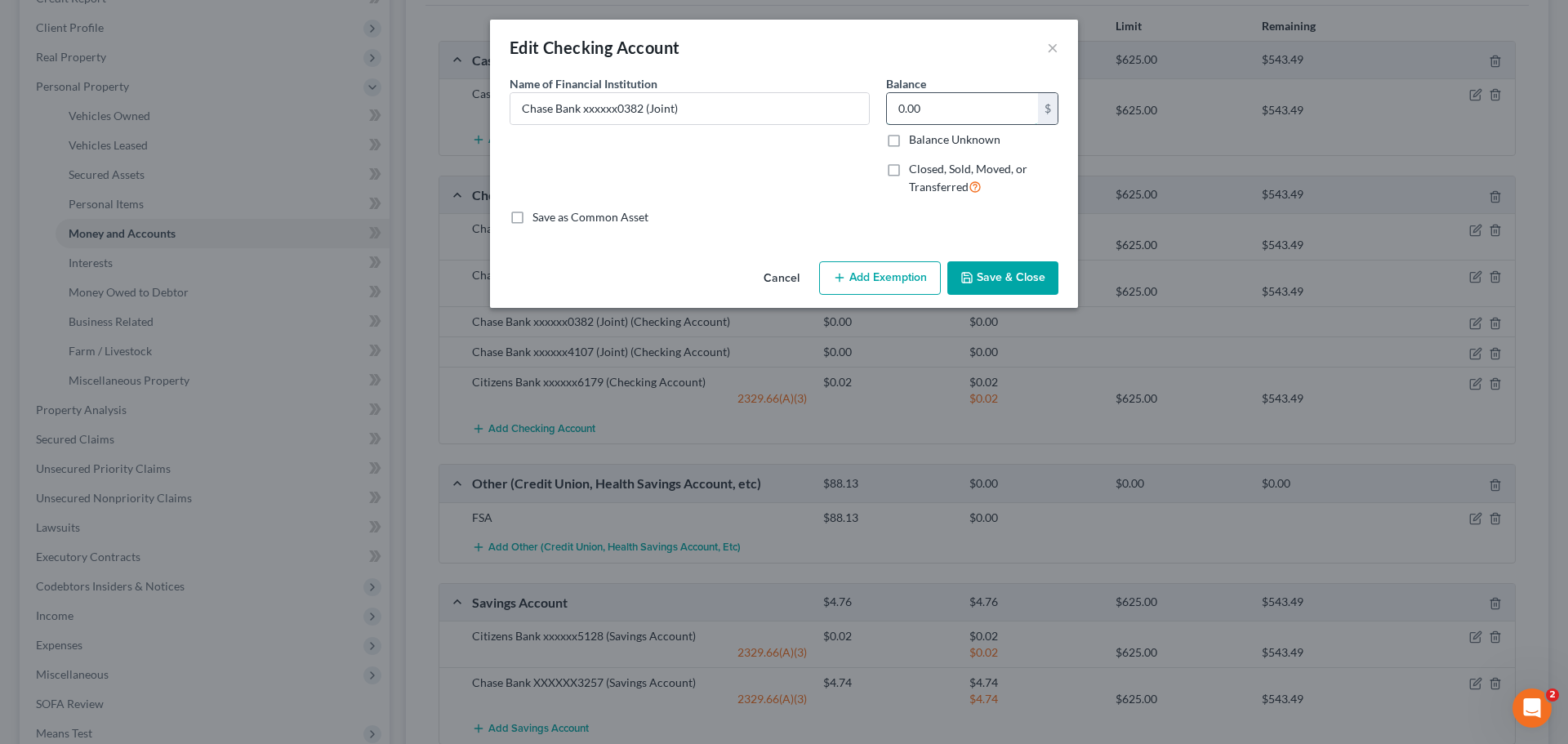
click at [985, 99] on input "0.00" at bounding box center [962, 108] width 151 height 31
type input "235.21"
click at [846, 283] on icon "button" at bounding box center [840, 278] width 13 height 13
select select "2"
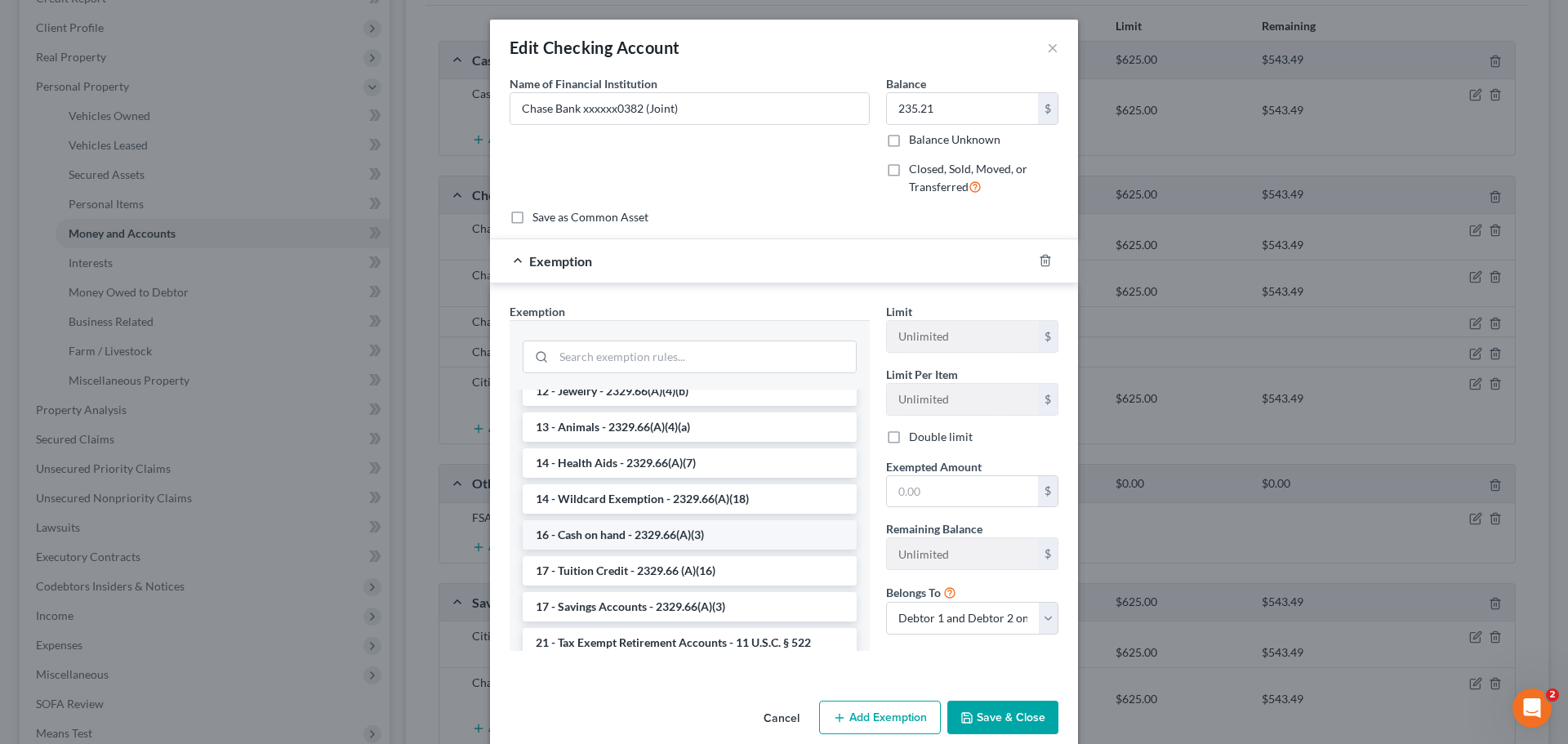
click at [635, 533] on li "16 - Cash on hand - 2329.66(A)(3)" at bounding box center [689, 535] width 334 height 30
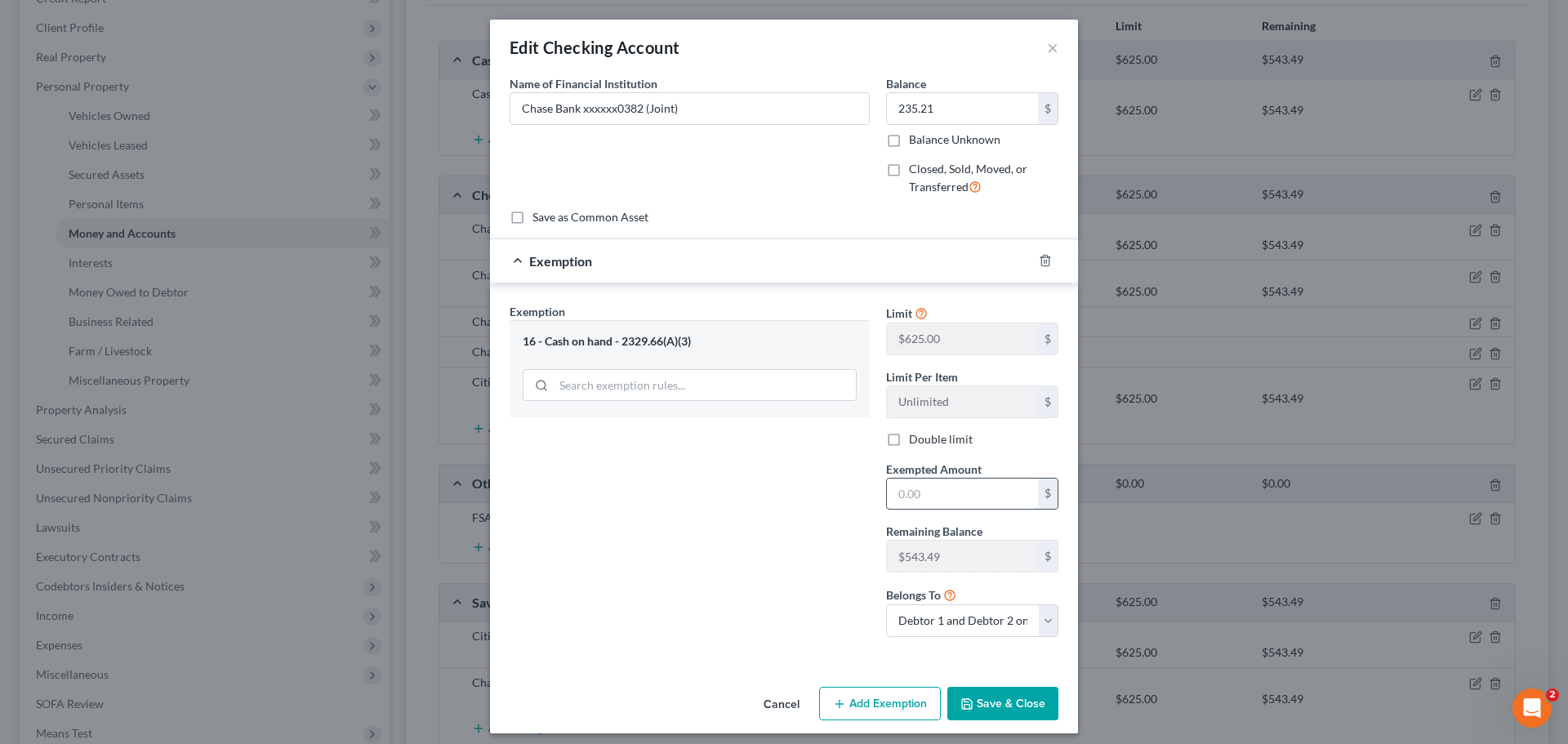
click at [957, 495] on input "text" at bounding box center [962, 494] width 151 height 31
type input "235.21"
click at [1006, 705] on button "Save & Close" at bounding box center [1003, 704] width 111 height 34
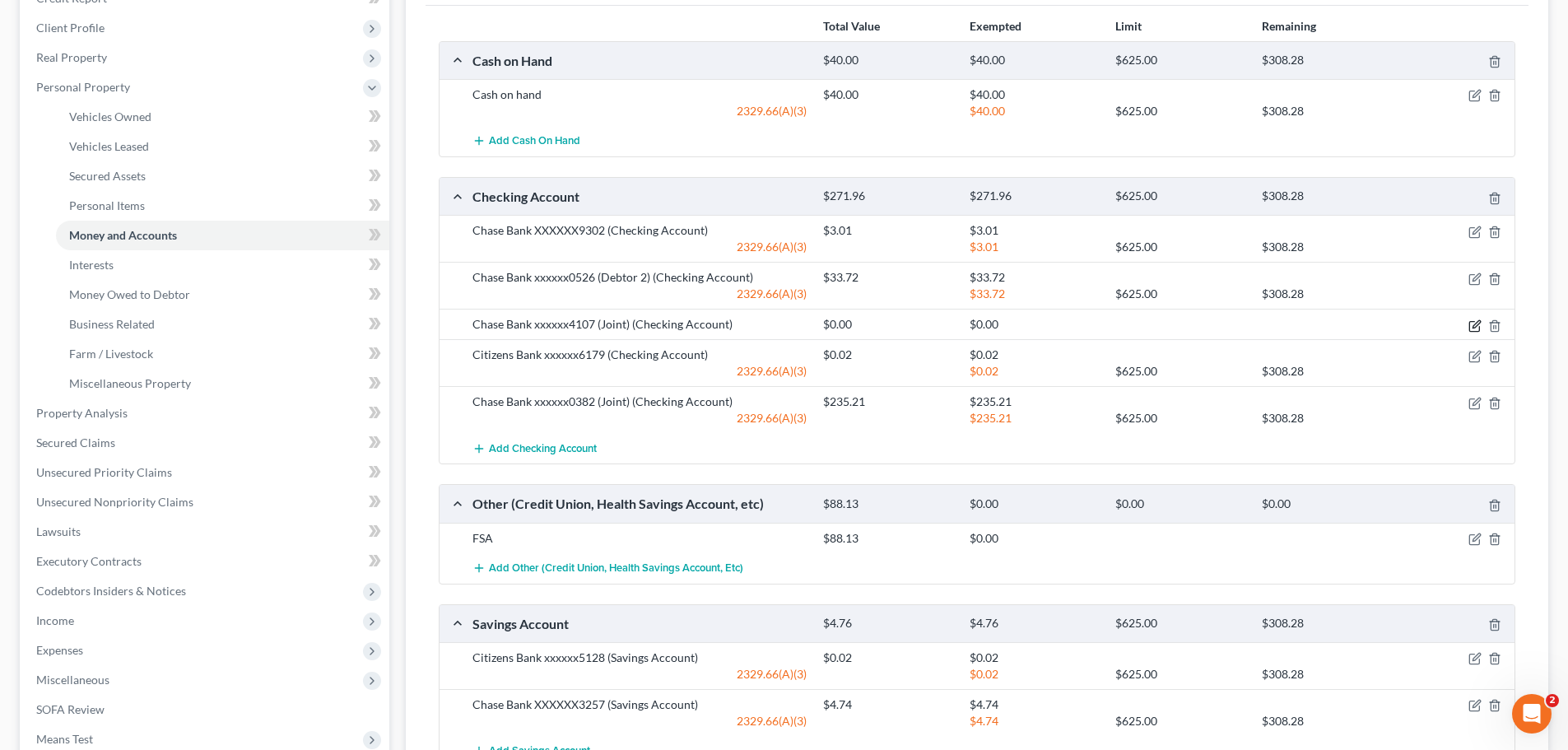
click at [1473, 325] on icon "button" at bounding box center [1475, 326] width 14 height 14
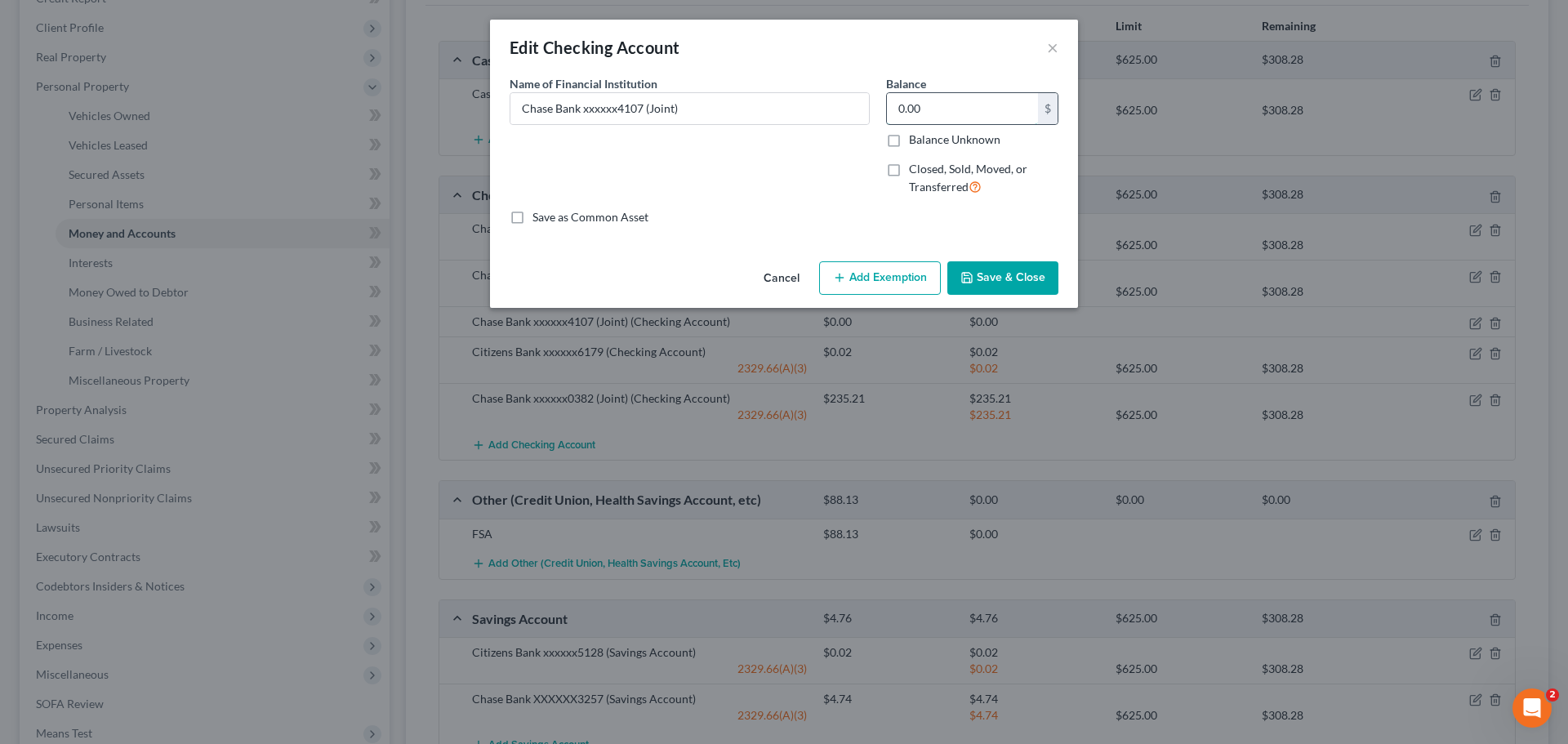
click at [974, 106] on input "0.00" at bounding box center [962, 108] width 151 height 31
type input "138.49"
click at [873, 279] on button "Add Exemption" at bounding box center [880, 279] width 122 height 34
select select "2"
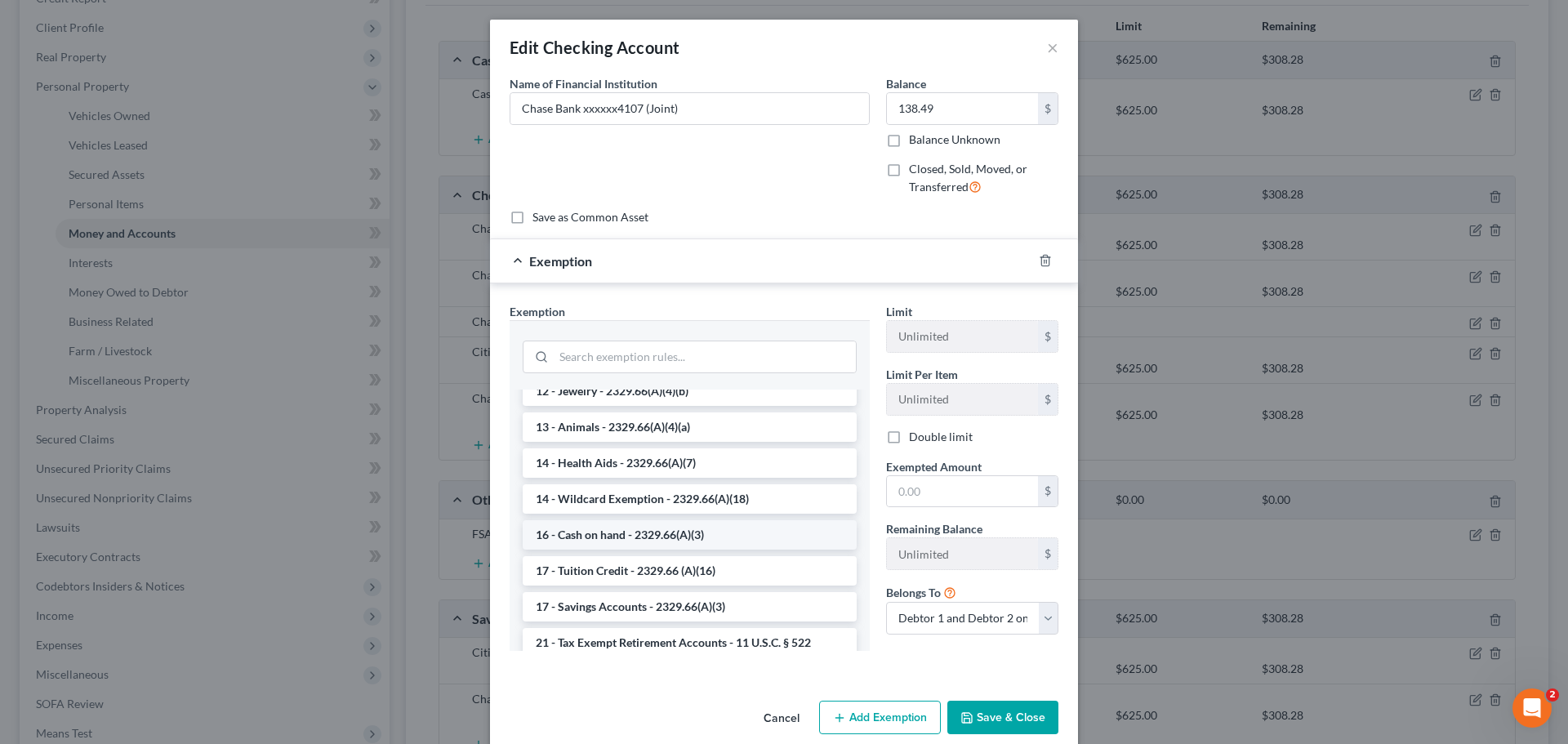
click at [640, 540] on li "16 - Cash on hand - 2329.66(A)(3)" at bounding box center [689, 535] width 334 height 30
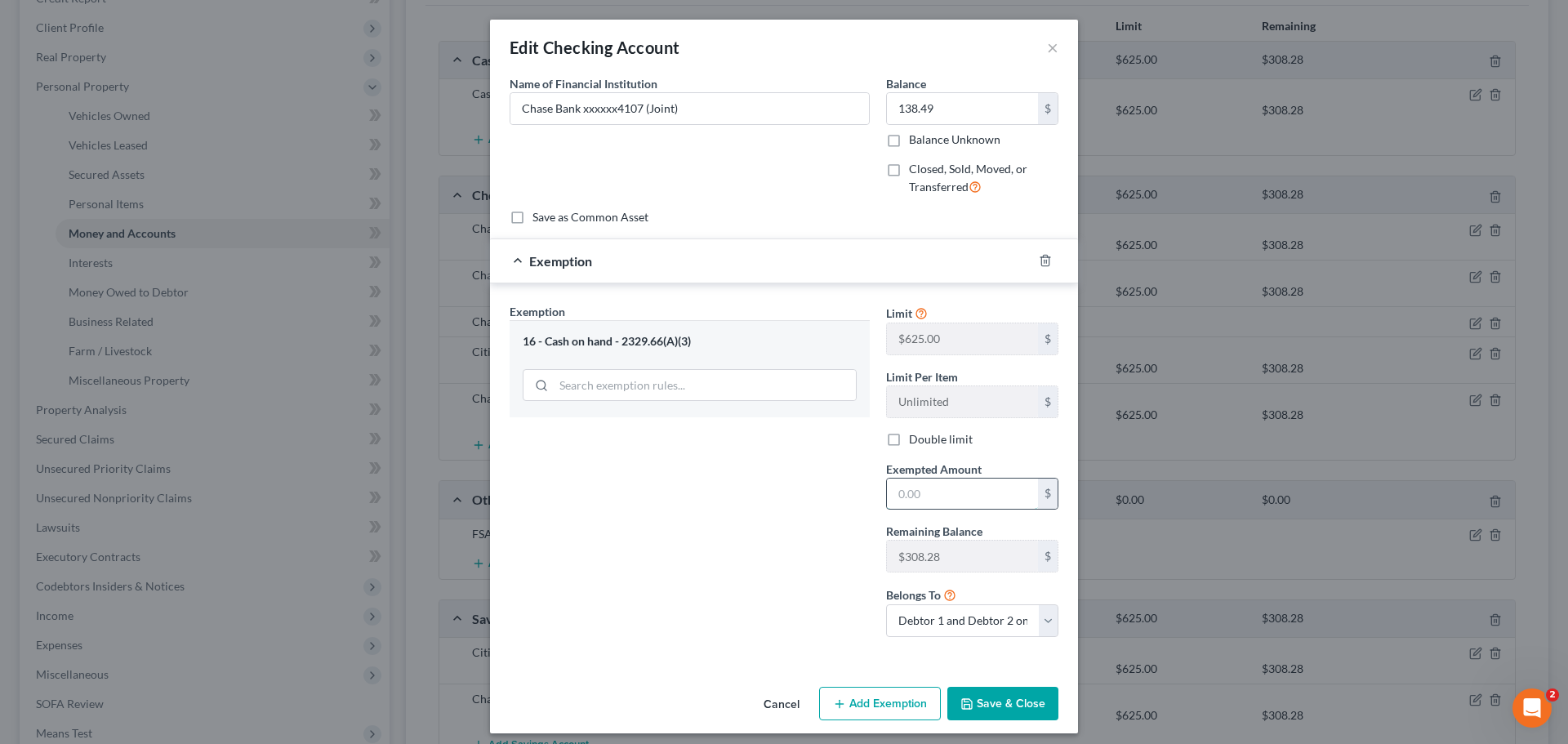
click at [951, 495] on input "text" at bounding box center [962, 494] width 151 height 31
type input "138.49"
click at [994, 700] on button "Save & Close" at bounding box center [1003, 704] width 111 height 34
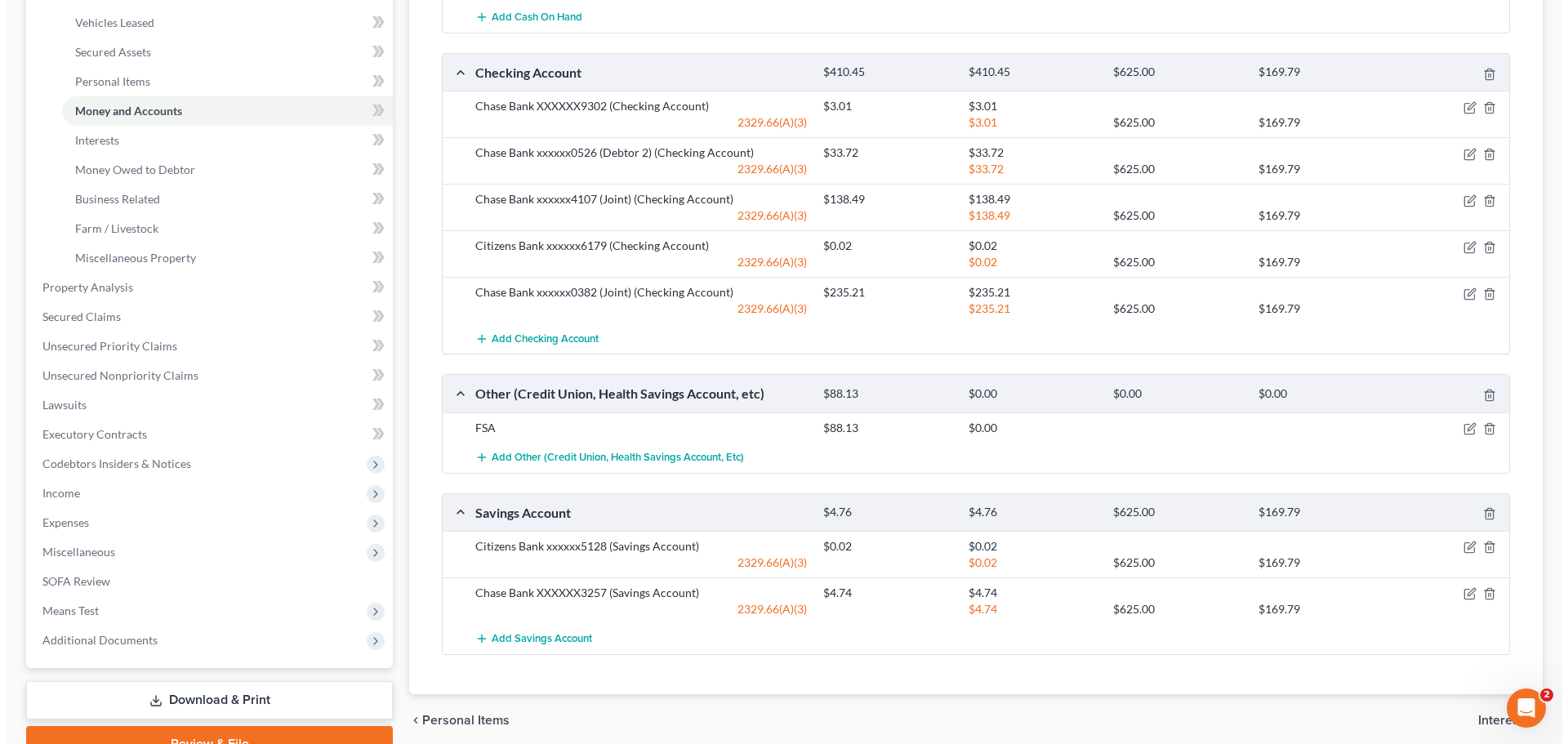
scroll to position [409, 0]
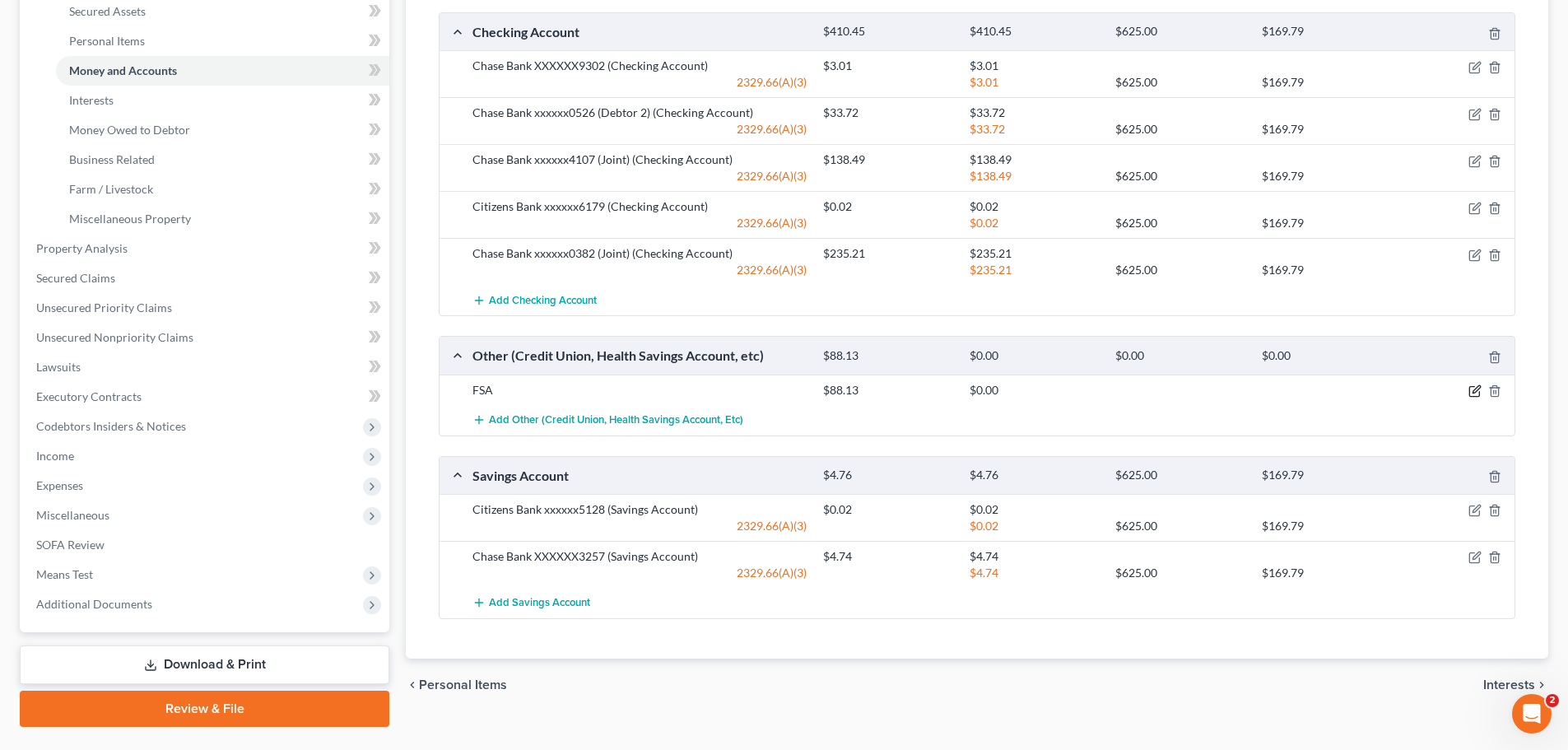
click at [1475, 387] on icon "button" at bounding box center [1475, 391] width 14 height 14
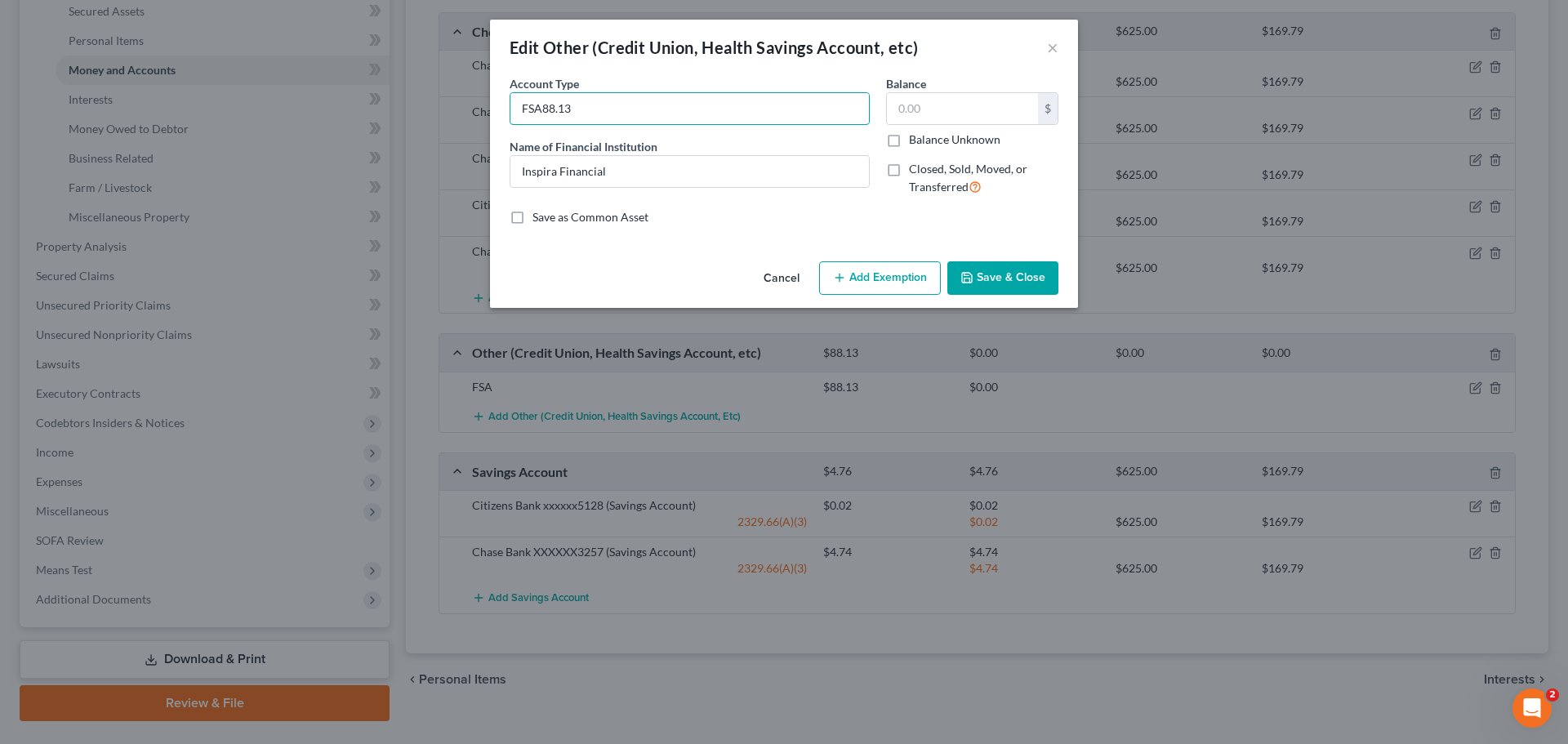
type input "FSA88.13"
click at [781, 263] on button "Cancel" at bounding box center [781, 279] width 62 height 32
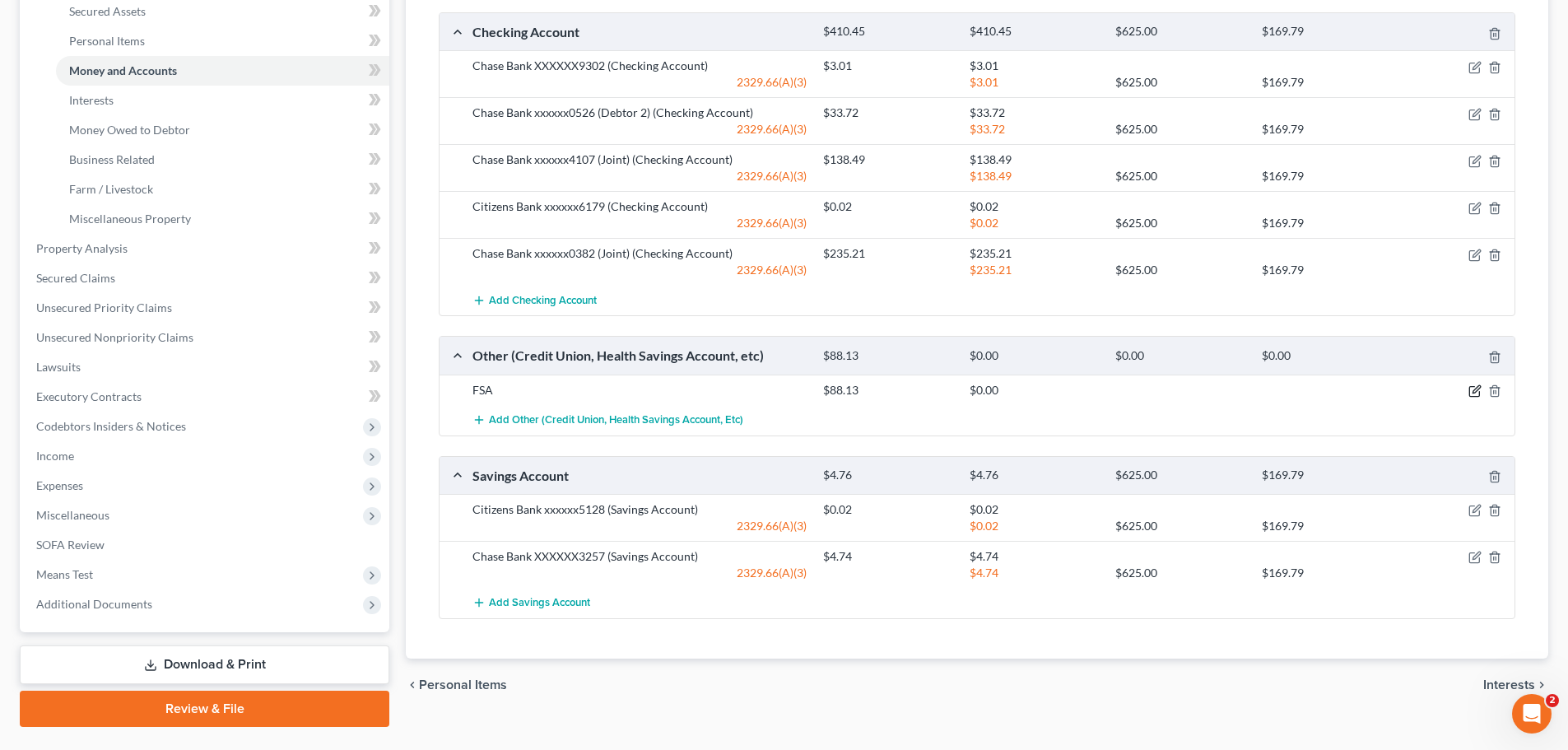
click at [1475, 389] on icon "button" at bounding box center [1477, 389] width 7 height 7
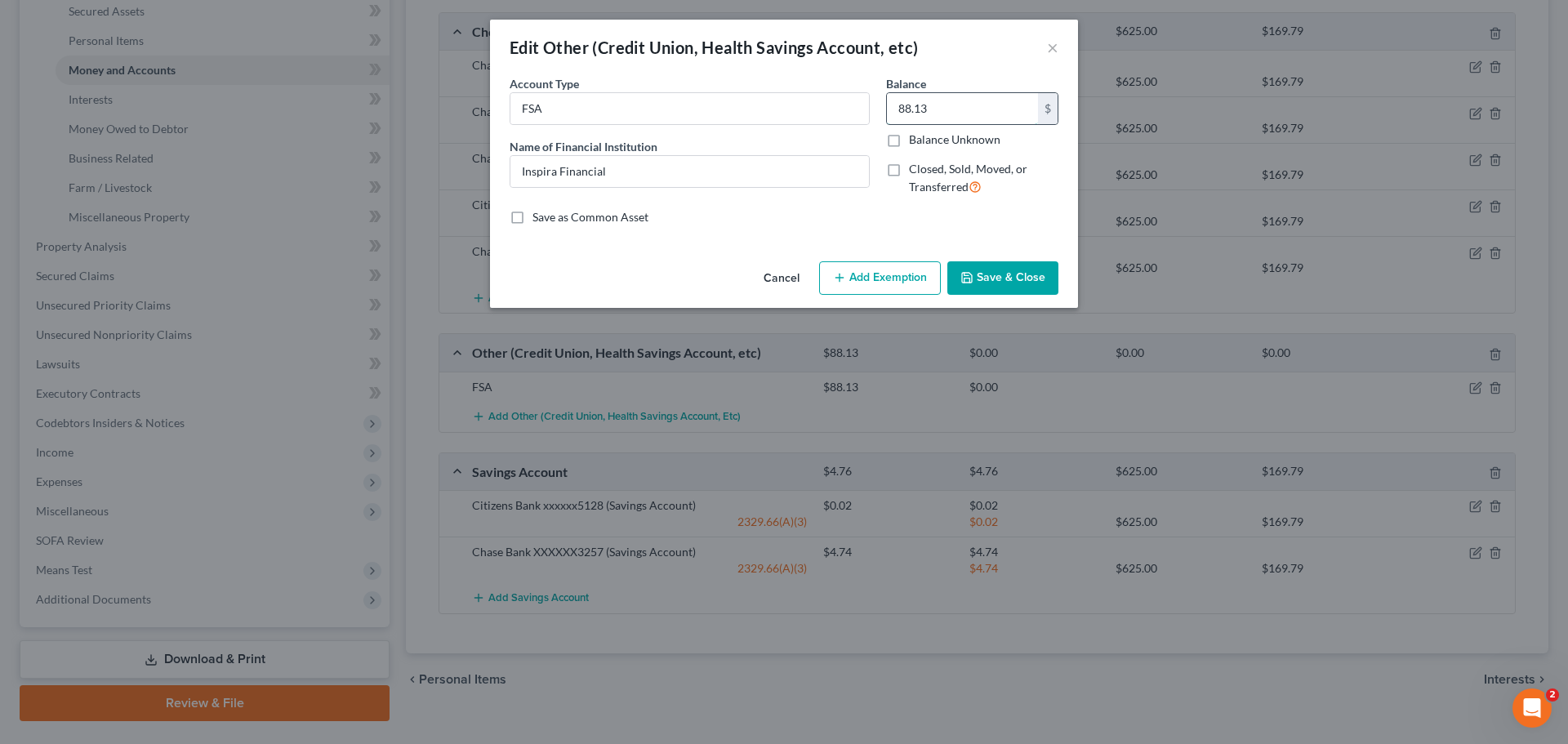
click at [965, 108] on input "88.13" at bounding box center [962, 108] width 151 height 31
type input "63.24"
click at [880, 273] on button "Add Exemption" at bounding box center [880, 279] width 122 height 34
select select "2"
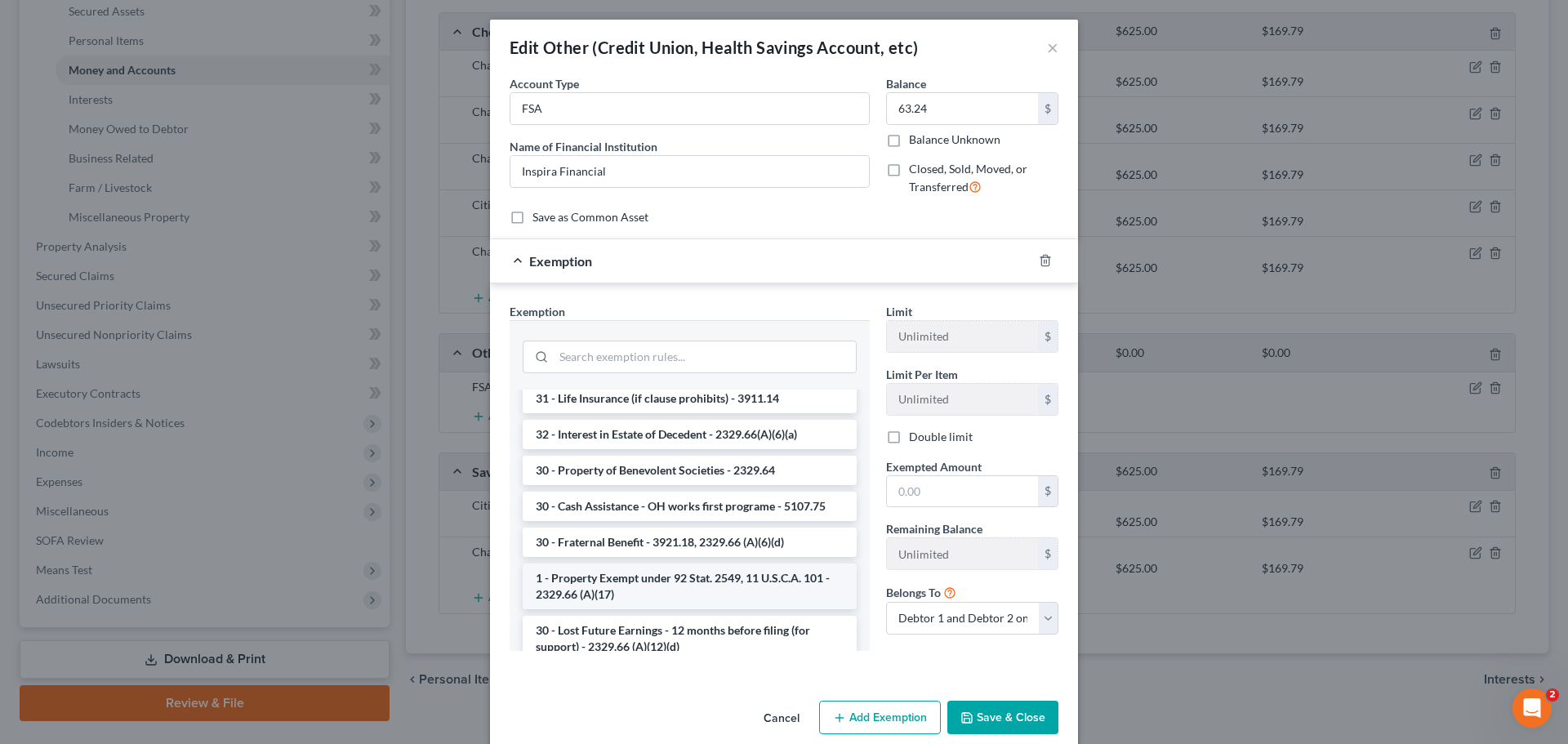
scroll to position [490, 0]
click at [702, 359] on input "search" at bounding box center [704, 357] width 302 height 31
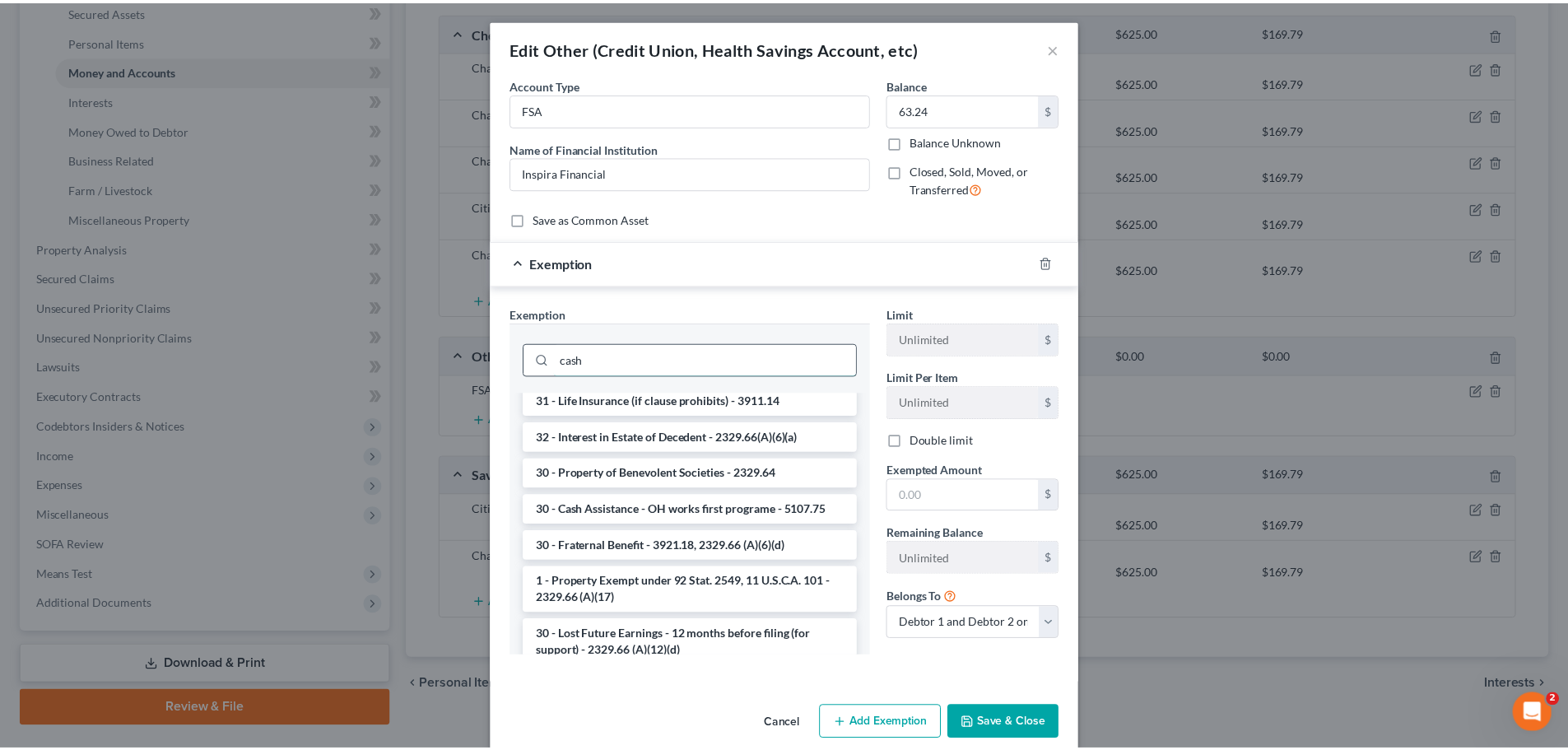
scroll to position [0, 0]
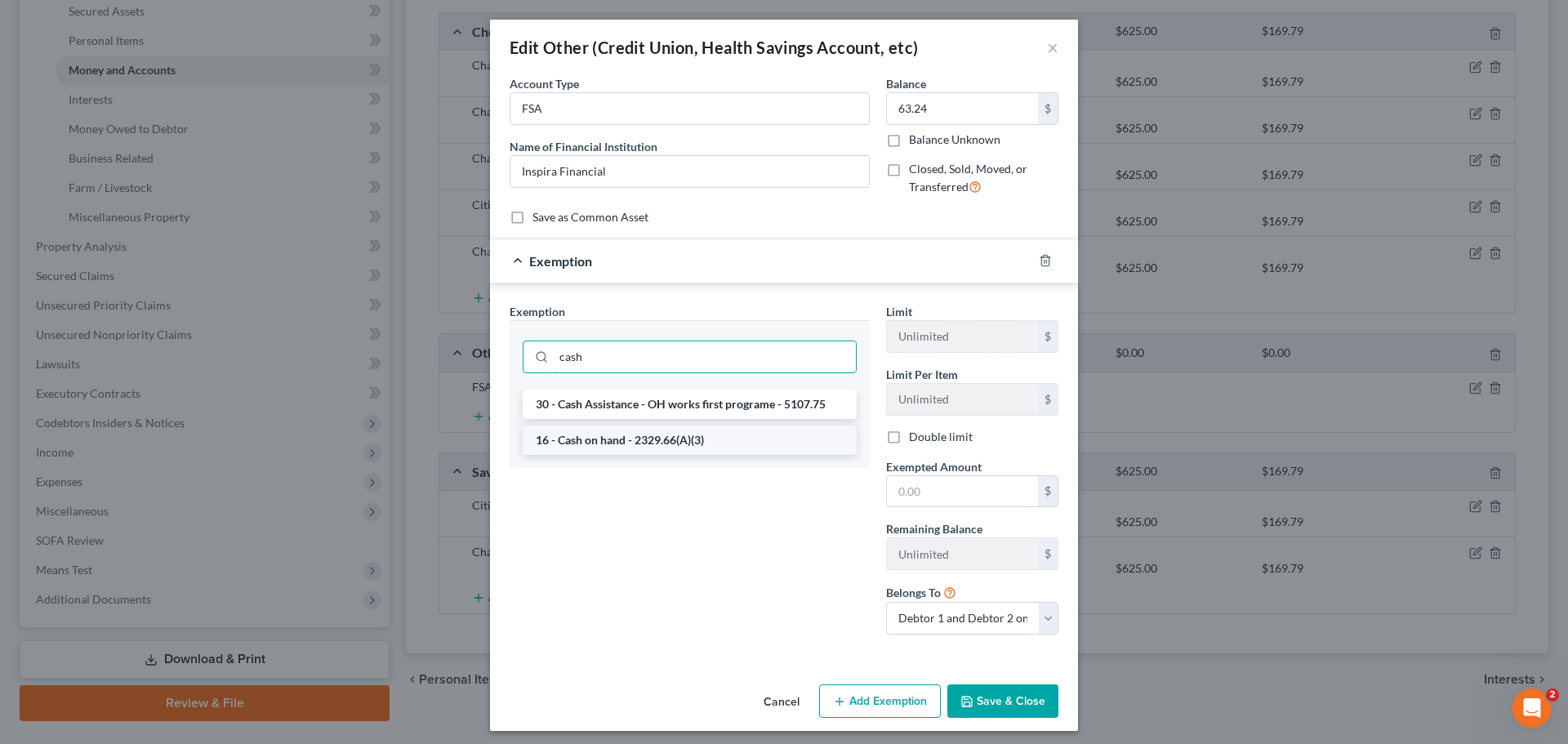
type input "cash"
click at [613, 443] on li "16 - Cash on hand - 2329.66(A)(3)" at bounding box center [689, 440] width 334 height 30
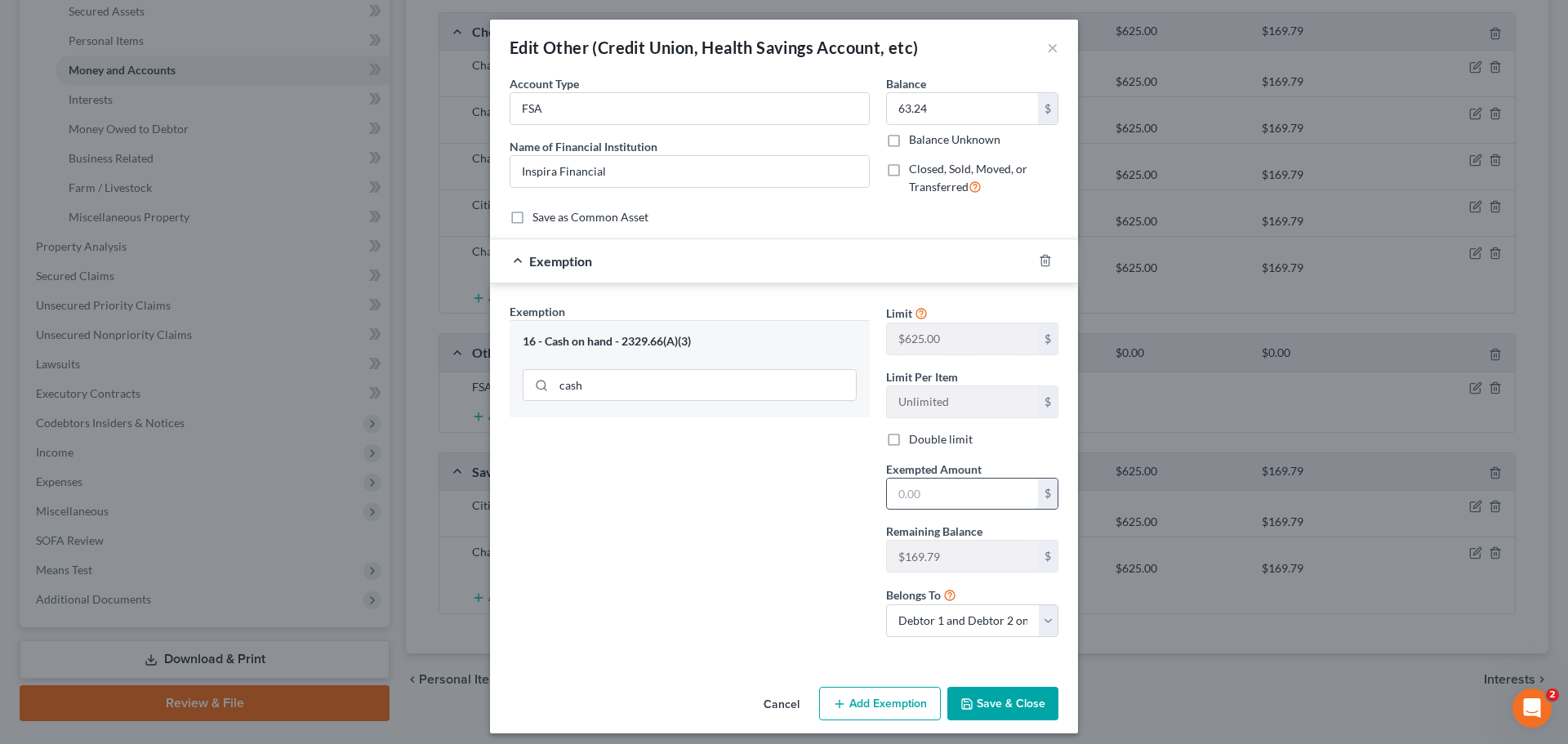
click at [970, 489] on input "text" at bounding box center [962, 494] width 151 height 31
type input "63.24"
click at [1003, 702] on button "Save & Close" at bounding box center [1003, 704] width 111 height 34
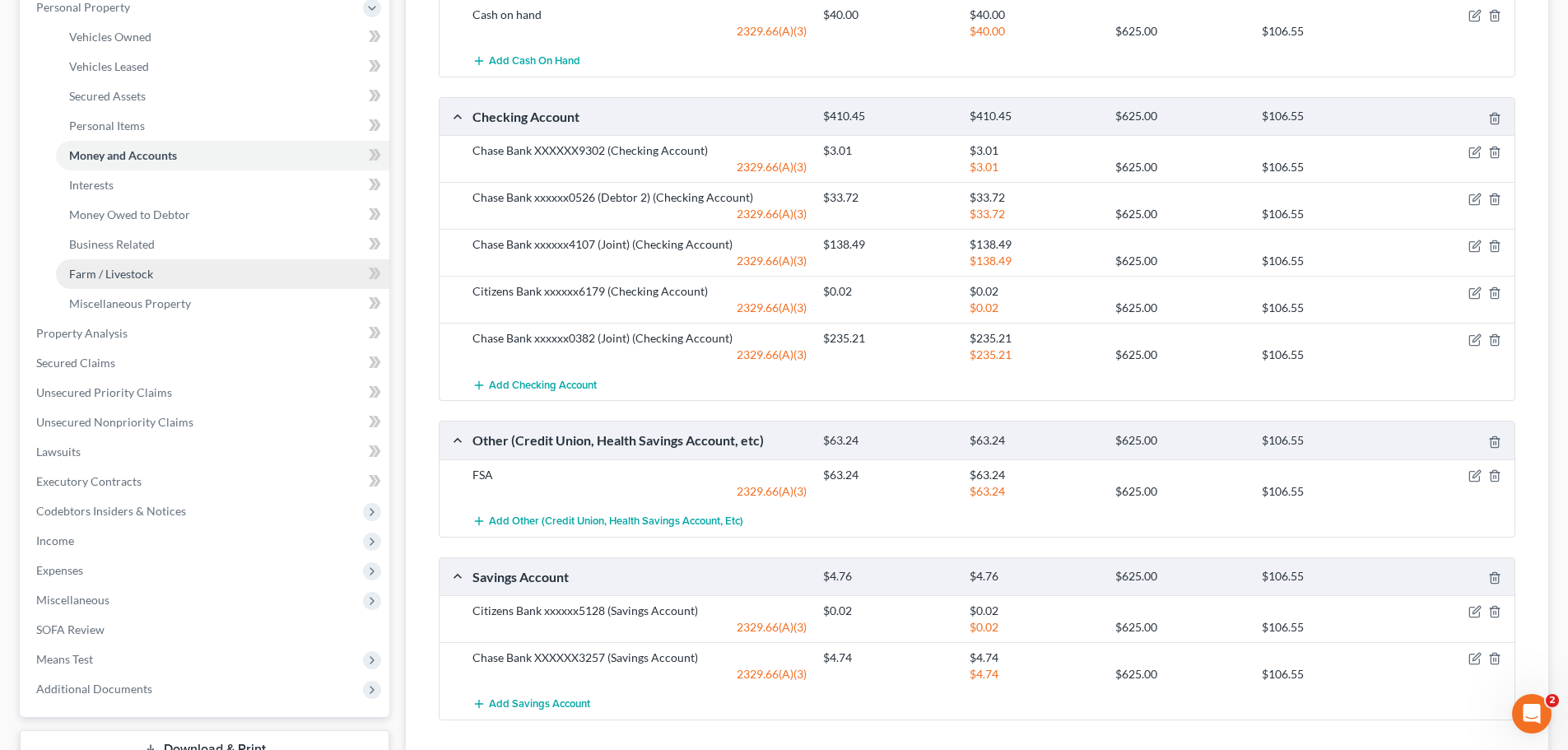
scroll to position [82, 0]
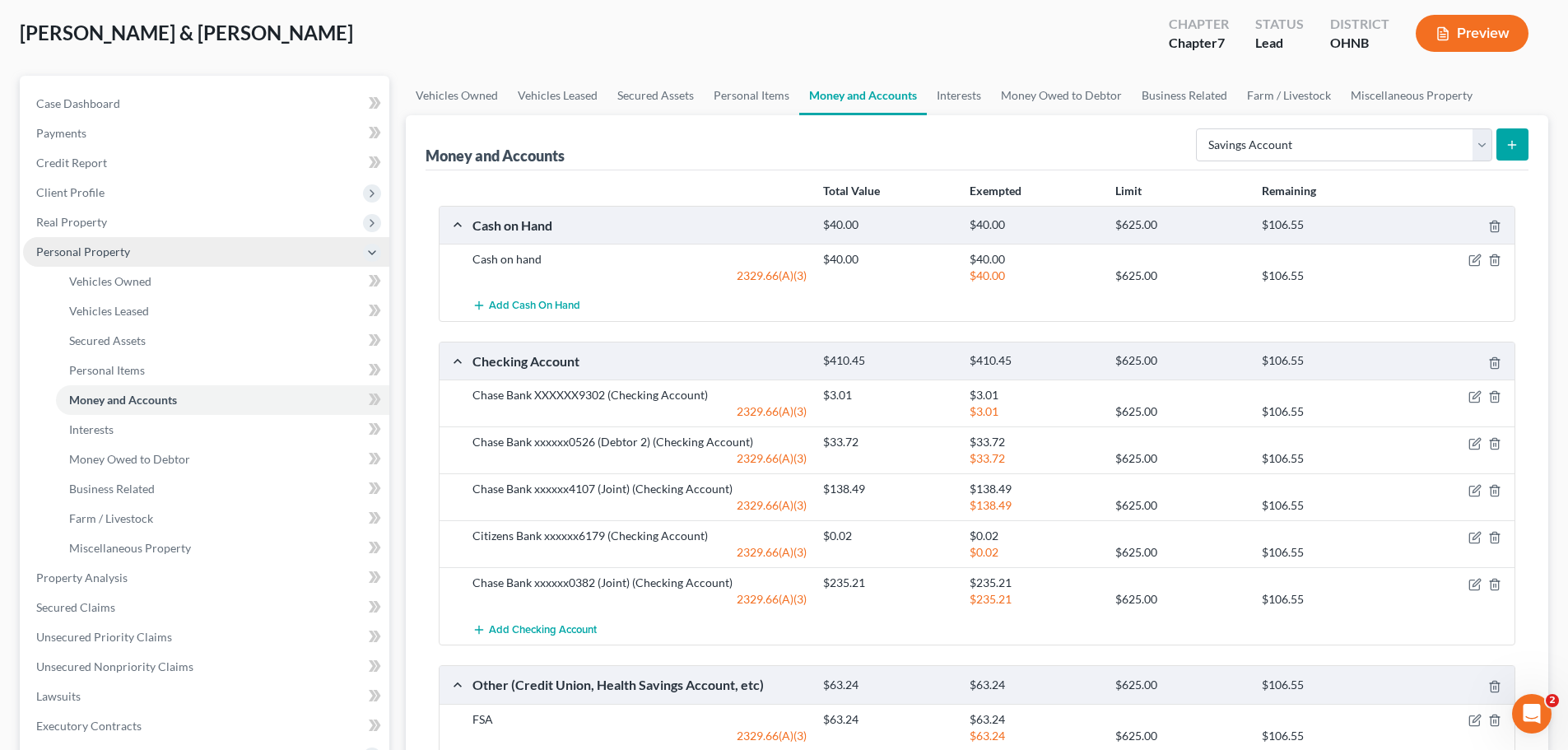
click at [72, 247] on span "Personal Property" at bounding box center [83, 251] width 94 height 14
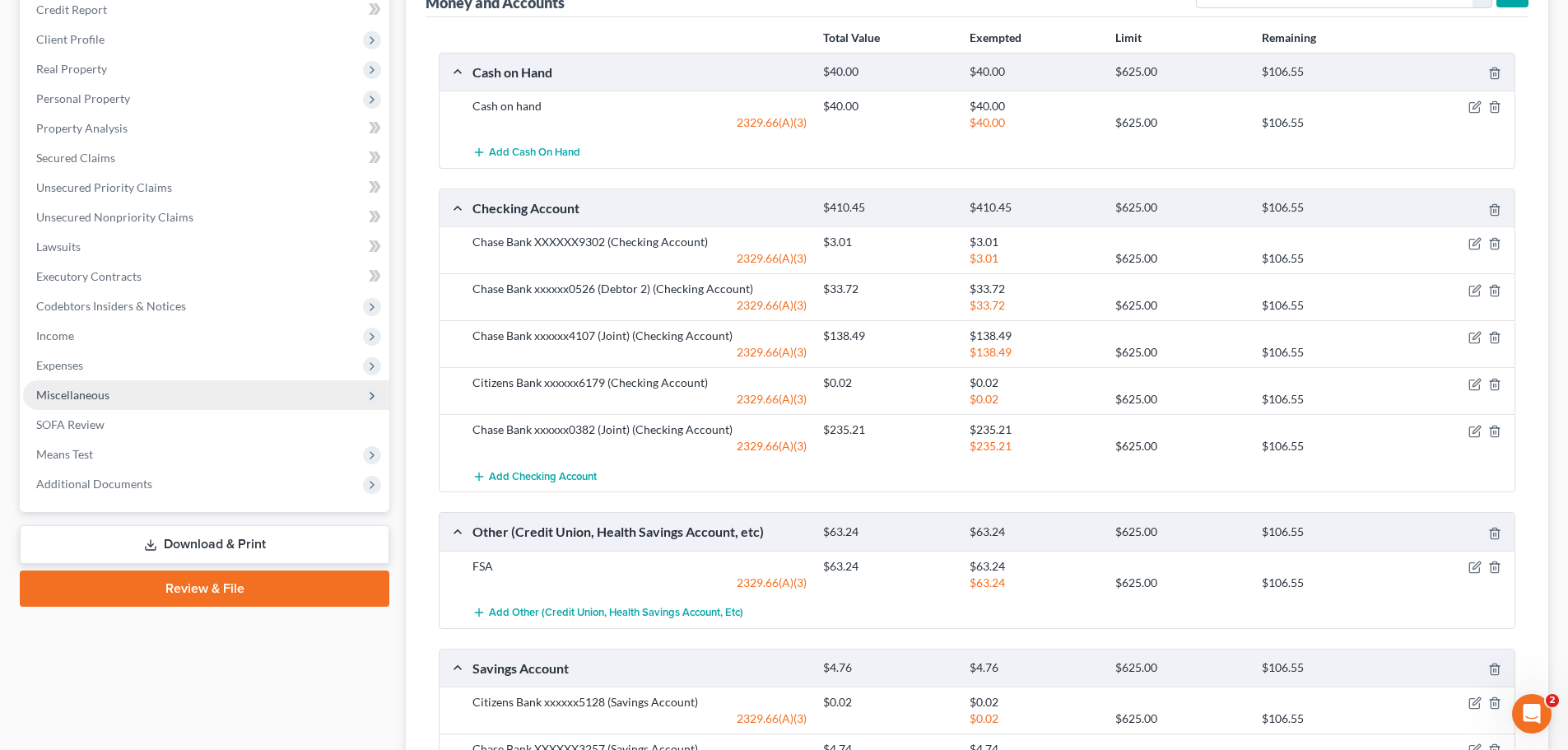
scroll to position [247, 0]
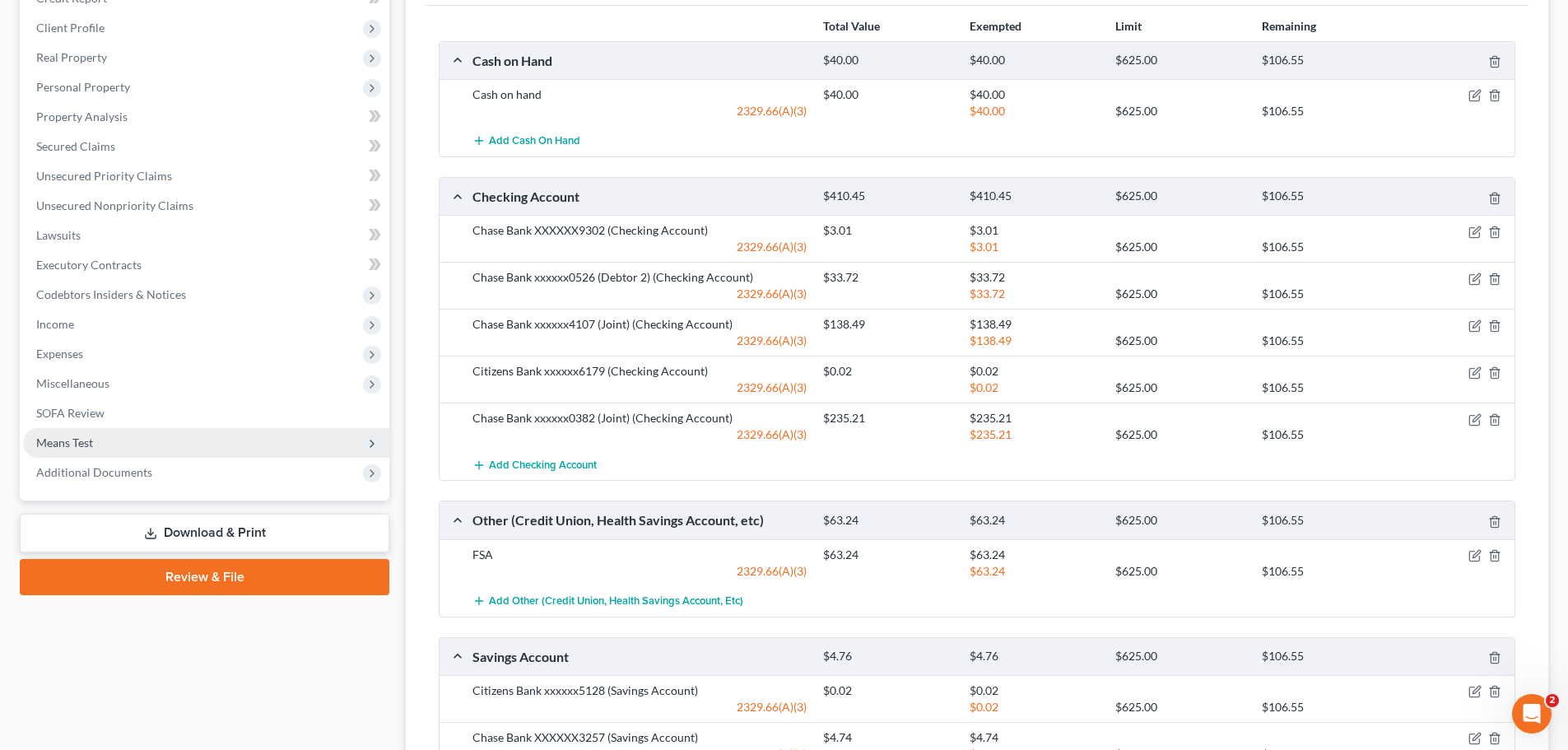
click at [99, 436] on span "Means Test" at bounding box center [207, 443] width 367 height 30
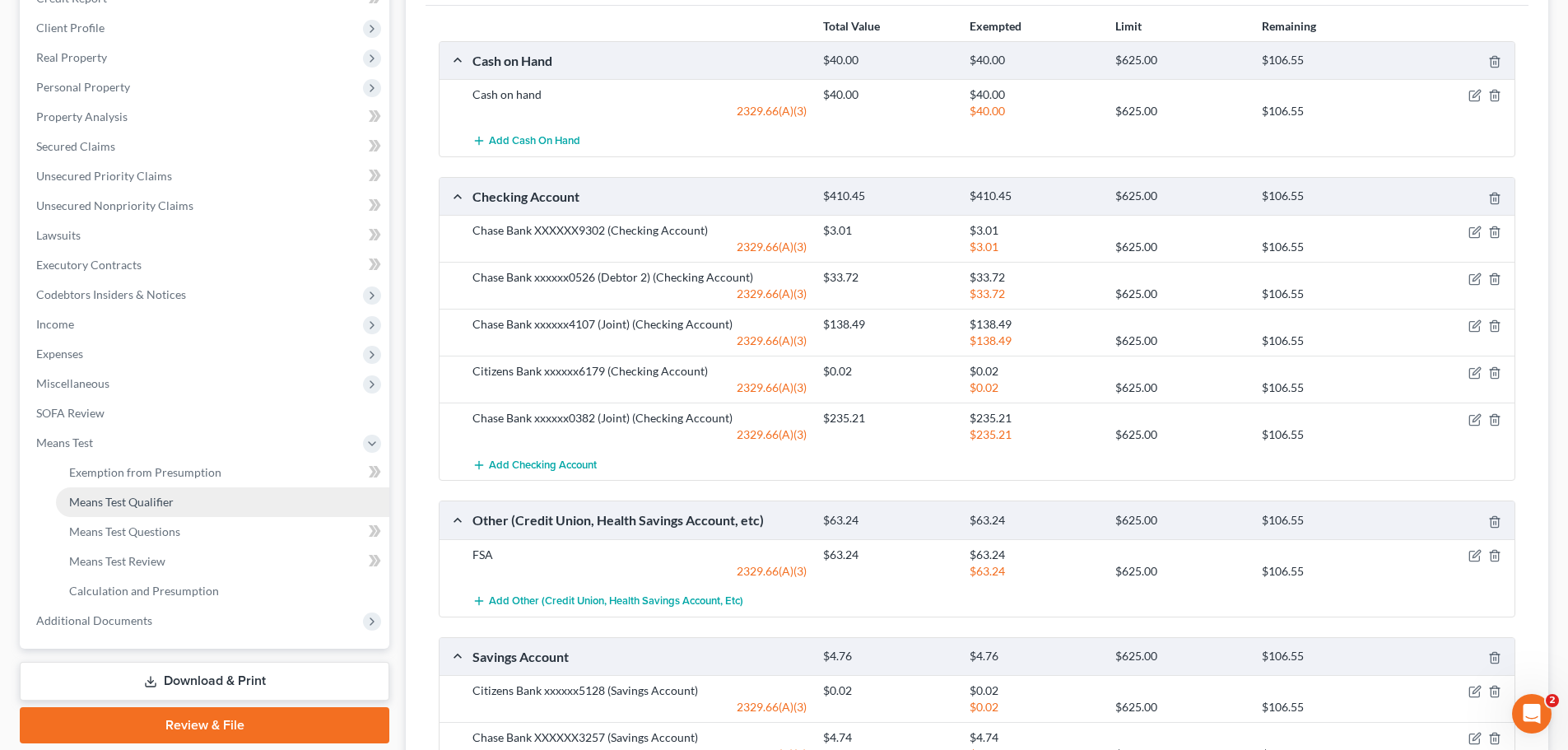
click at [153, 500] on span "Means Test Qualifier" at bounding box center [122, 502] width 105 height 14
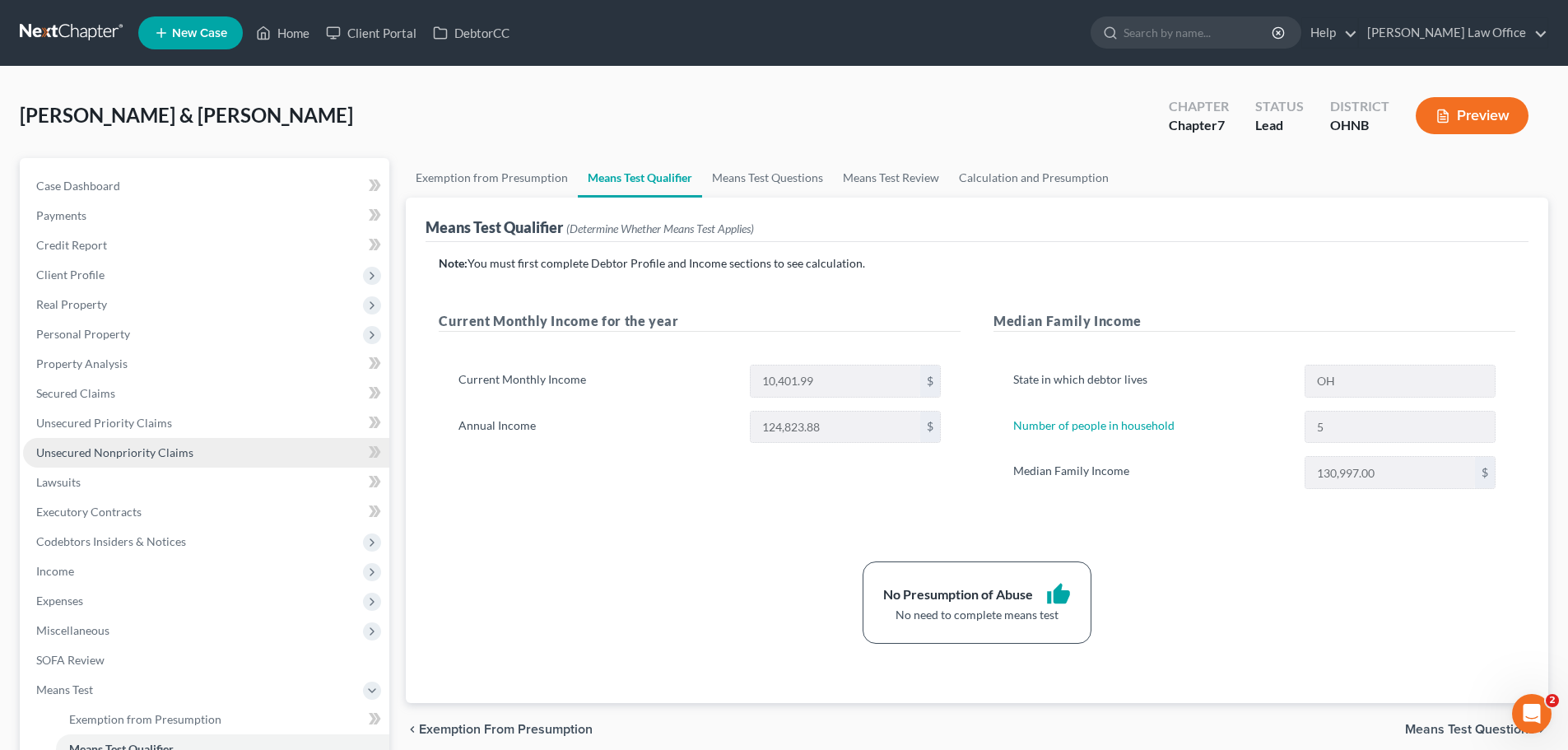
click at [128, 455] on span "Unsecured Nonpriority Claims" at bounding box center [115, 452] width 157 height 14
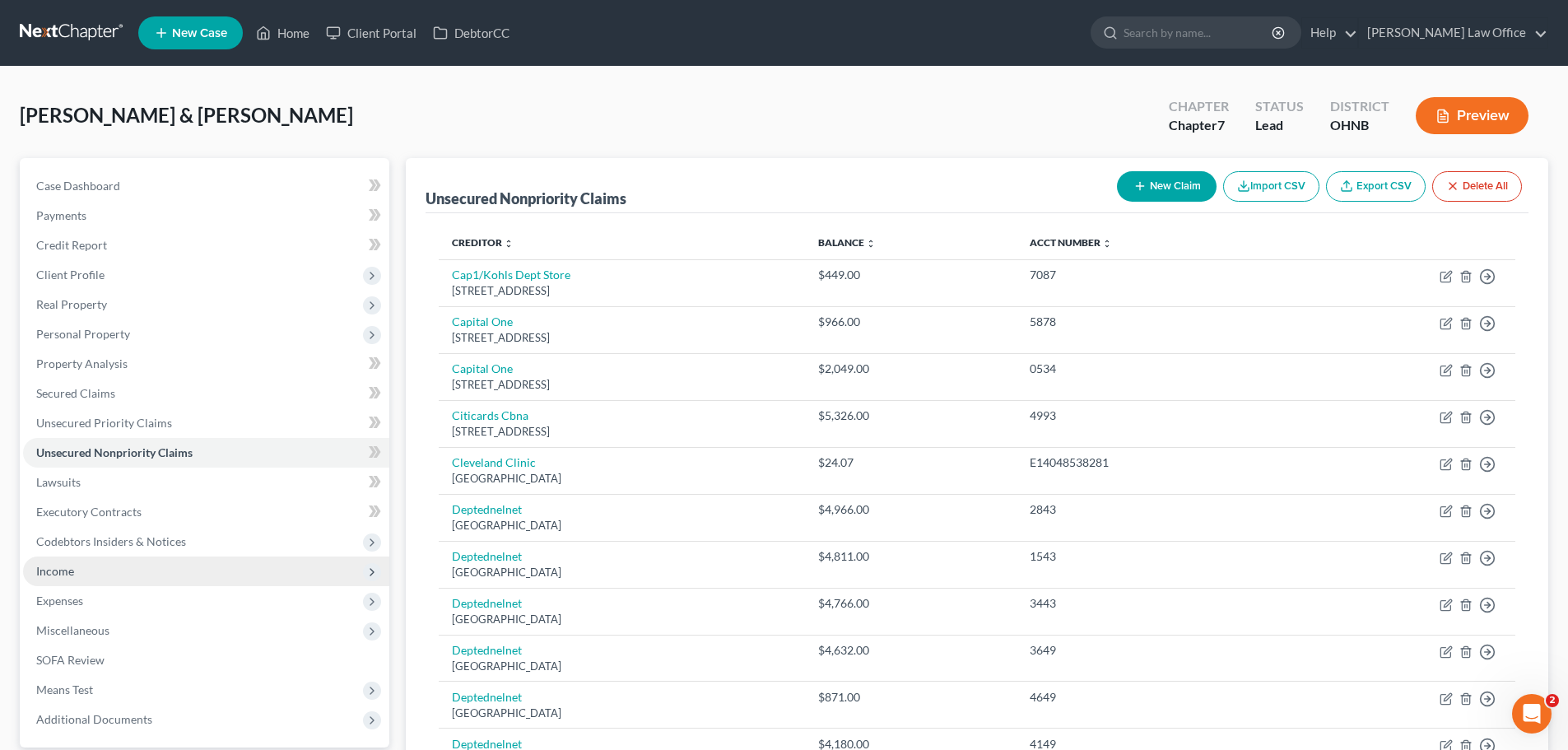
click at [92, 566] on span "Income" at bounding box center [207, 571] width 367 height 30
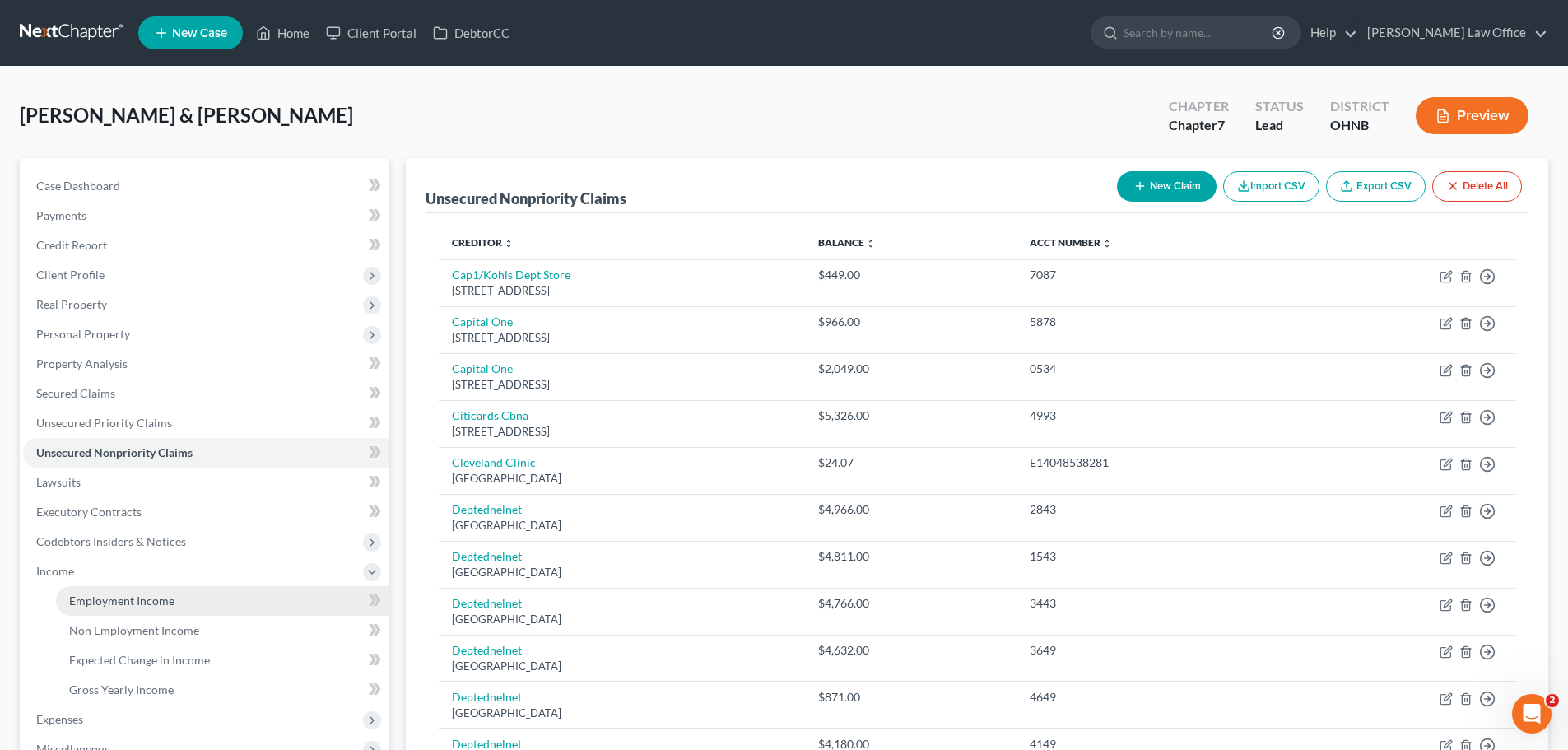
click at [210, 605] on link "Employment Income" at bounding box center [222, 601] width 333 height 30
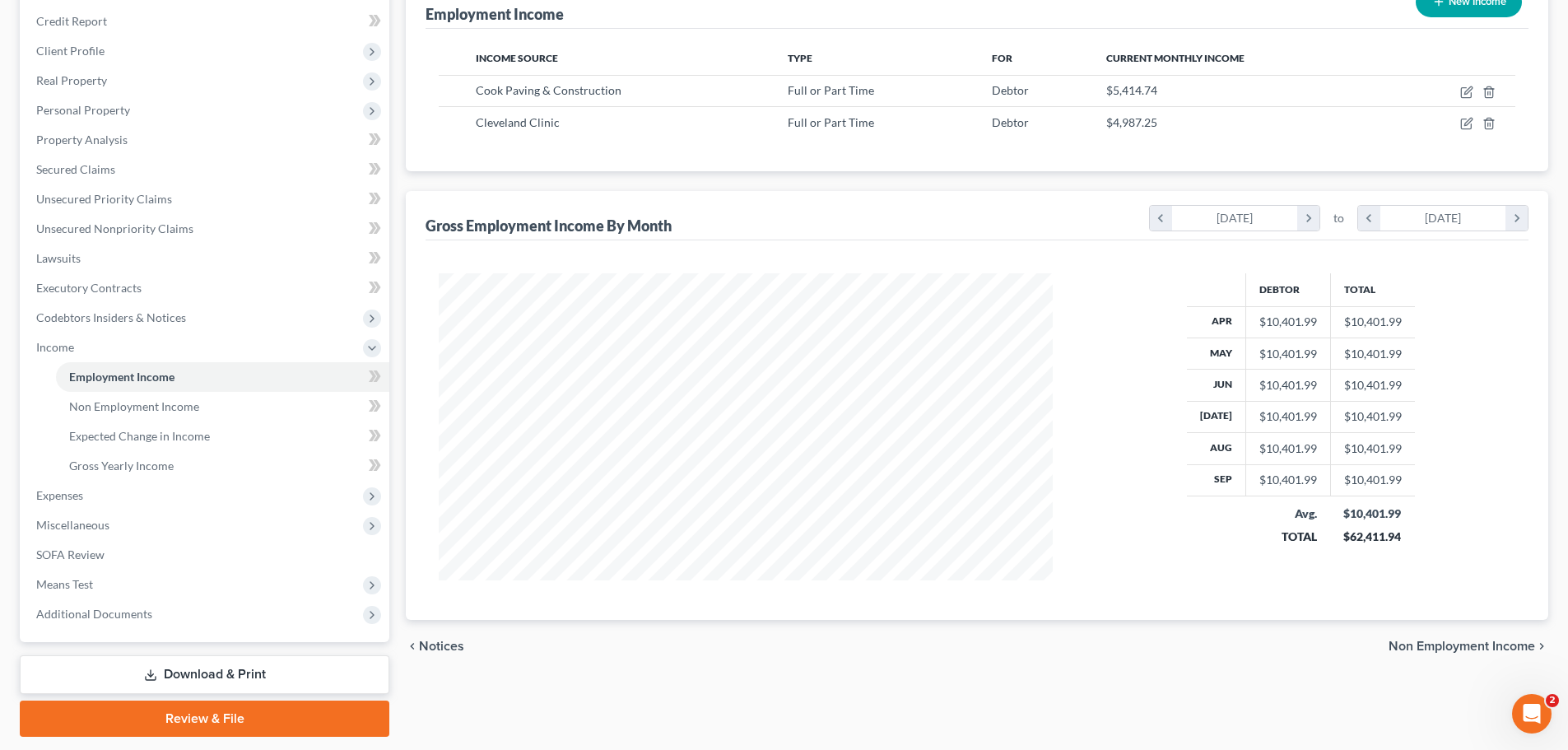
scroll to position [274, 0]
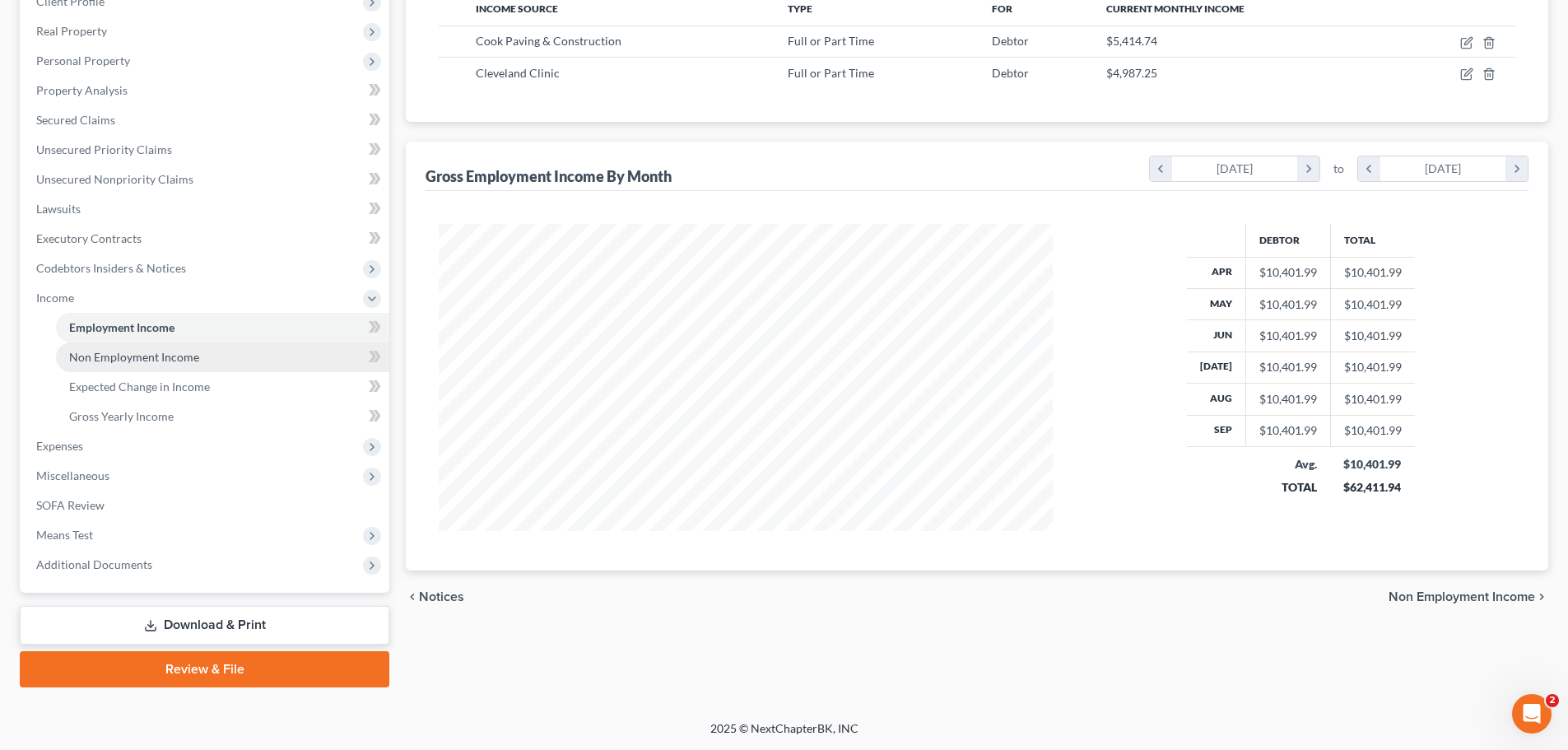
click at [144, 355] on span "Non Employment Income" at bounding box center [135, 356] width 130 height 14
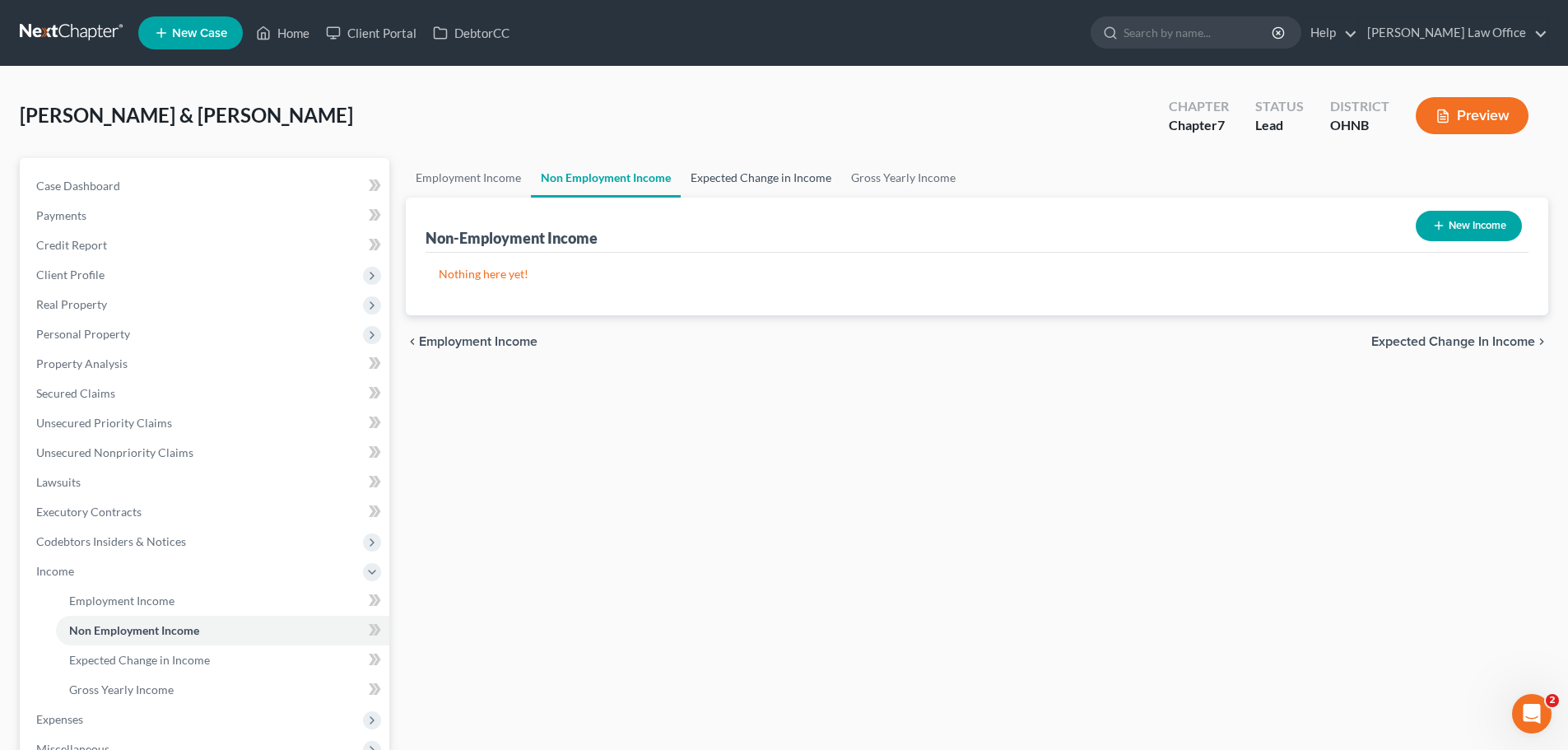
click at [754, 176] on link "Expected Change in Income" at bounding box center [761, 178] width 161 height 40
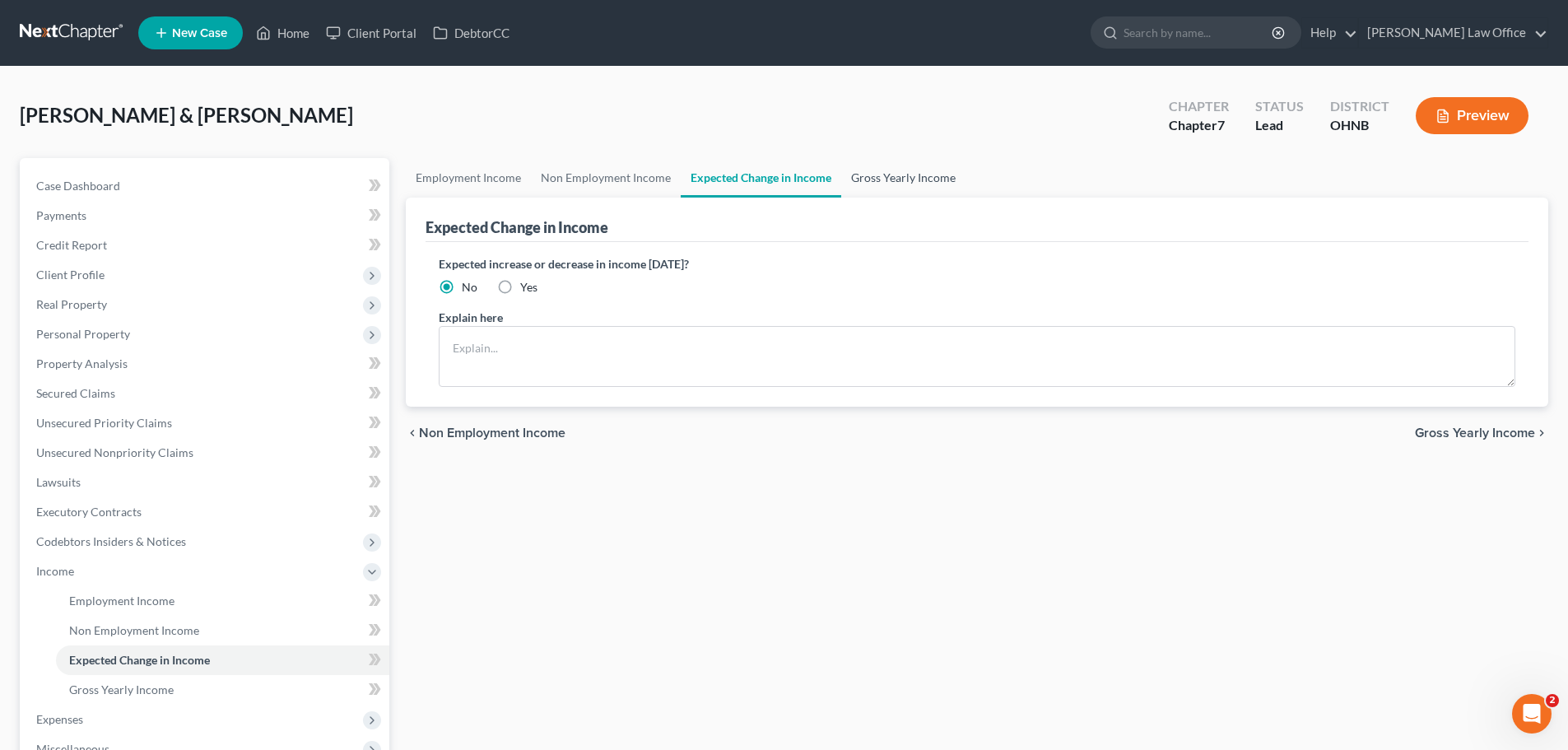
click at [886, 176] on link "Gross Yearly Income" at bounding box center [903, 178] width 125 height 40
